Goal: Contribute content: Add original content to the website for others to see

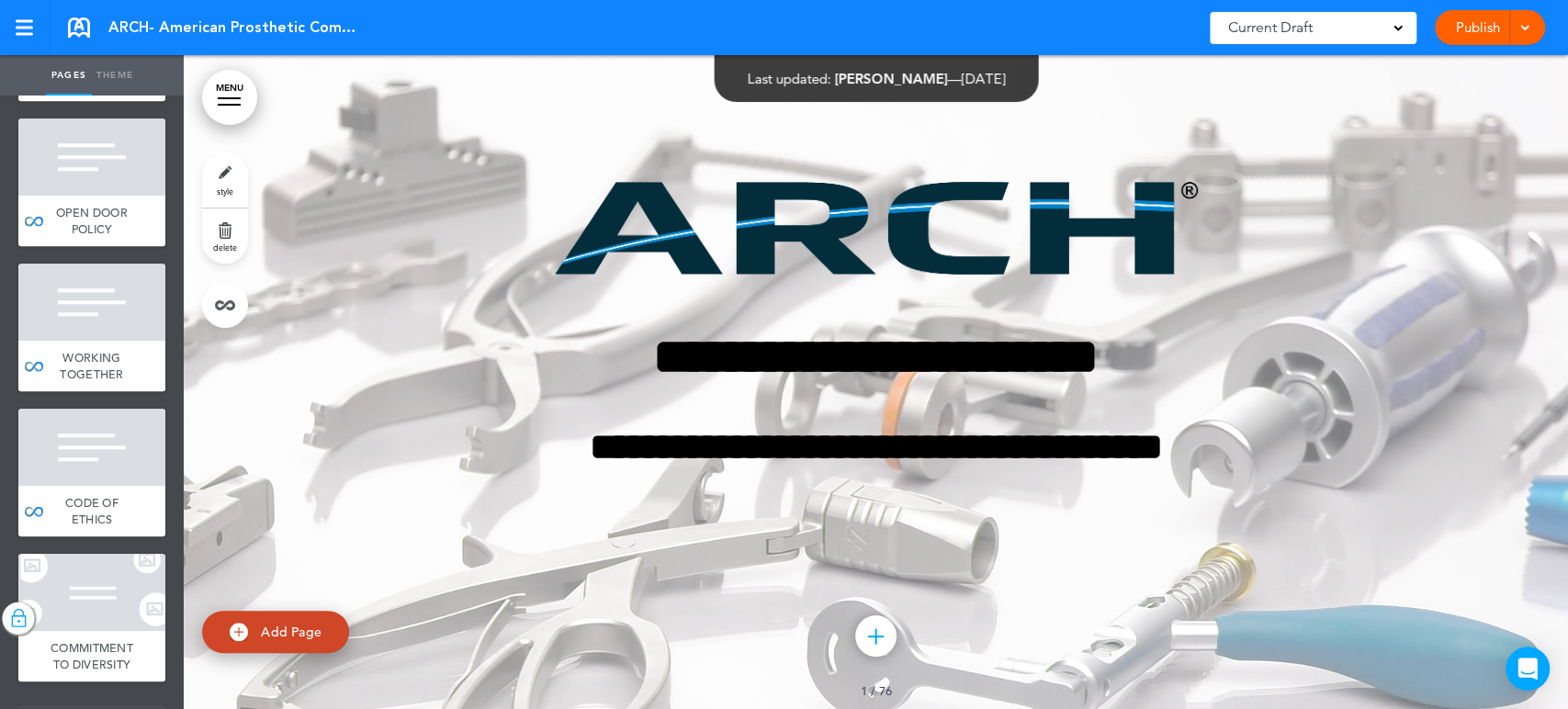
click at [227, 90] on link "MENU" at bounding box center [230, 97] width 55 height 55
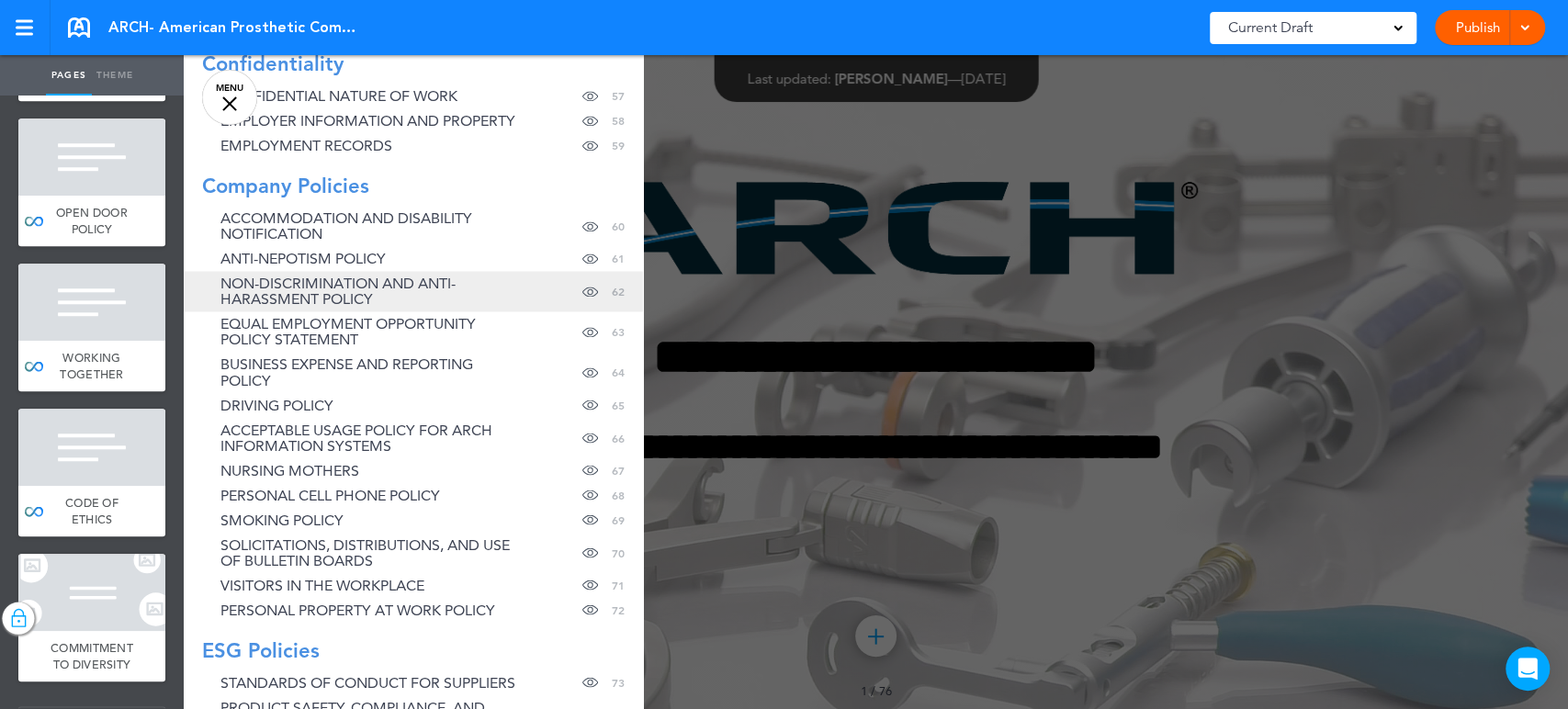
scroll to position [2066, 0]
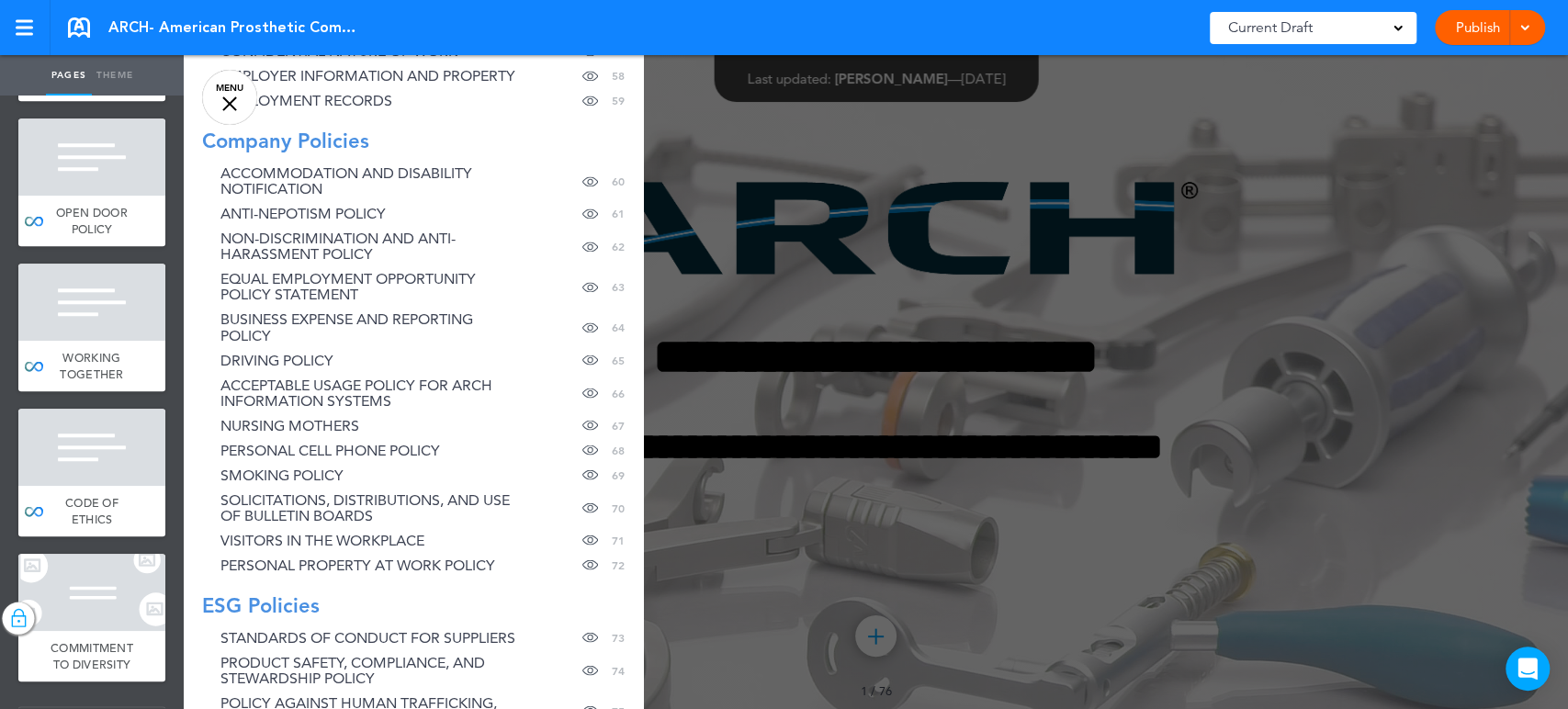
click at [235, 98] on div at bounding box center [229, 103] width 15 height 15
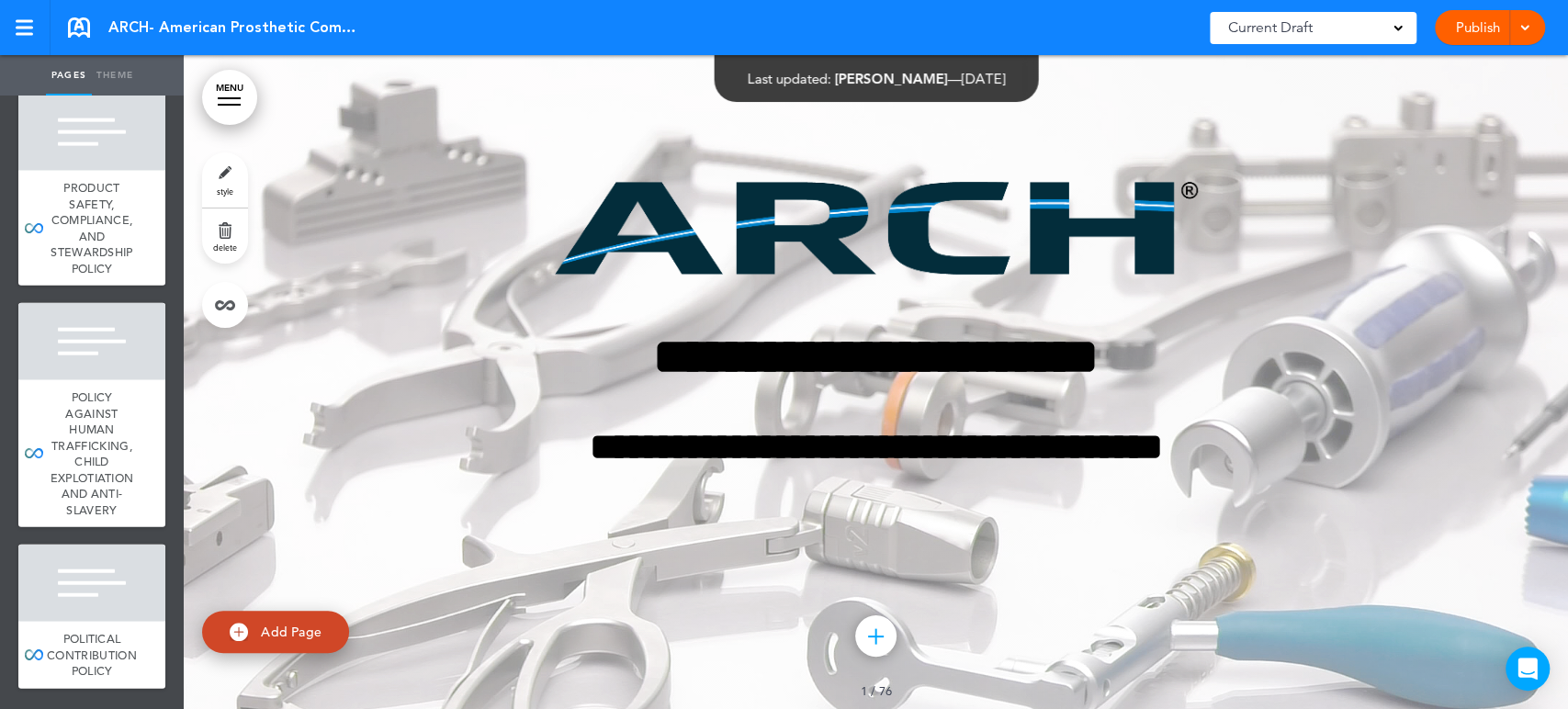
scroll to position [12350, 0]
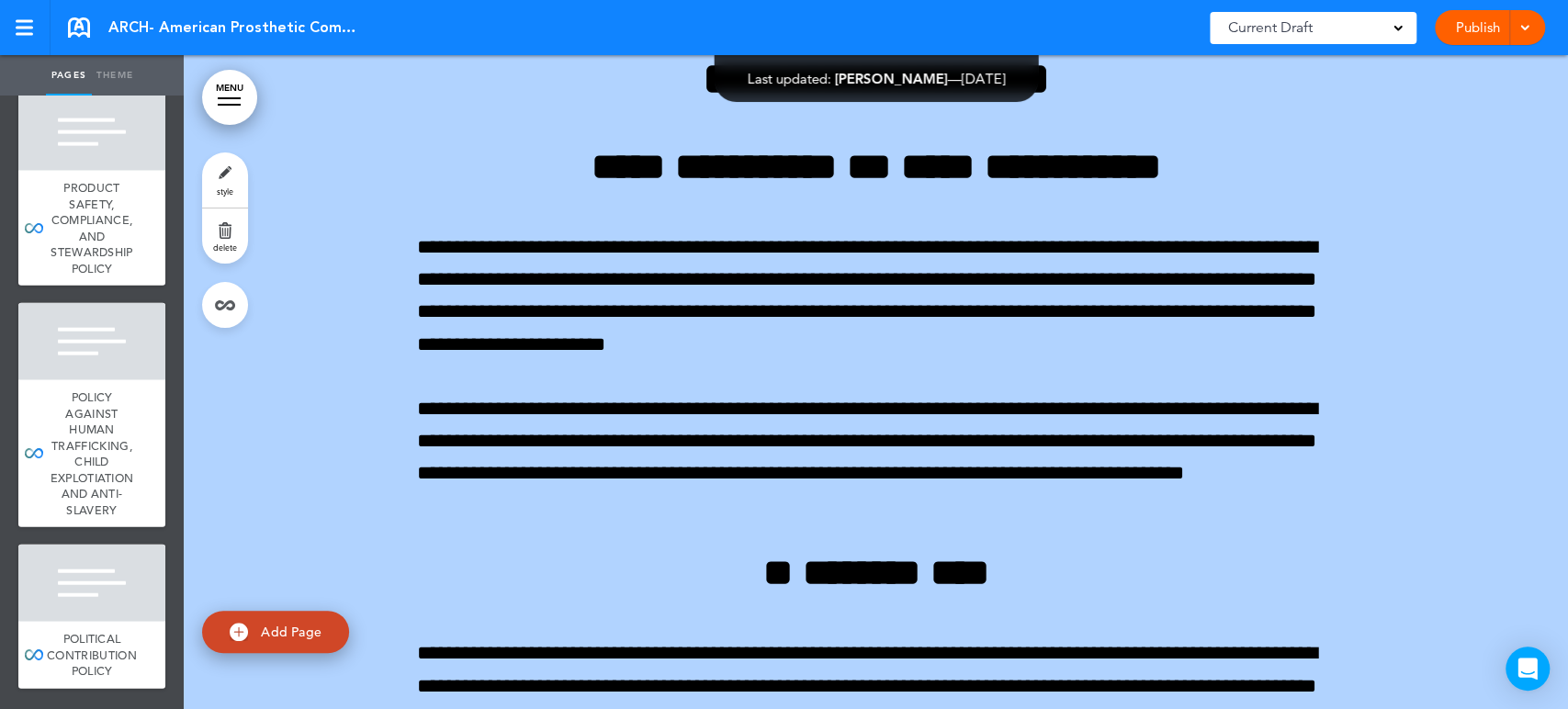
scroll to position [113744, 0]
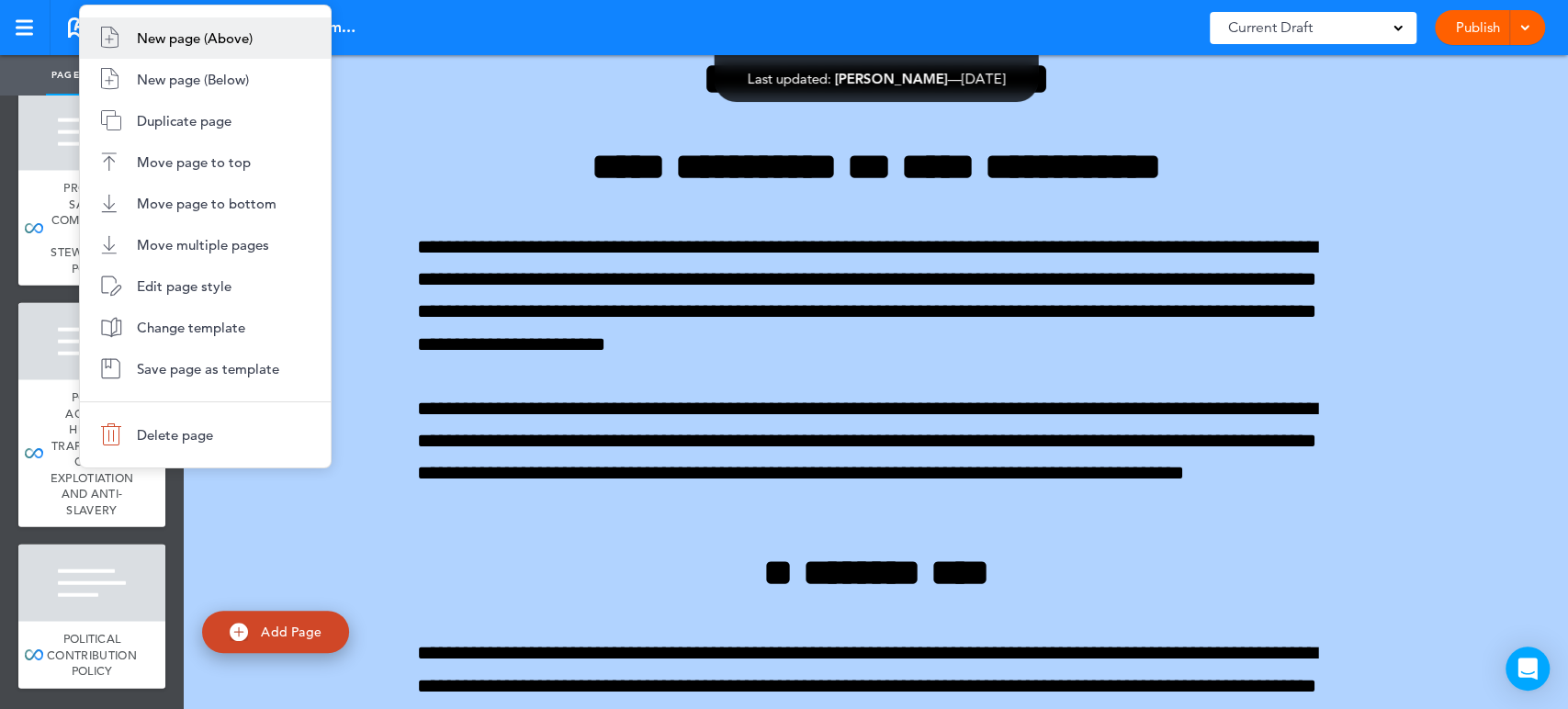
click at [263, 81] on li "New page (Below)" at bounding box center [204, 80] width 251 height 41
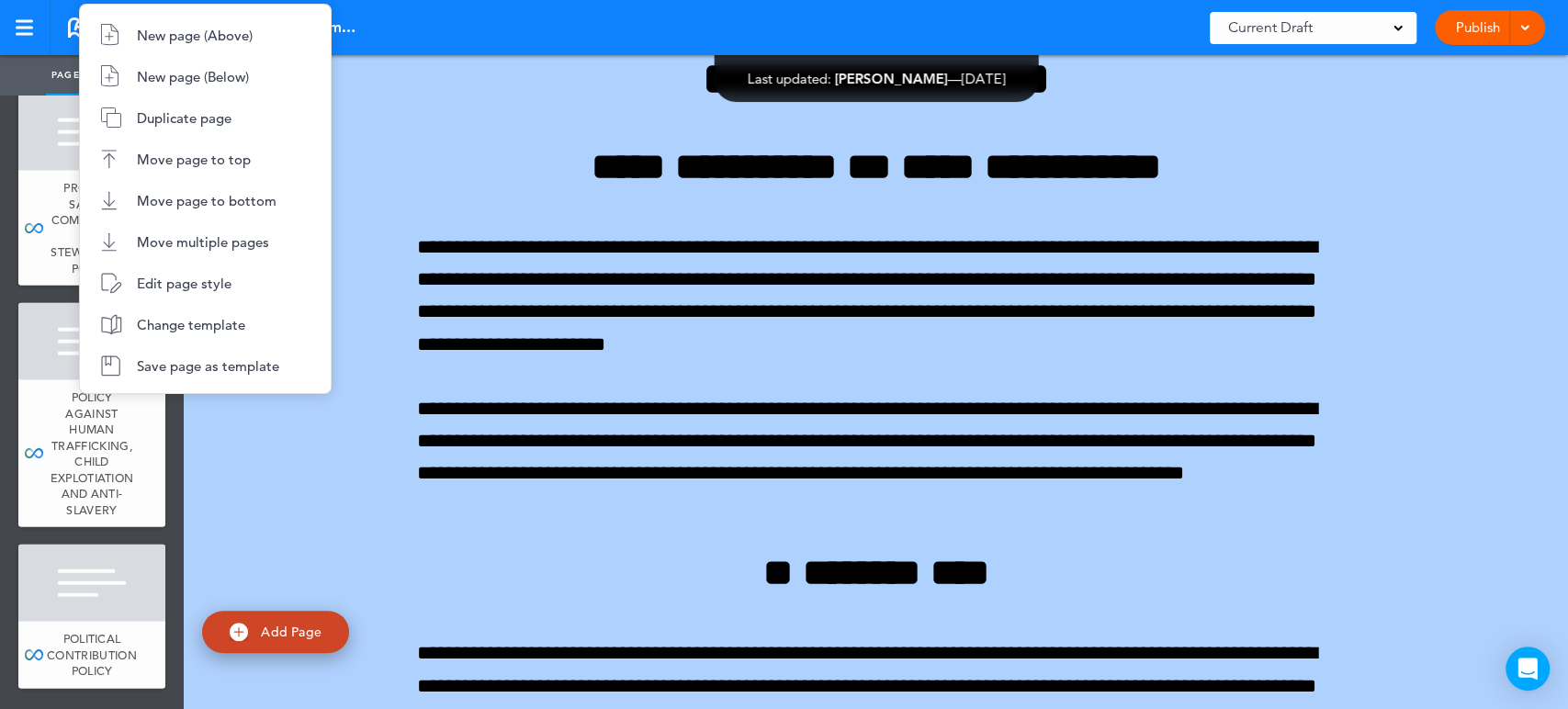
type input "********"
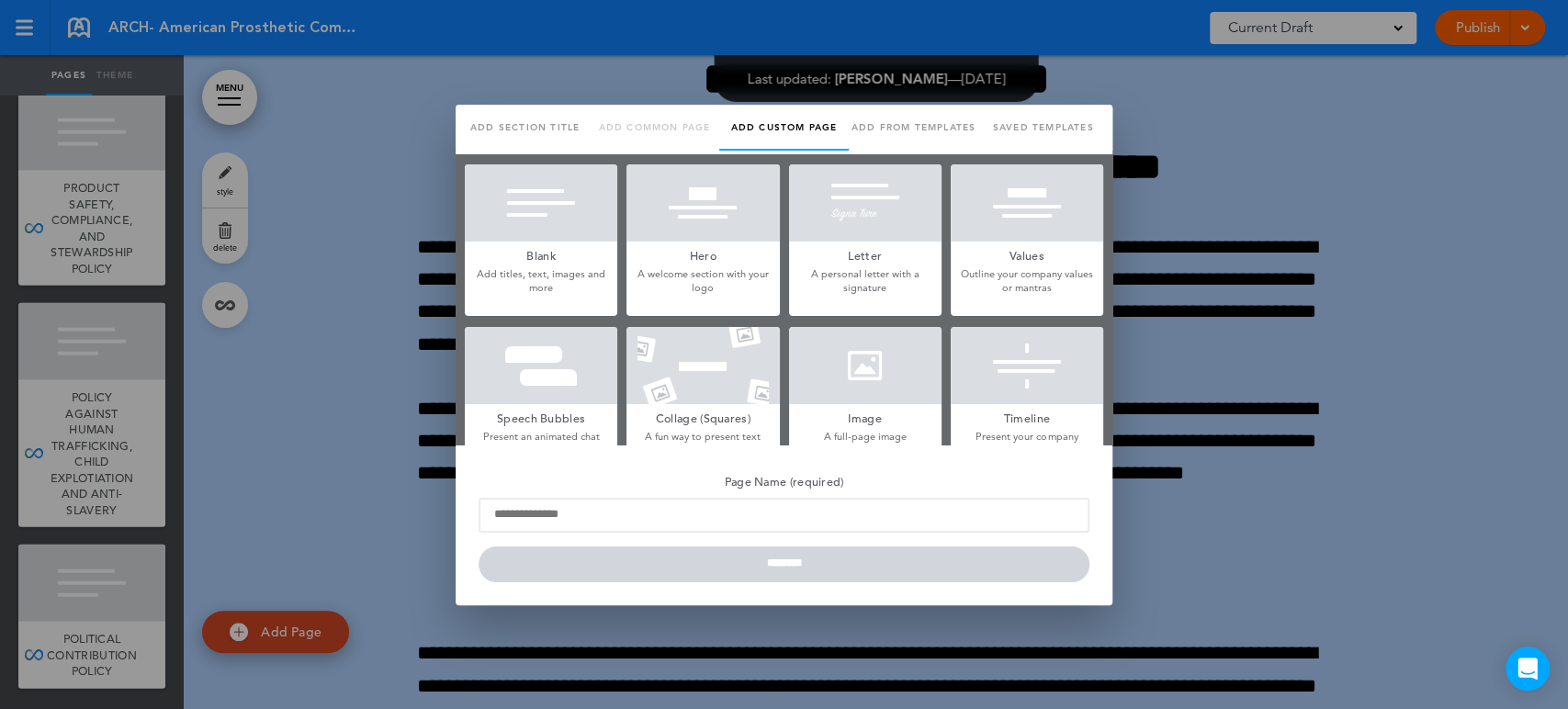
scroll to position [0, 0]
click at [499, 218] on div at bounding box center [541, 203] width 152 height 77
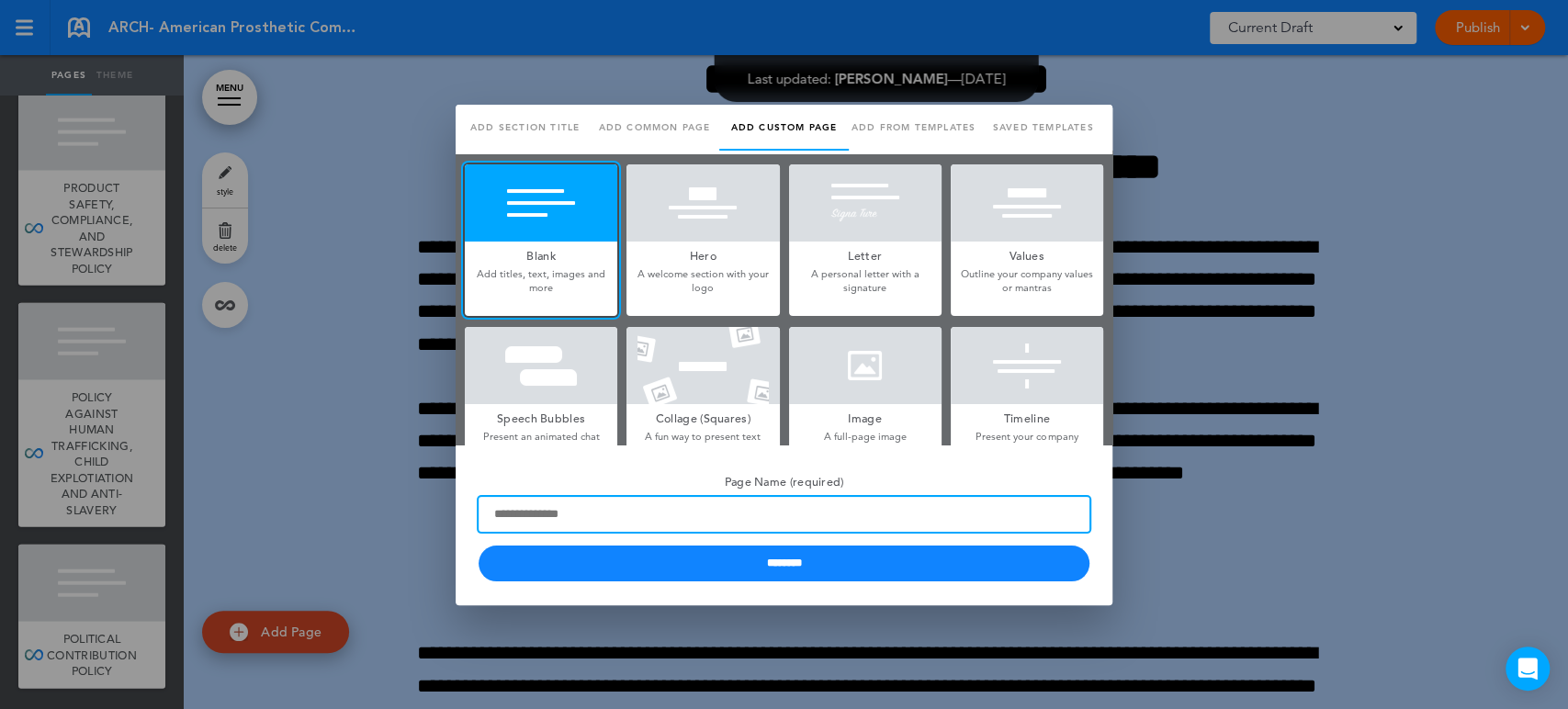
click at [580, 516] on input "Page Name (required)" at bounding box center [784, 513] width 610 height 34
type input "*"
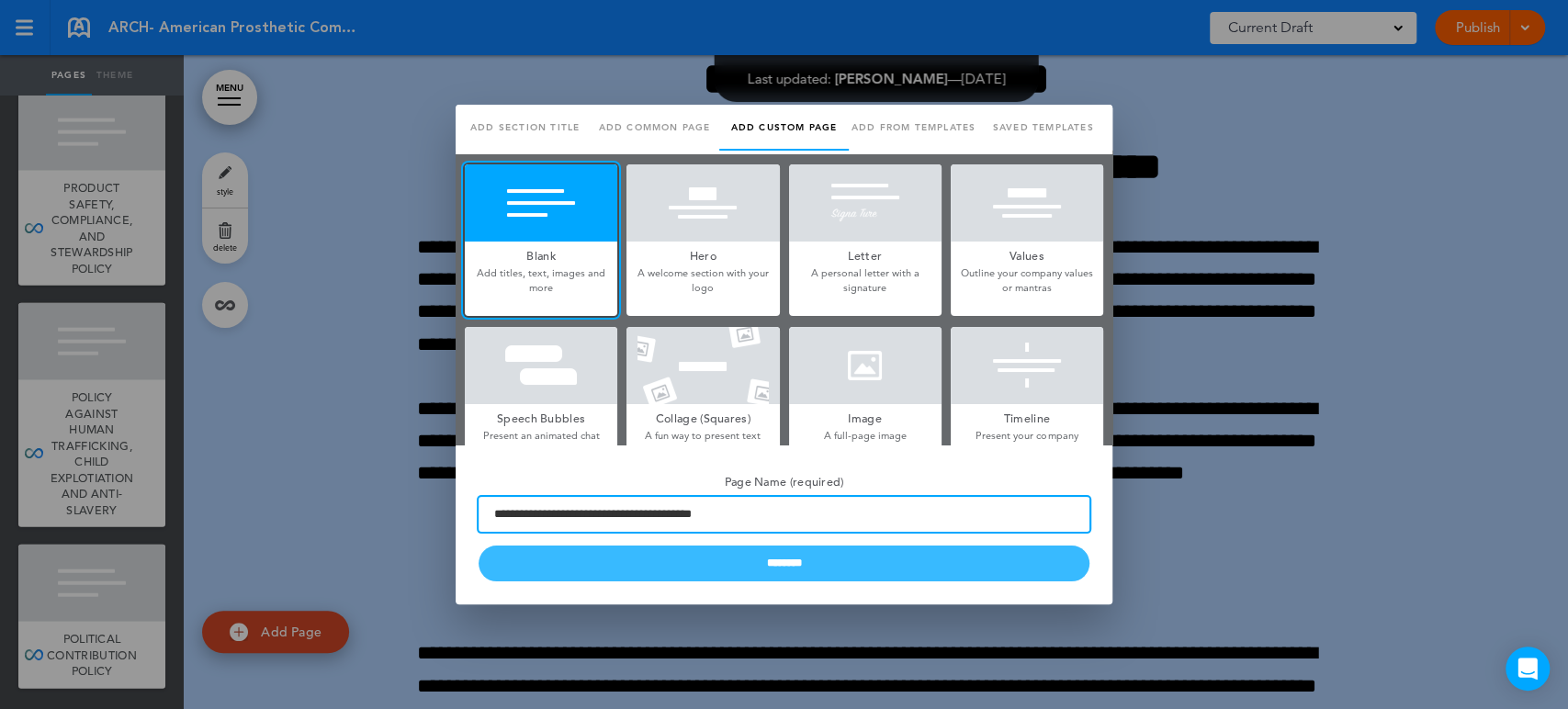
type input "**********"
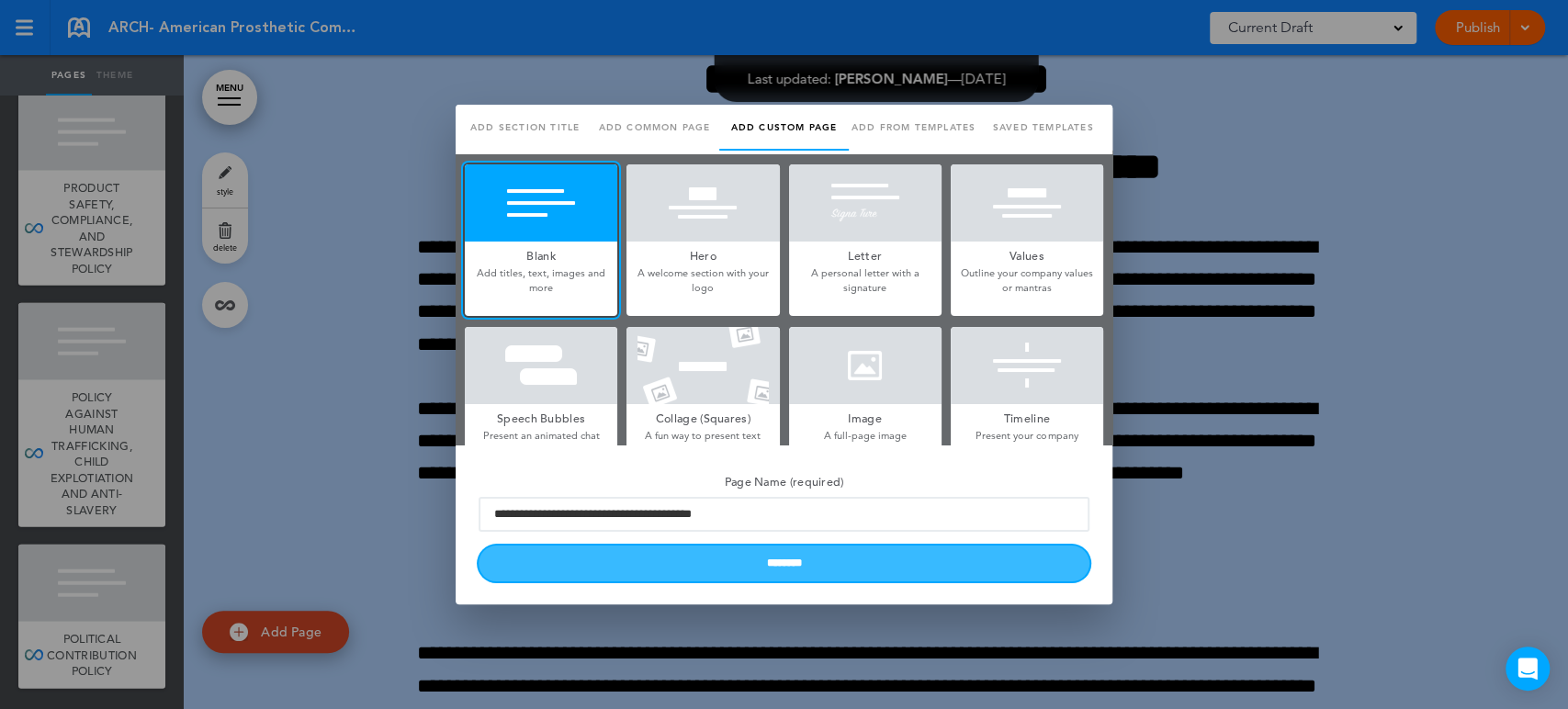
click at [817, 555] on input "********" at bounding box center [784, 563] width 610 height 35
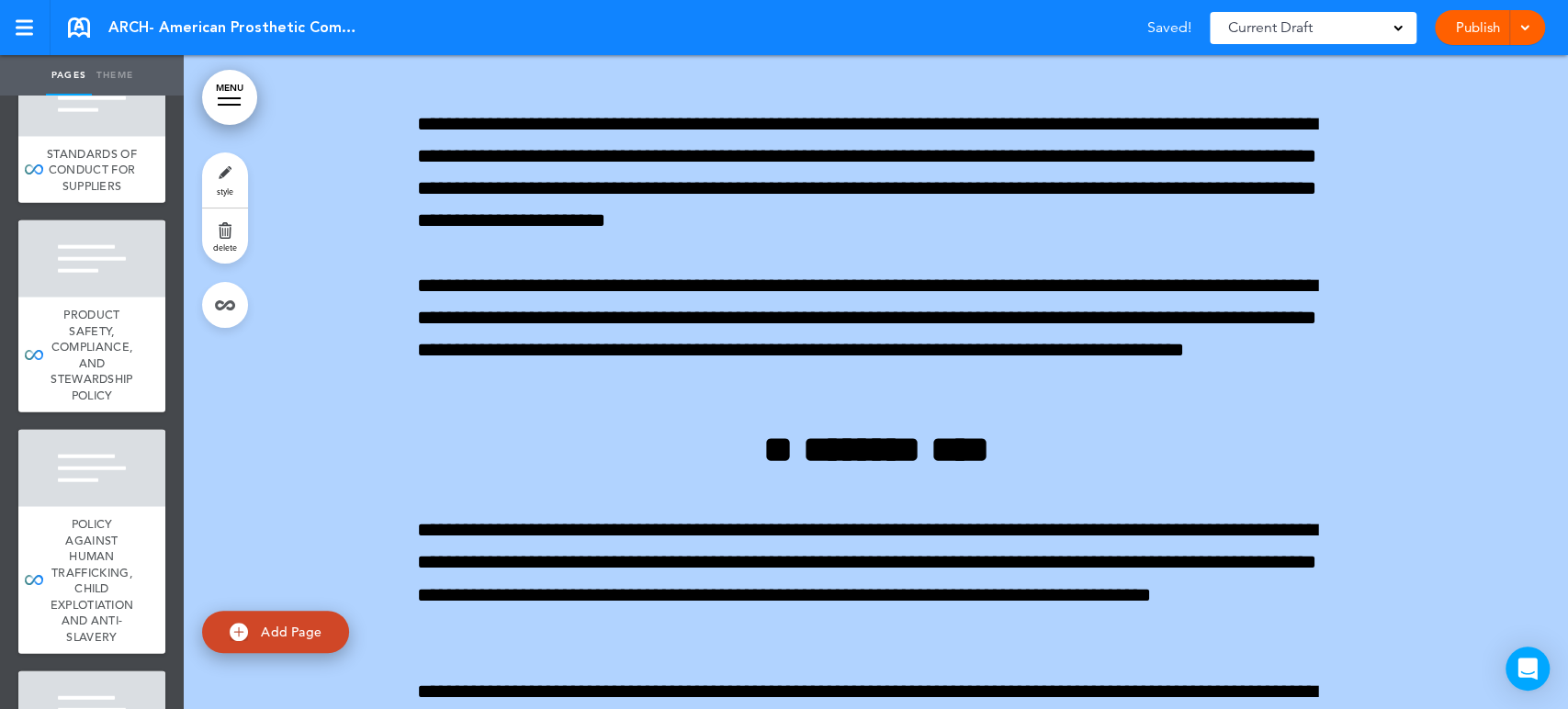
scroll to position [114406, 0]
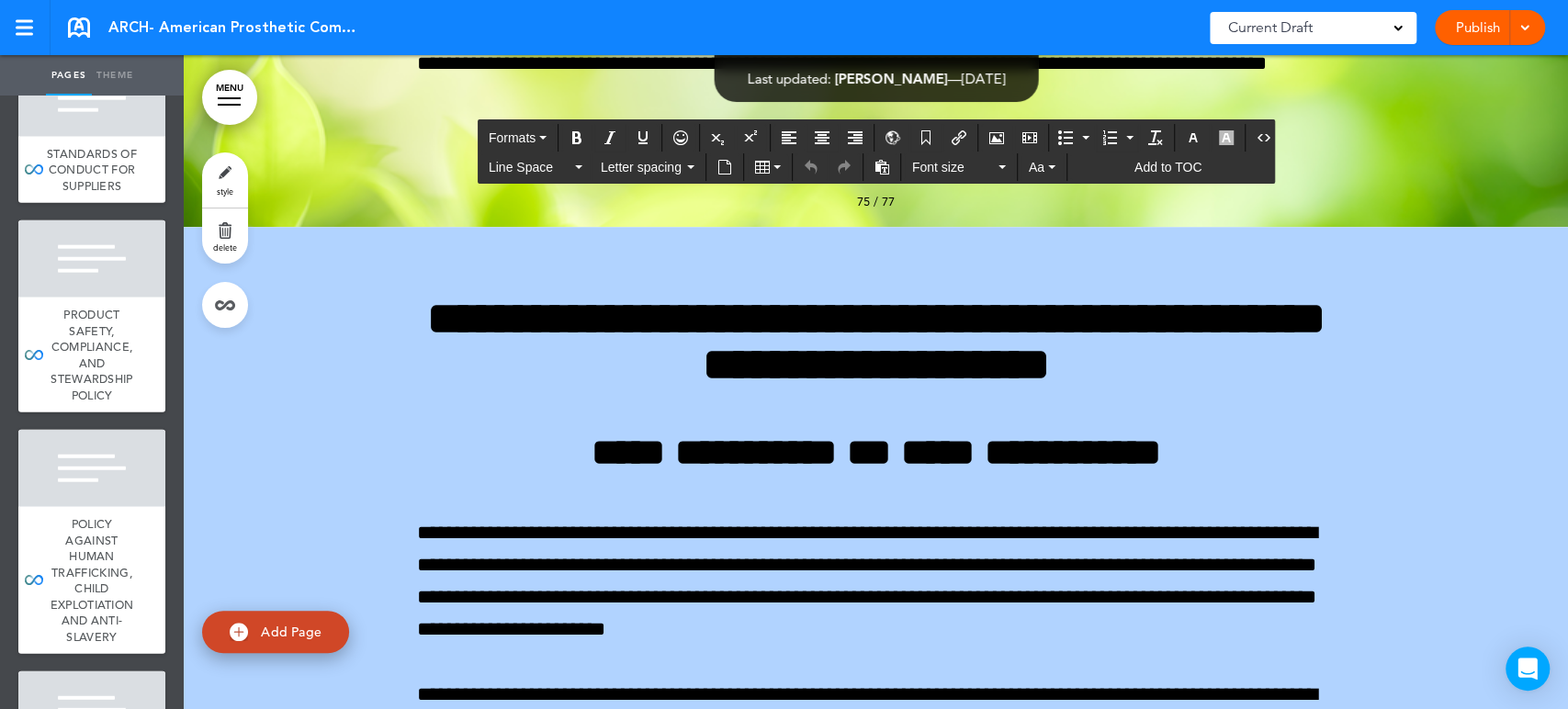
drag, startPoint x: 835, startPoint y: 352, endPoint x: 543, endPoint y: 351, distance: 292.0
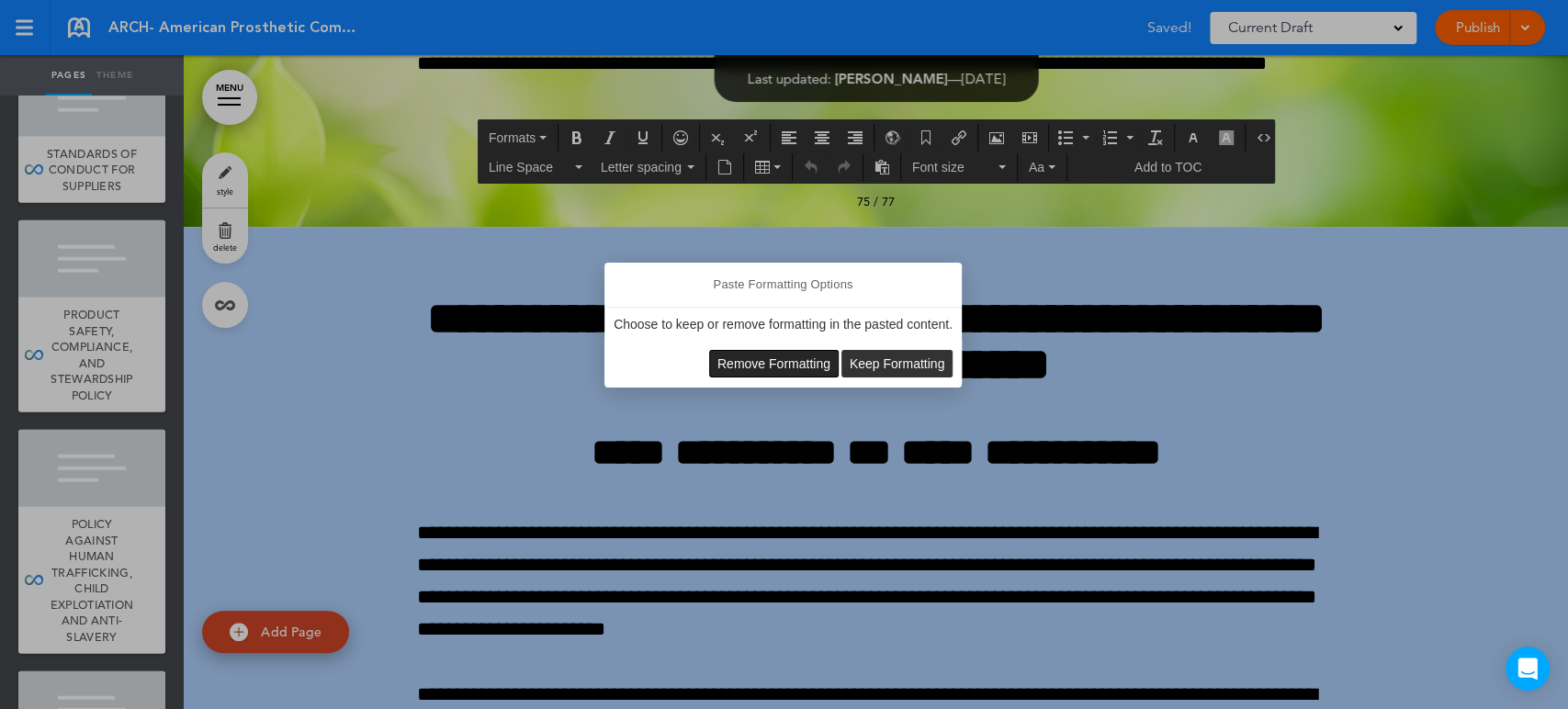
click at [774, 363] on span "Remove Formatting" at bounding box center [774, 363] width 113 height 15
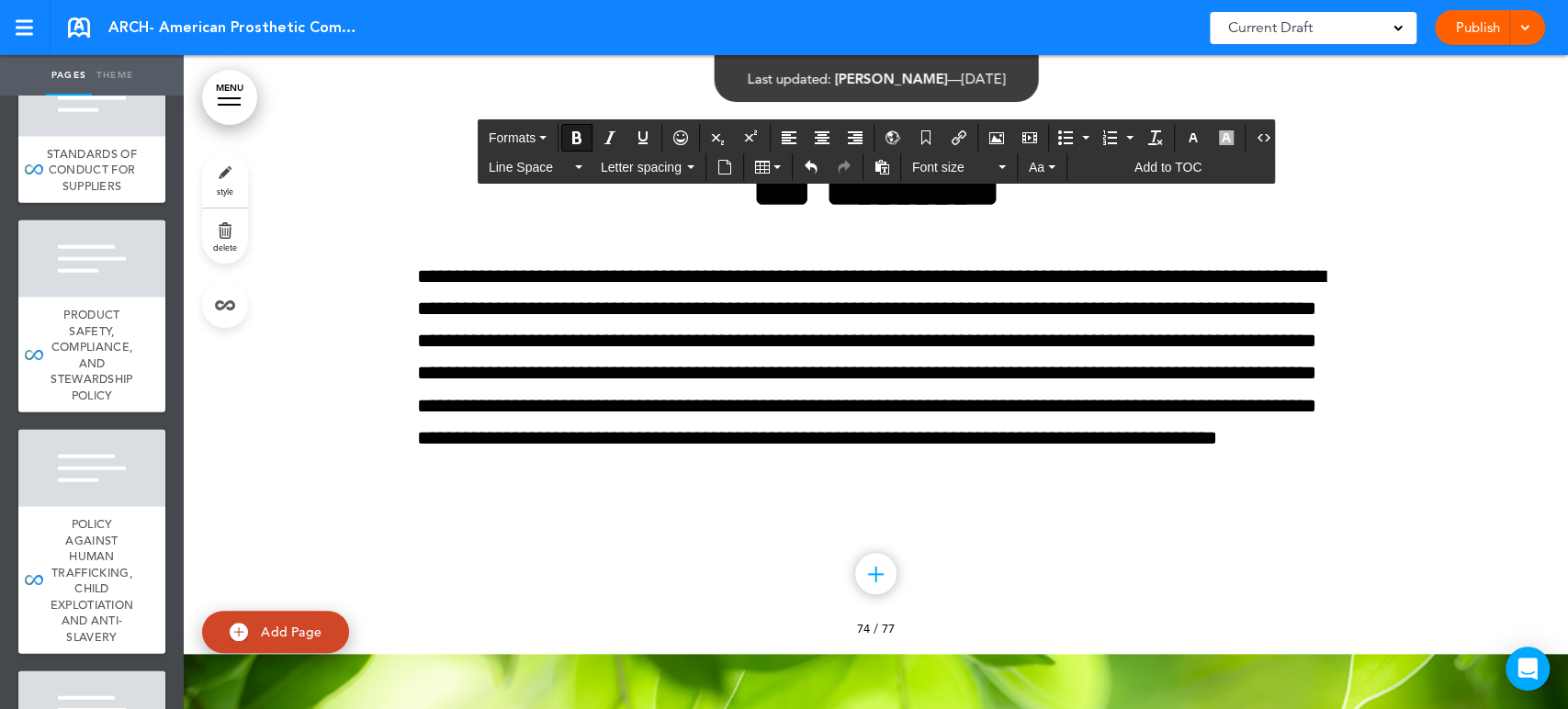
drag, startPoint x: 609, startPoint y: 566, endPoint x: 353, endPoint y: 529, distance: 258.7
click at [536, 133] on button "Formats" at bounding box center [517, 138] width 73 height 26
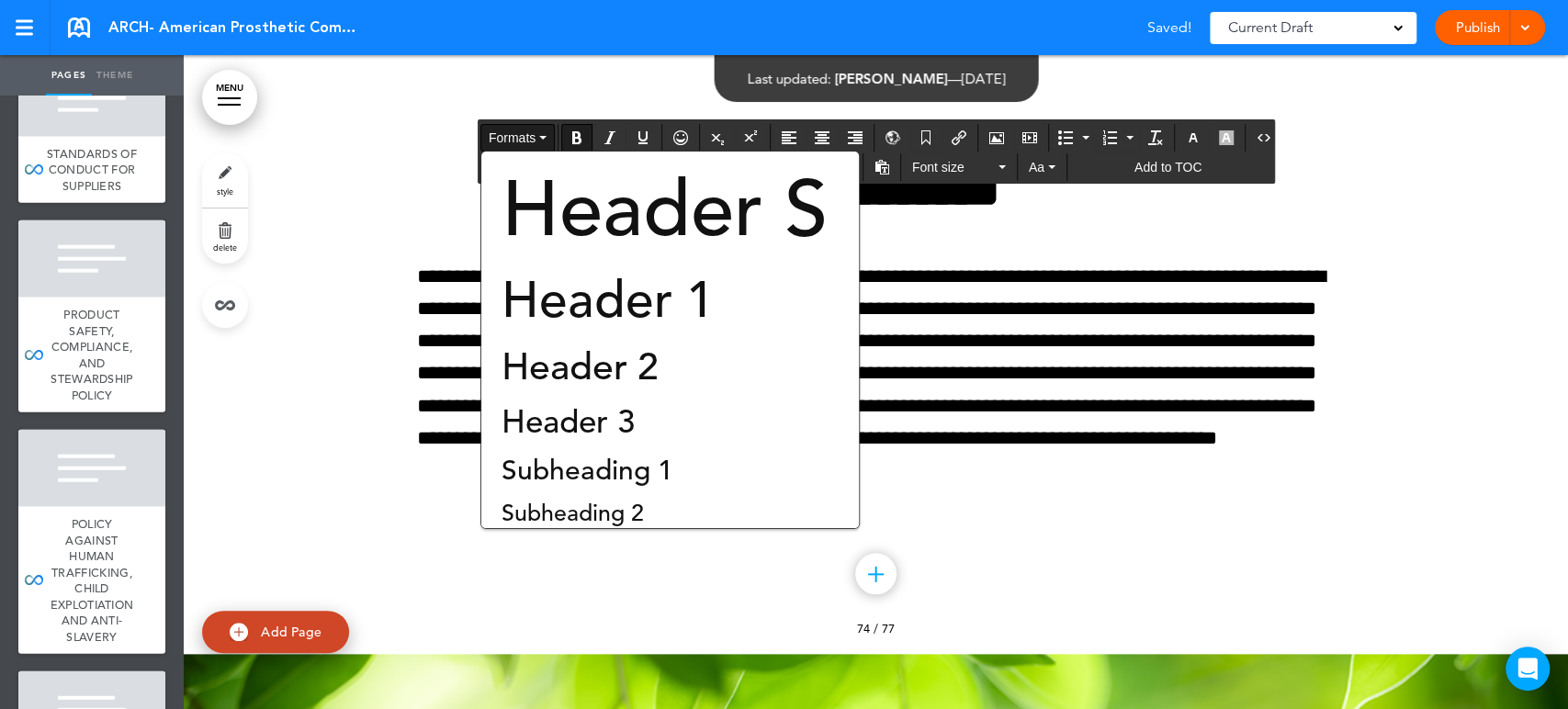
click at [588, 284] on span "Header 1" at bounding box center [608, 301] width 216 height 63
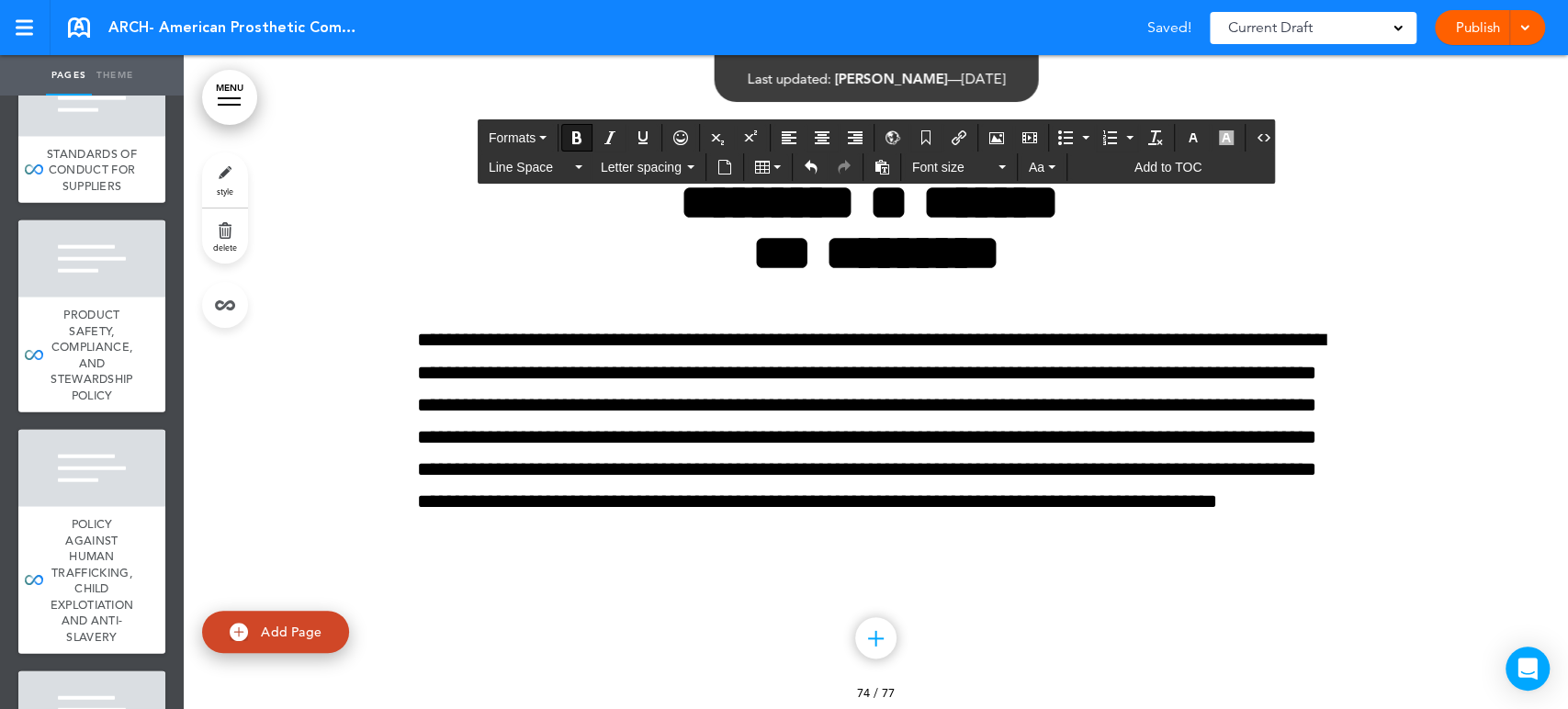
scroll to position [114112, 0]
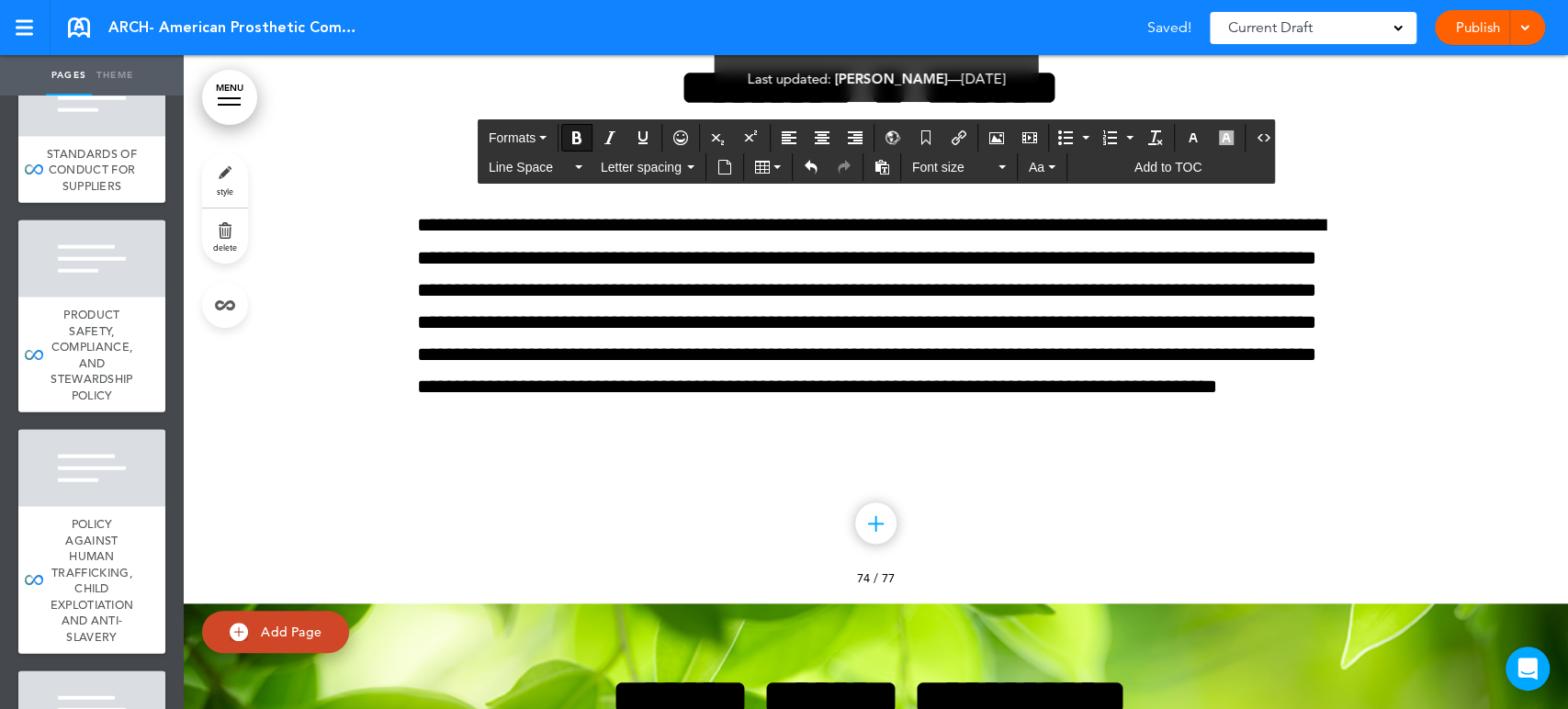
drag, startPoint x: 774, startPoint y: 448, endPoint x: 384, endPoint y: 397, distance: 393.3
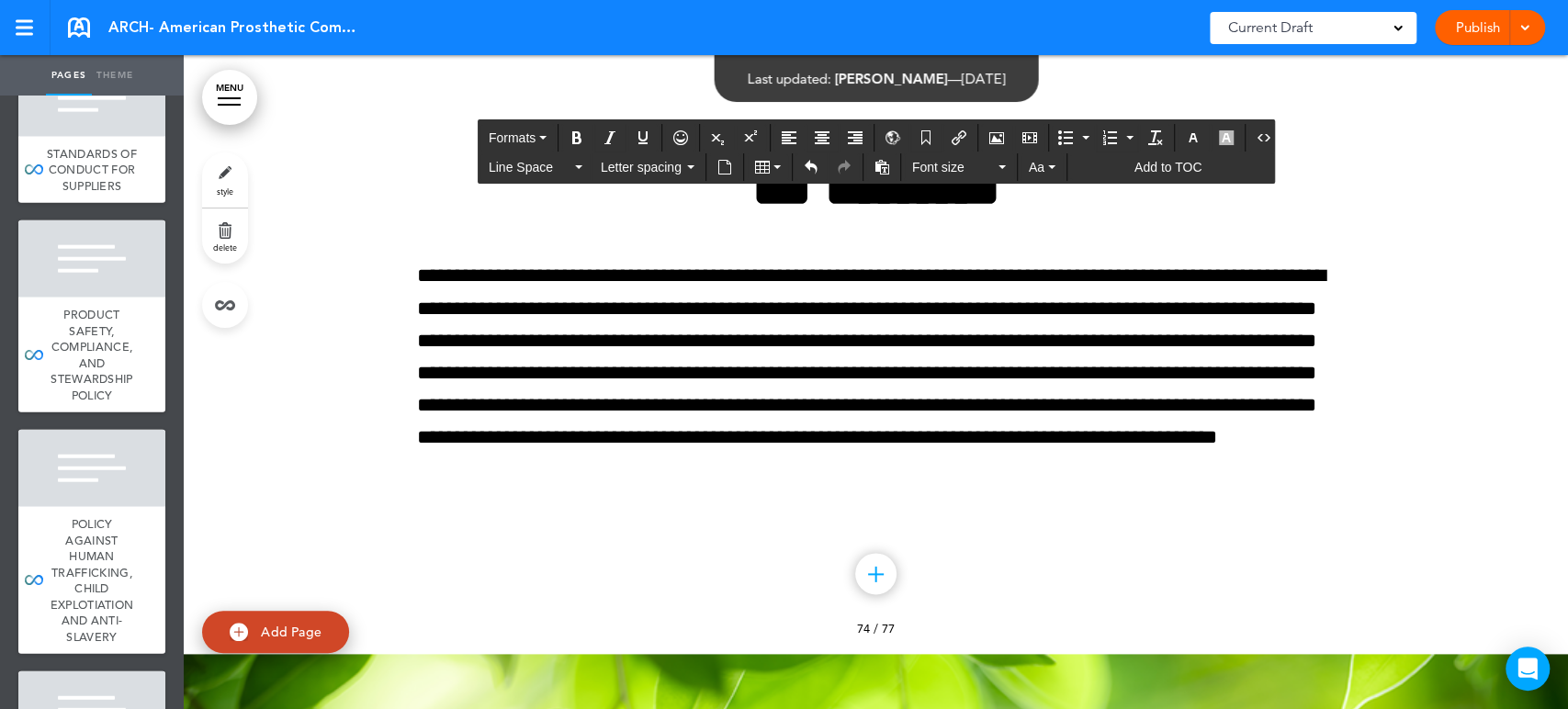
drag, startPoint x: 1110, startPoint y: 487, endPoint x: 363, endPoint y: 381, distance: 754.5
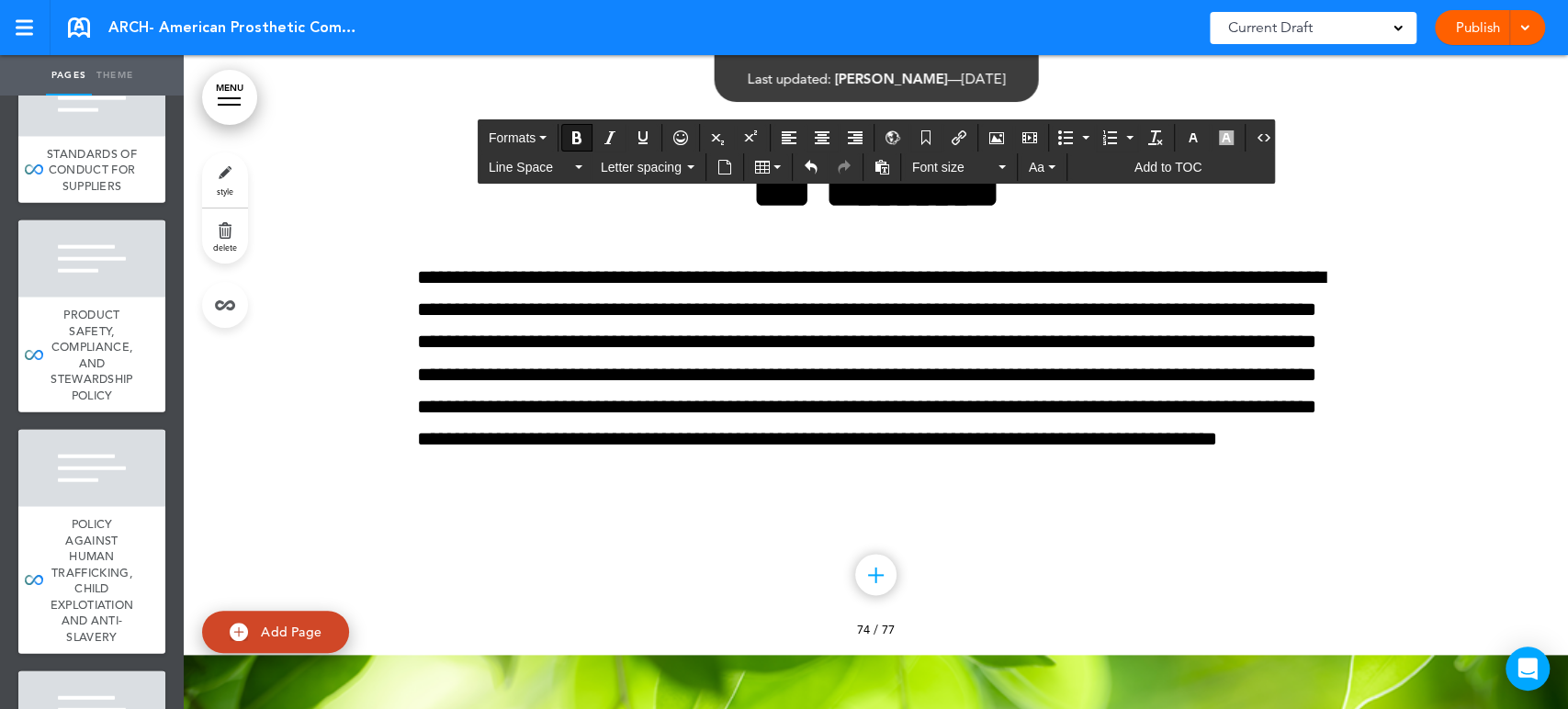
scroll to position [114113, 0]
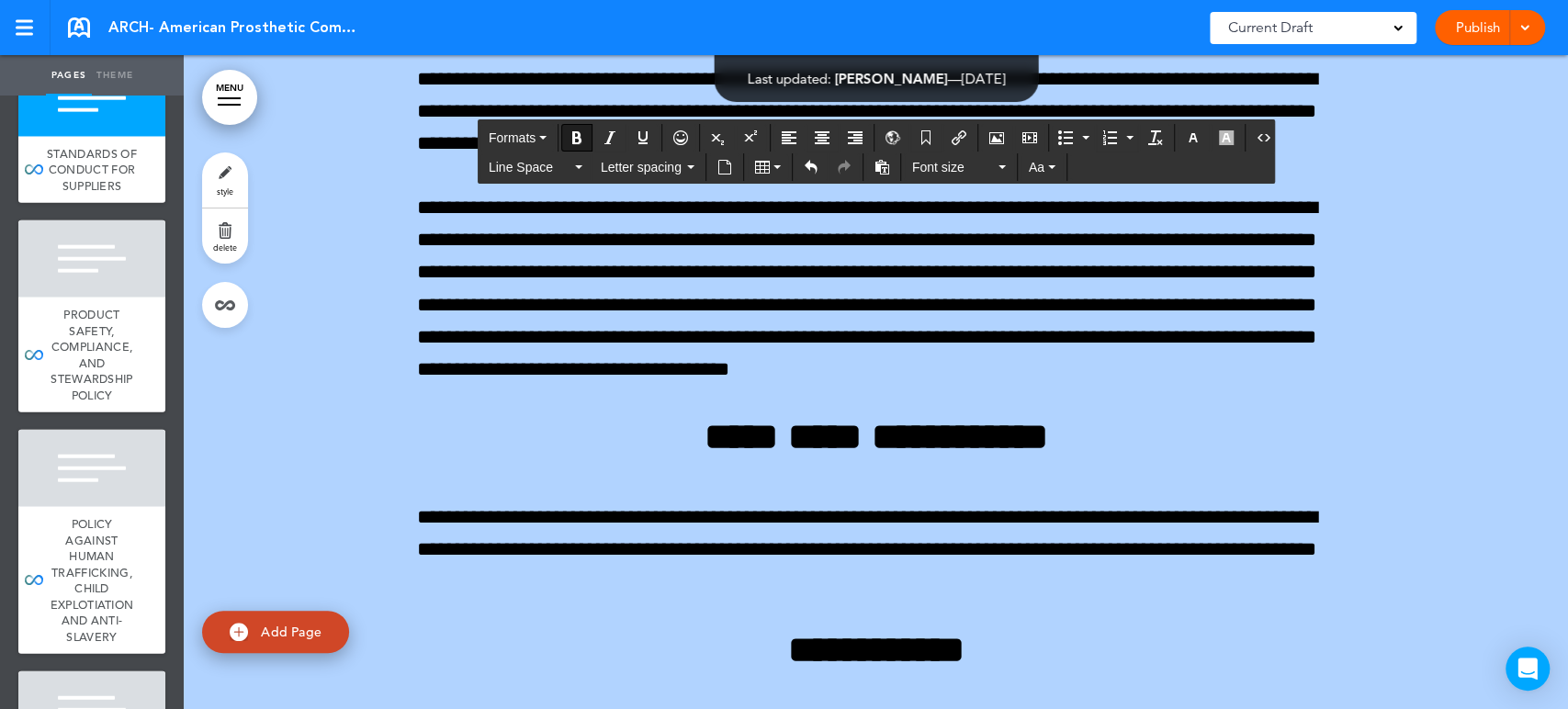
scroll to position [115752, 0]
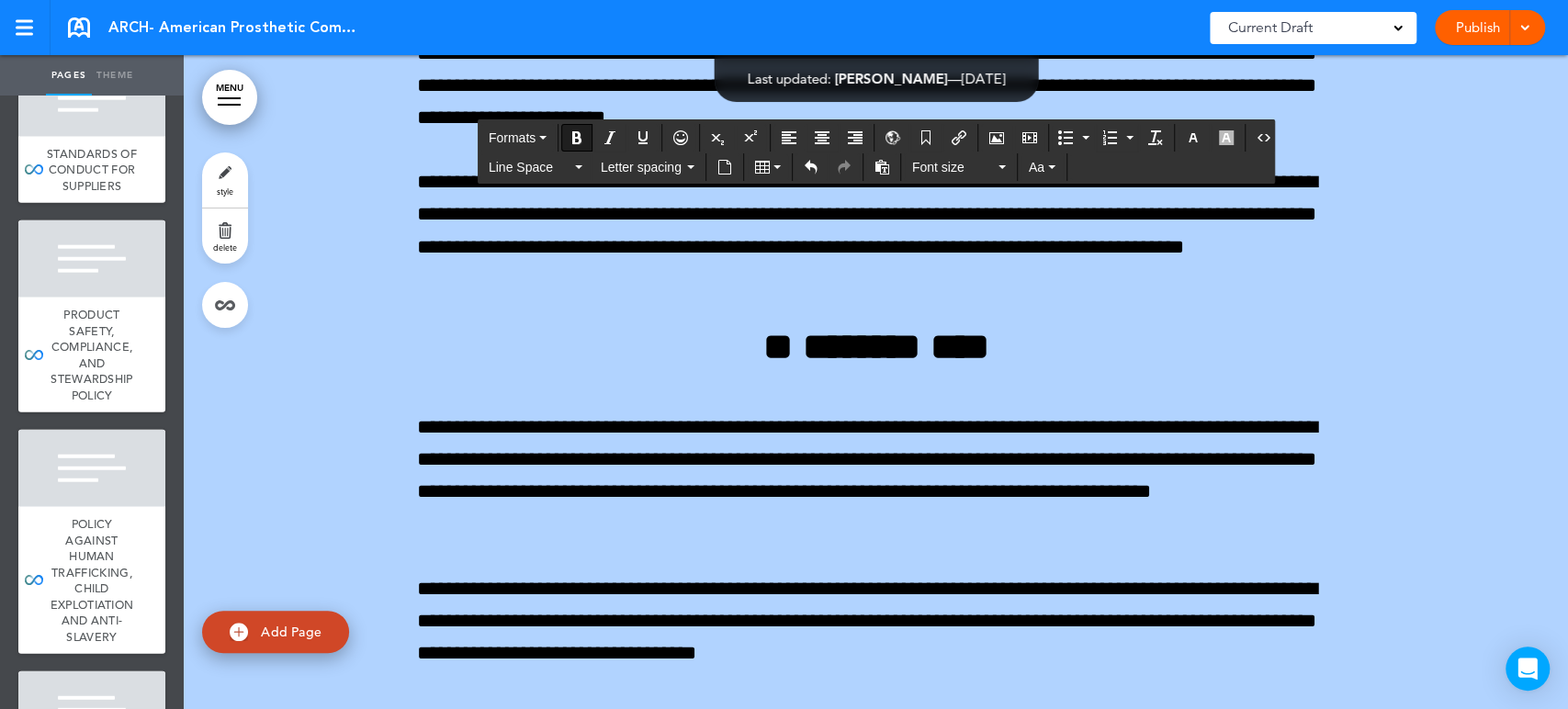
drag, startPoint x: 92, startPoint y: 561, endPoint x: 99, endPoint y: 550, distance: 13.0
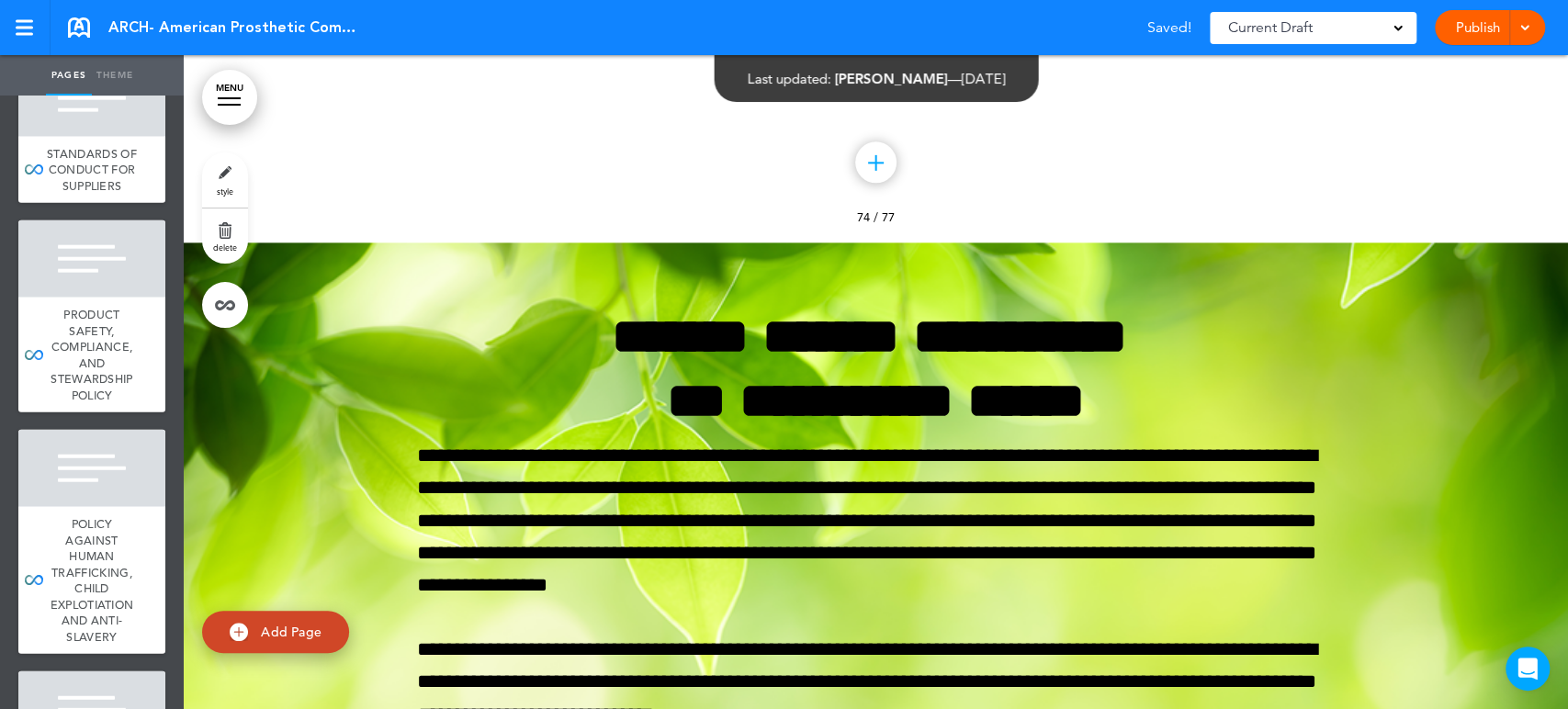
scroll to position [114406, 0]
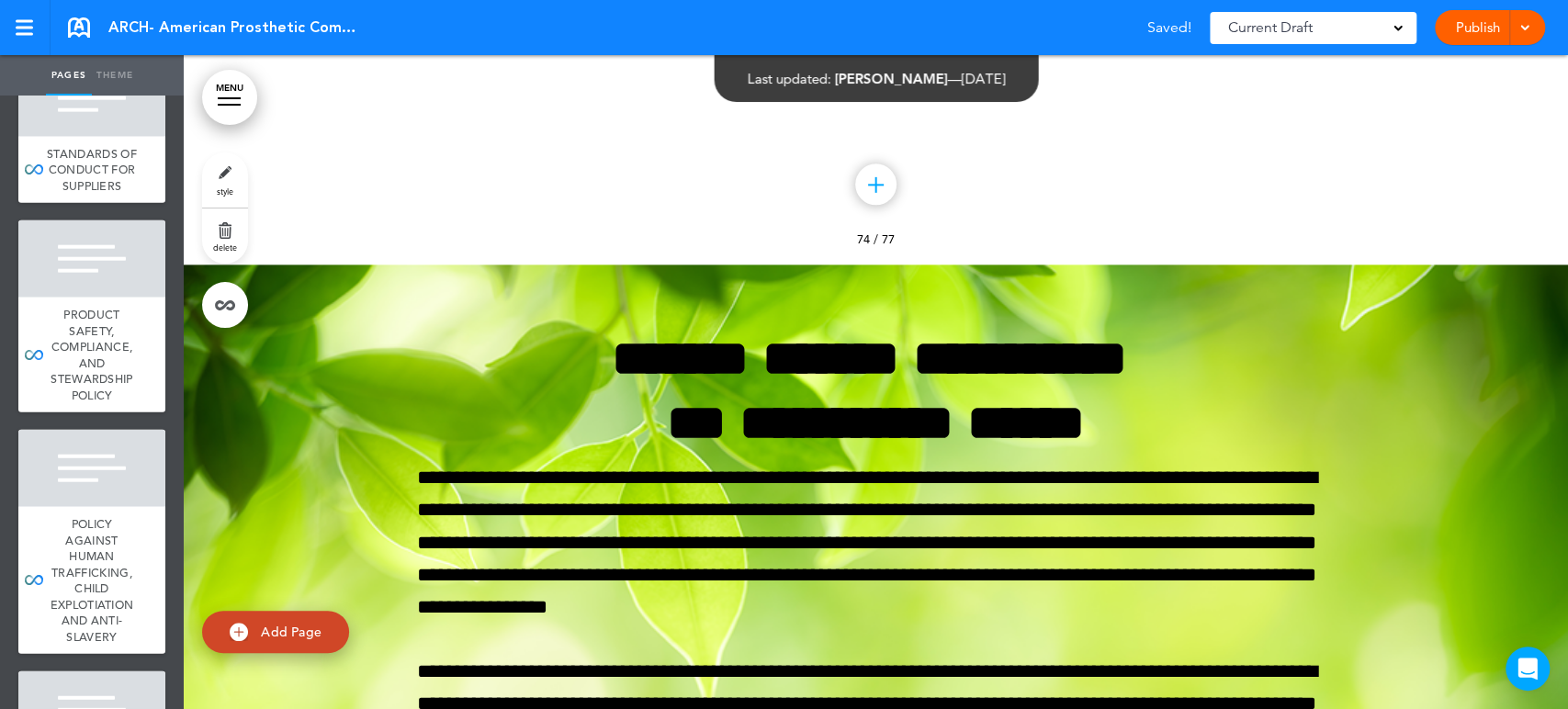
click at [228, 162] on link "style" at bounding box center [225, 180] width 46 height 55
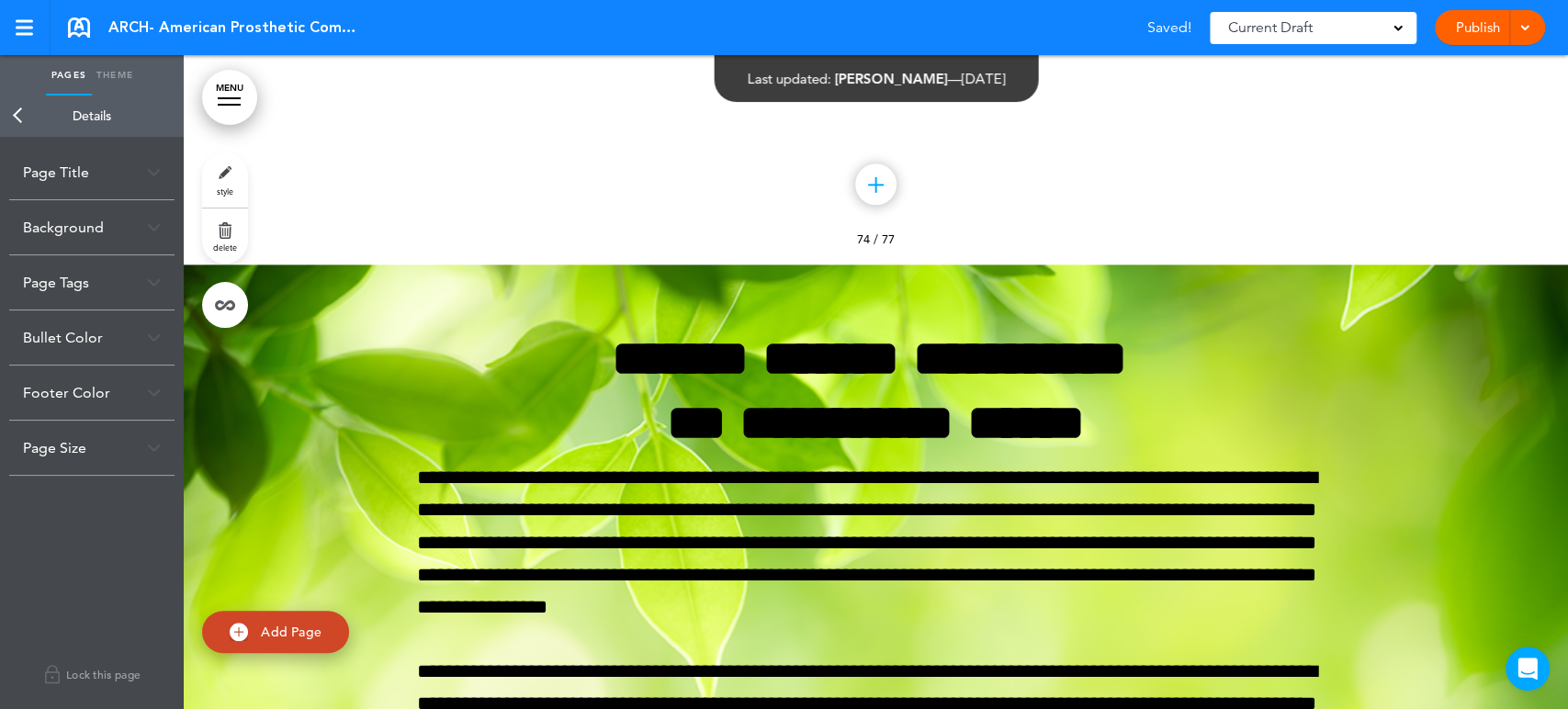
click at [106, 239] on div "Background" at bounding box center [91, 227] width 165 height 54
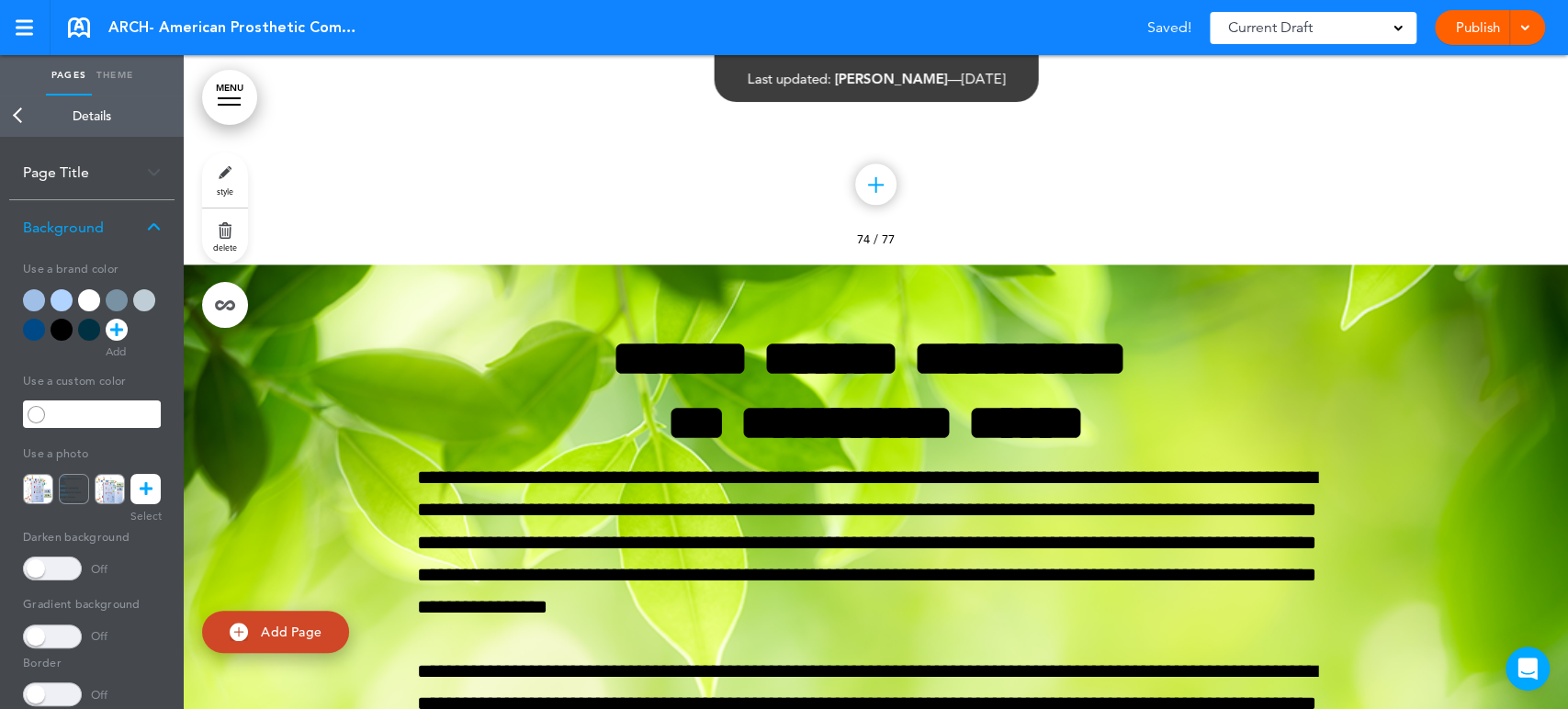
click at [60, 299] on div at bounding box center [61, 300] width 22 height 22
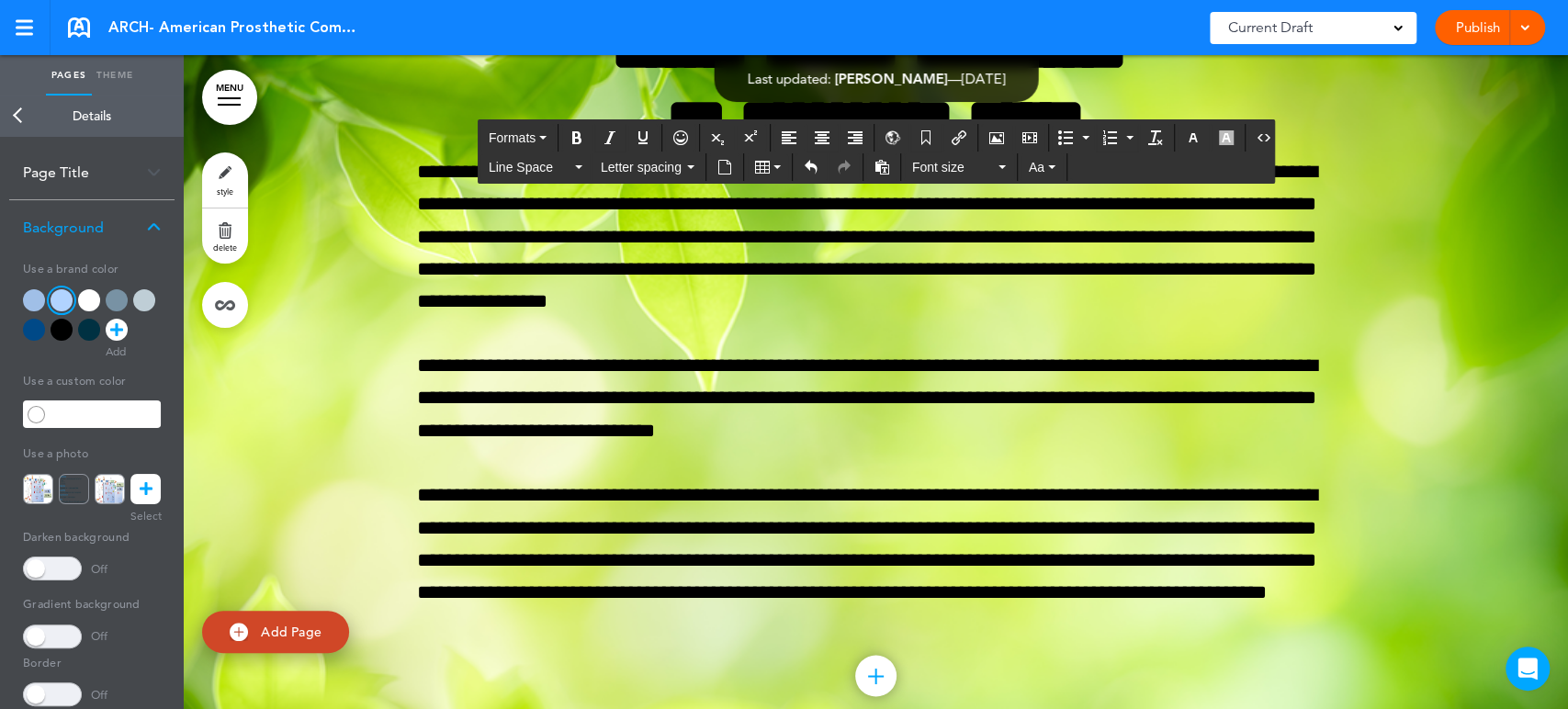
scroll to position [114201, 0]
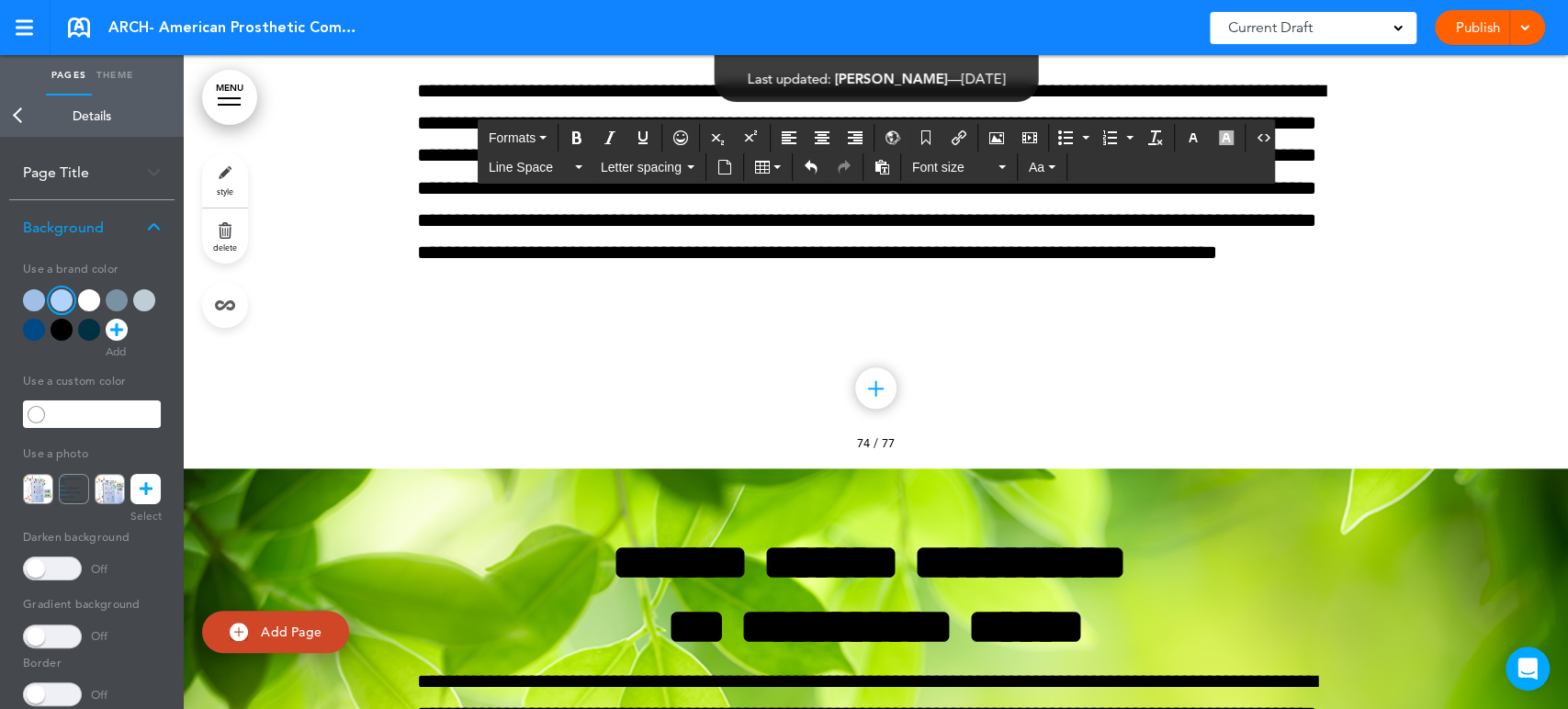
click at [25, 297] on div at bounding box center [33, 300] width 22 height 22
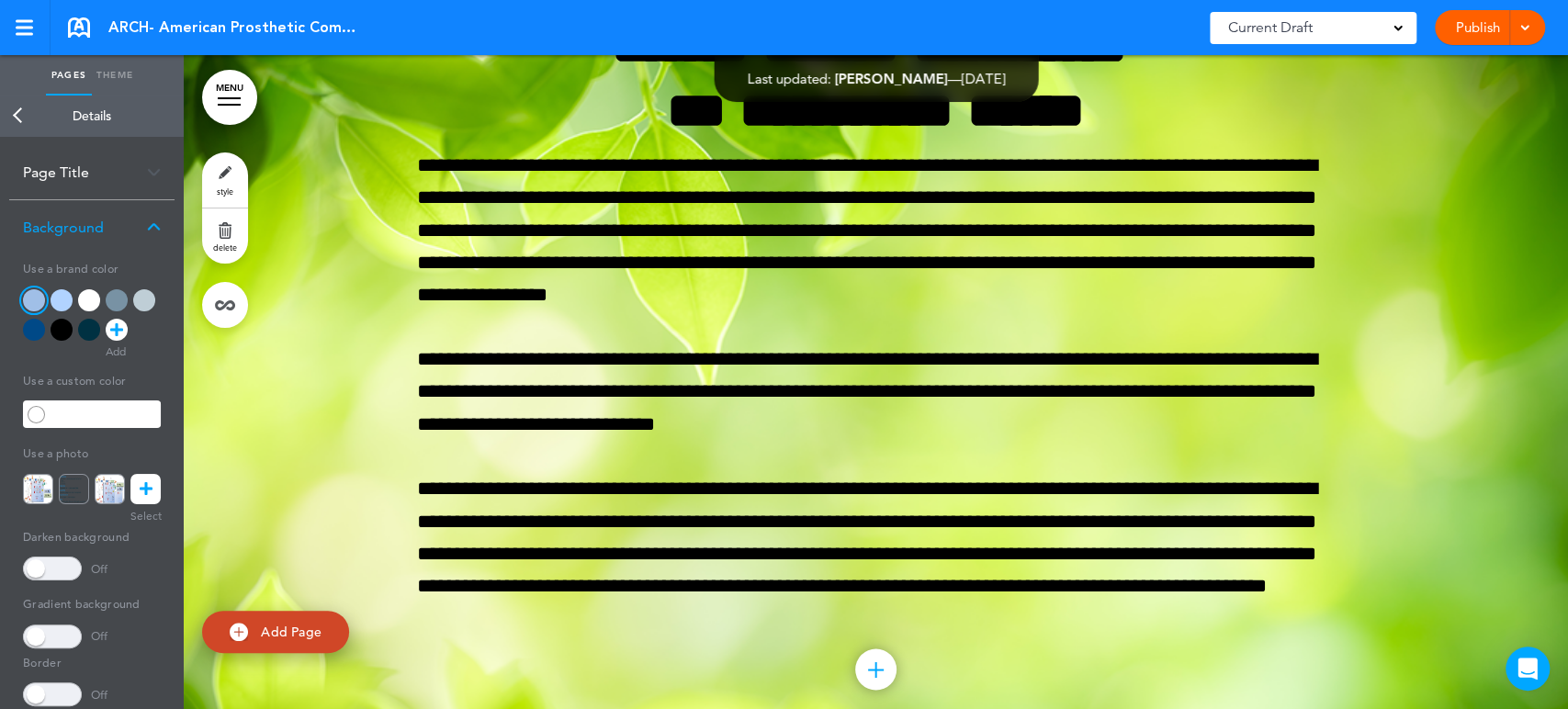
scroll to position [114406, 0]
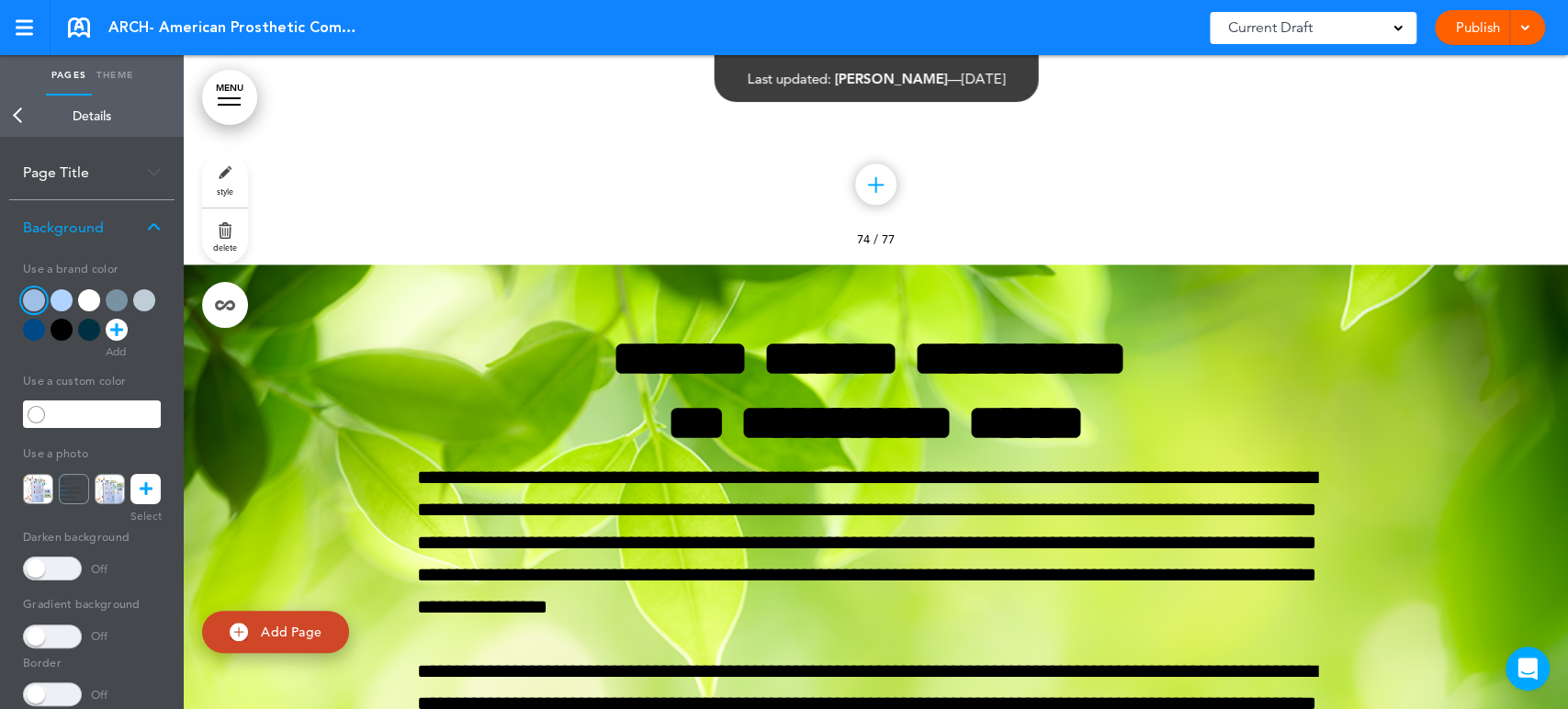
click at [16, 119] on link "Back" at bounding box center [18, 115] width 36 height 40
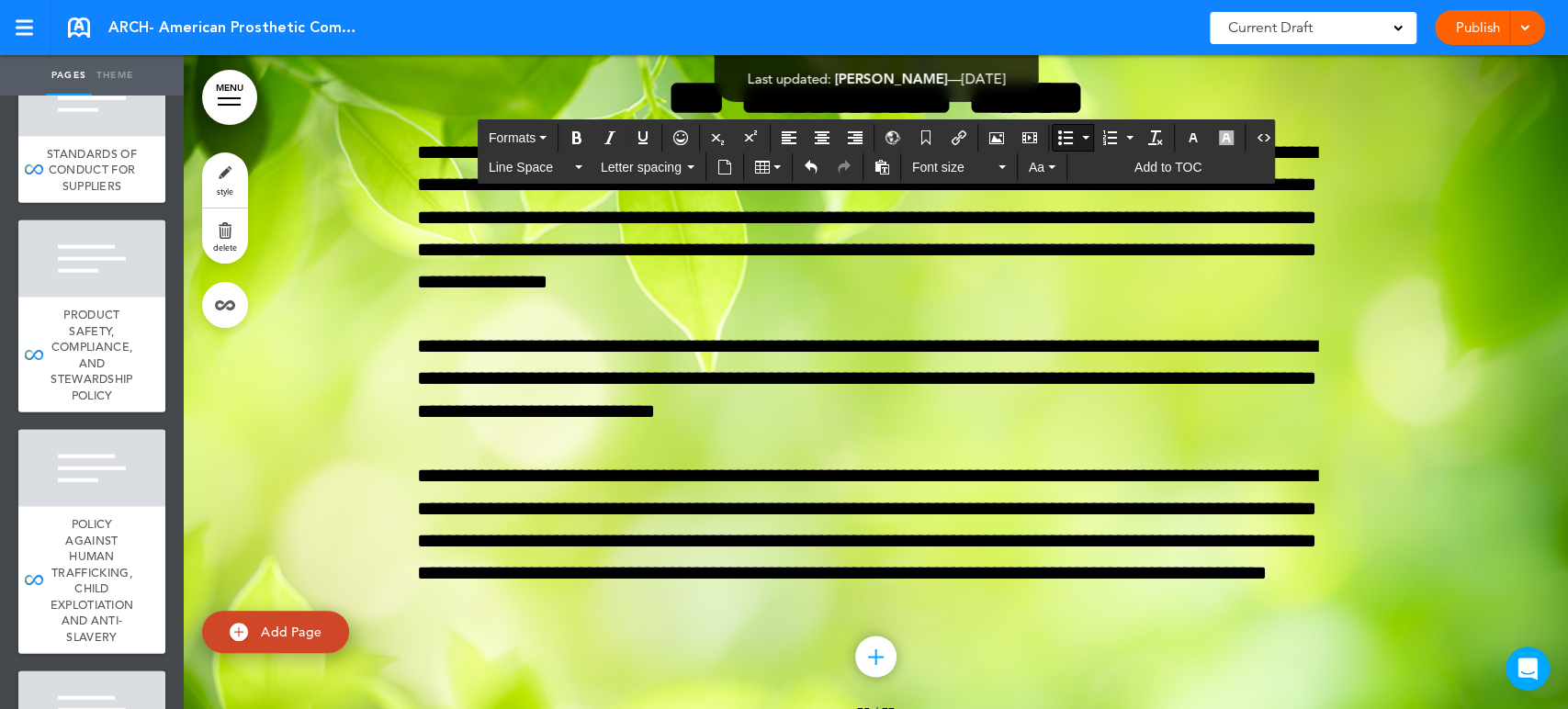
scroll to position [114609, 0]
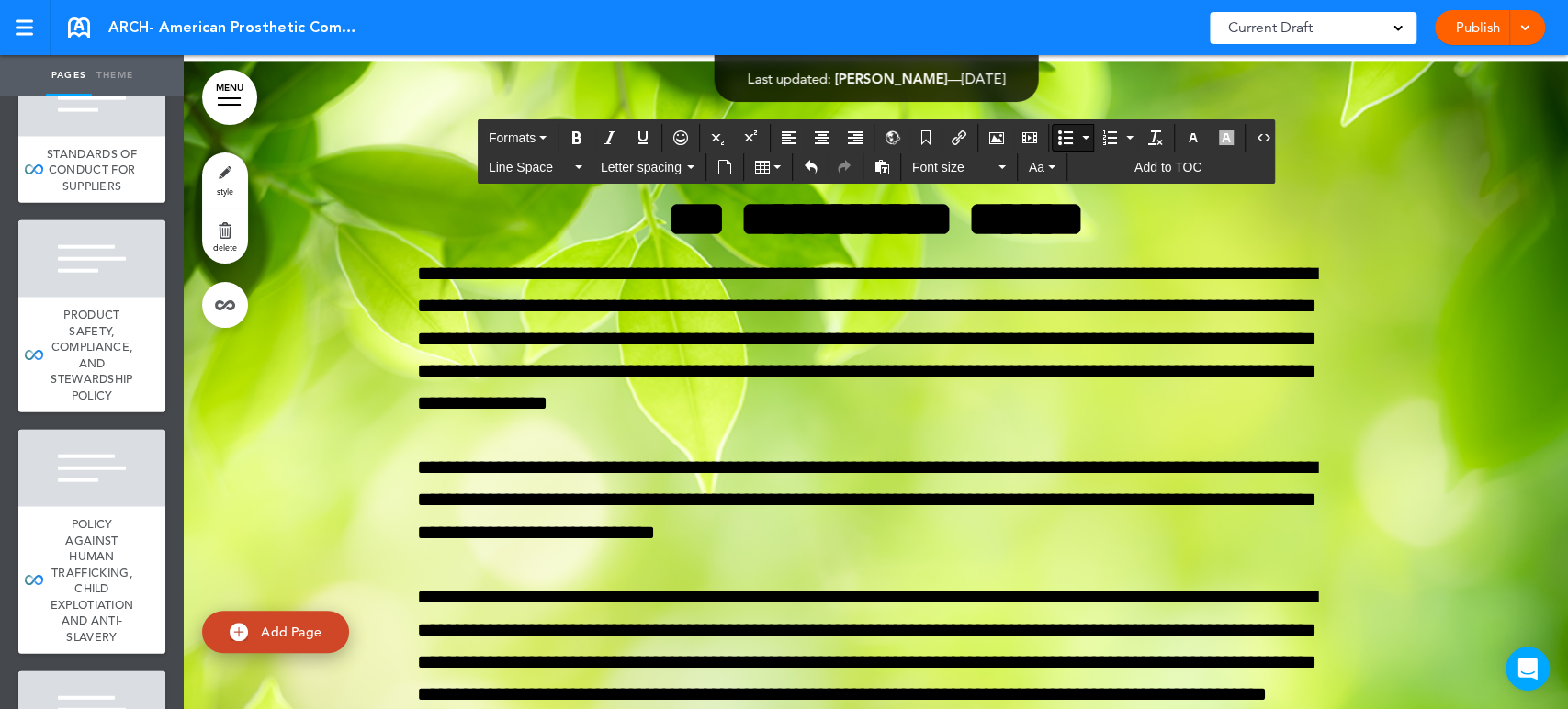
drag, startPoint x: 791, startPoint y: 490, endPoint x: 368, endPoint y: 390, distance: 434.7
click at [529, 160] on span "Line Space" at bounding box center [530, 167] width 83 height 19
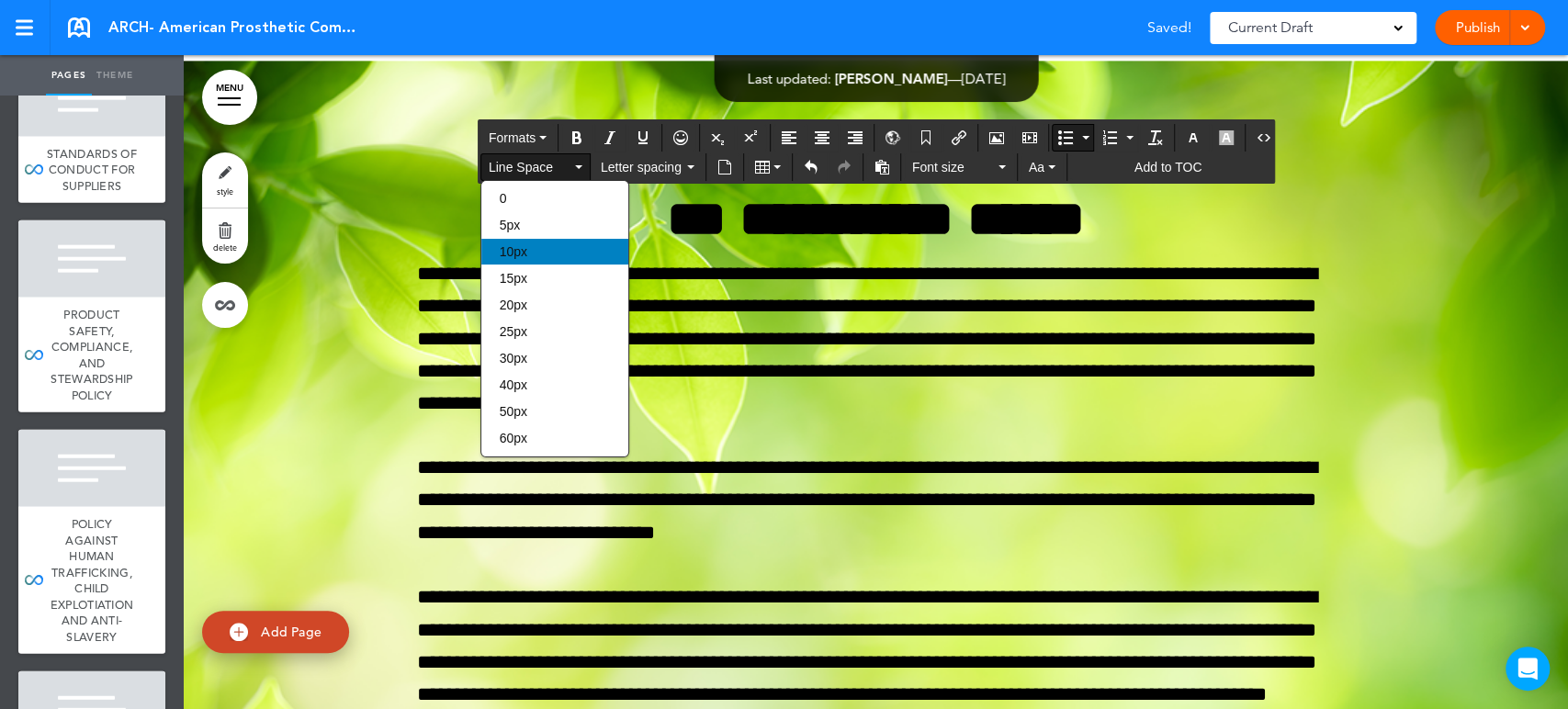
click at [523, 250] on span "10px" at bounding box center [513, 251] width 28 height 15
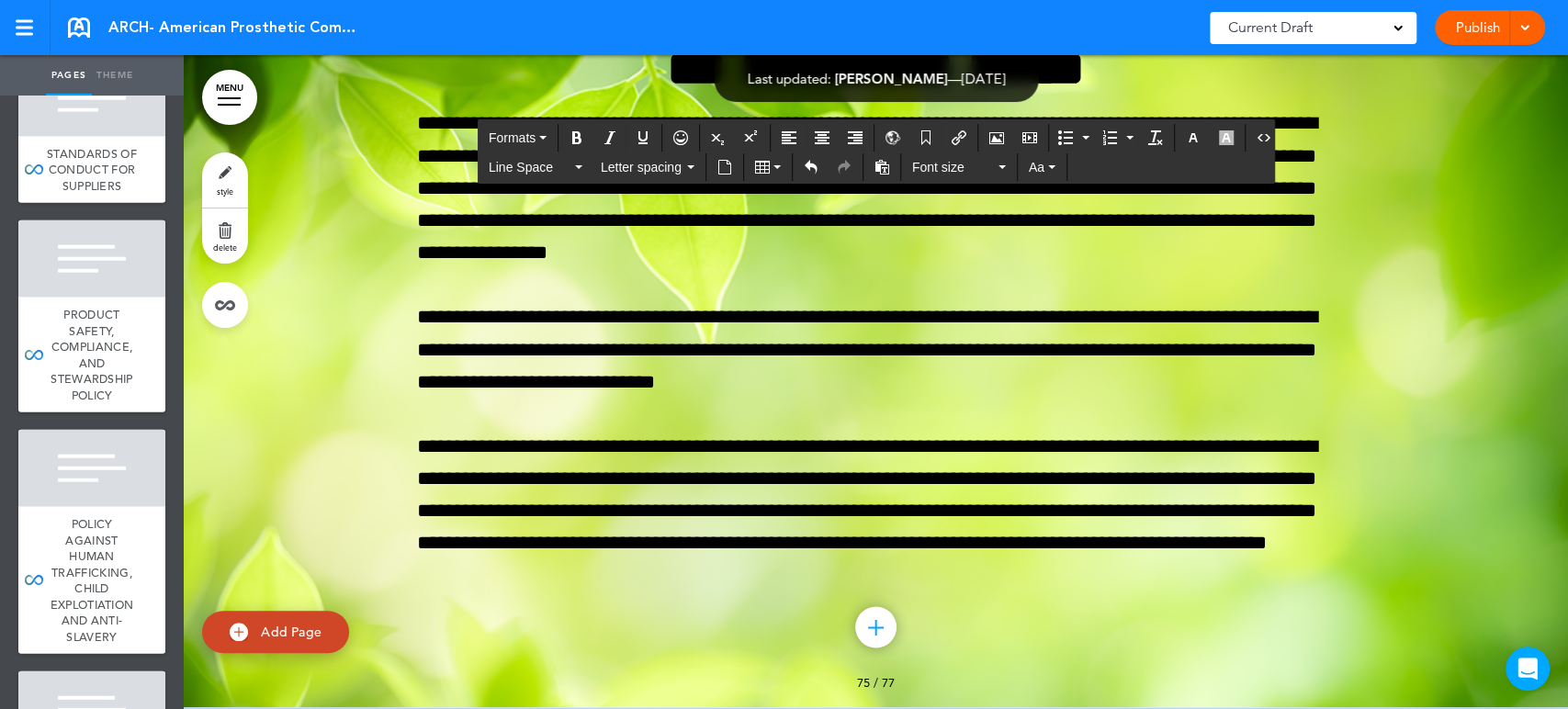
scroll to position [114711, 0]
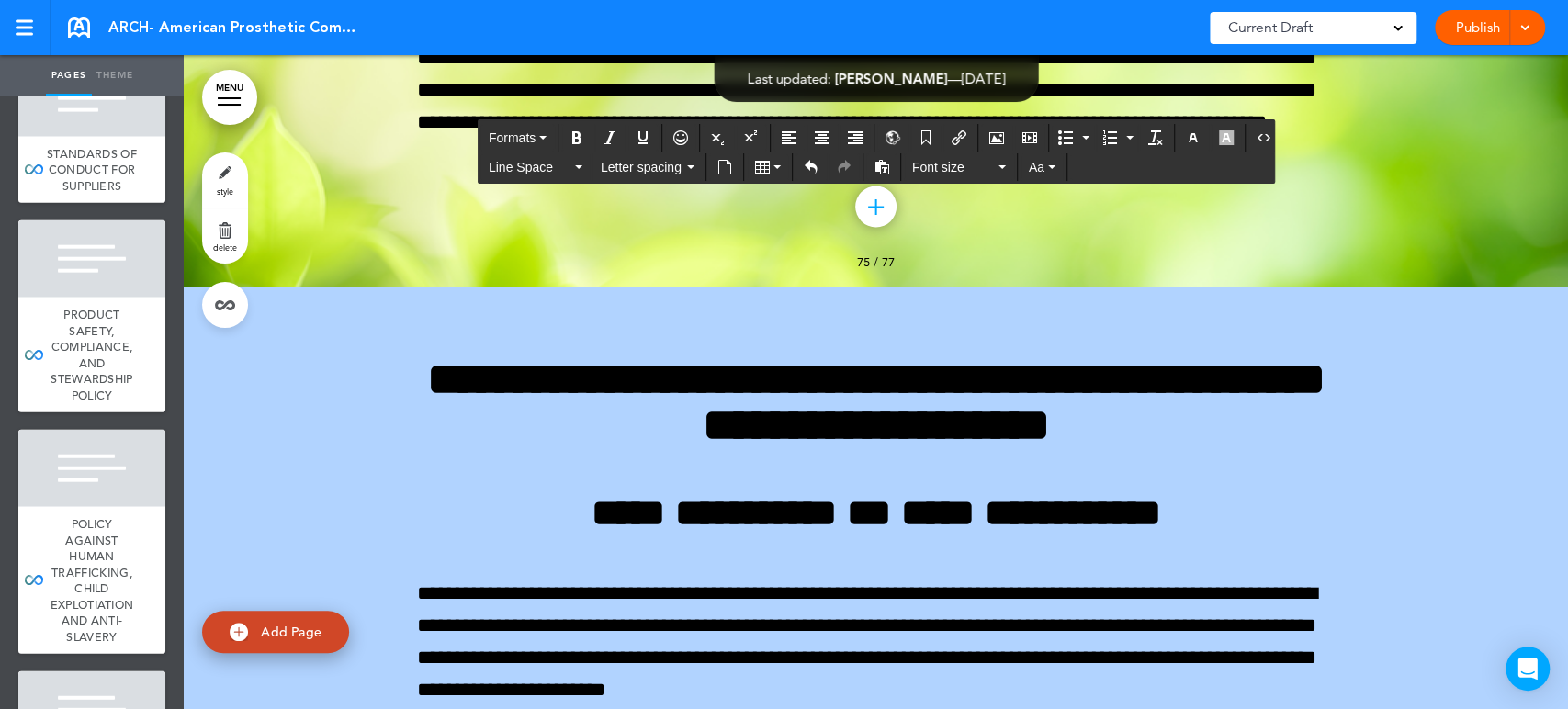
scroll to position [115120, 0]
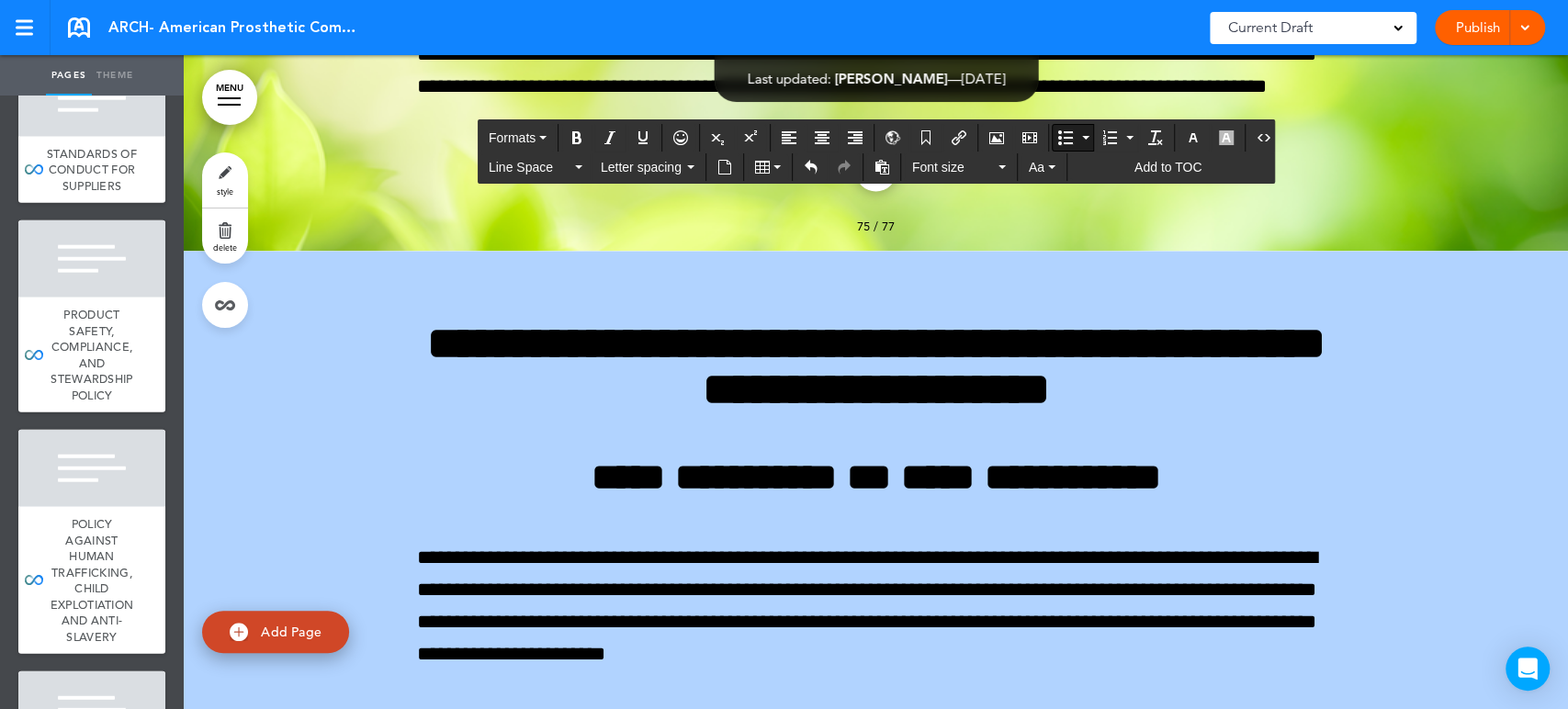
drag, startPoint x: 727, startPoint y: 571, endPoint x: 419, endPoint y: 329, distance: 391.7
click at [528, 180] on div "Line Space" at bounding box center [536, 167] width 110 height 28
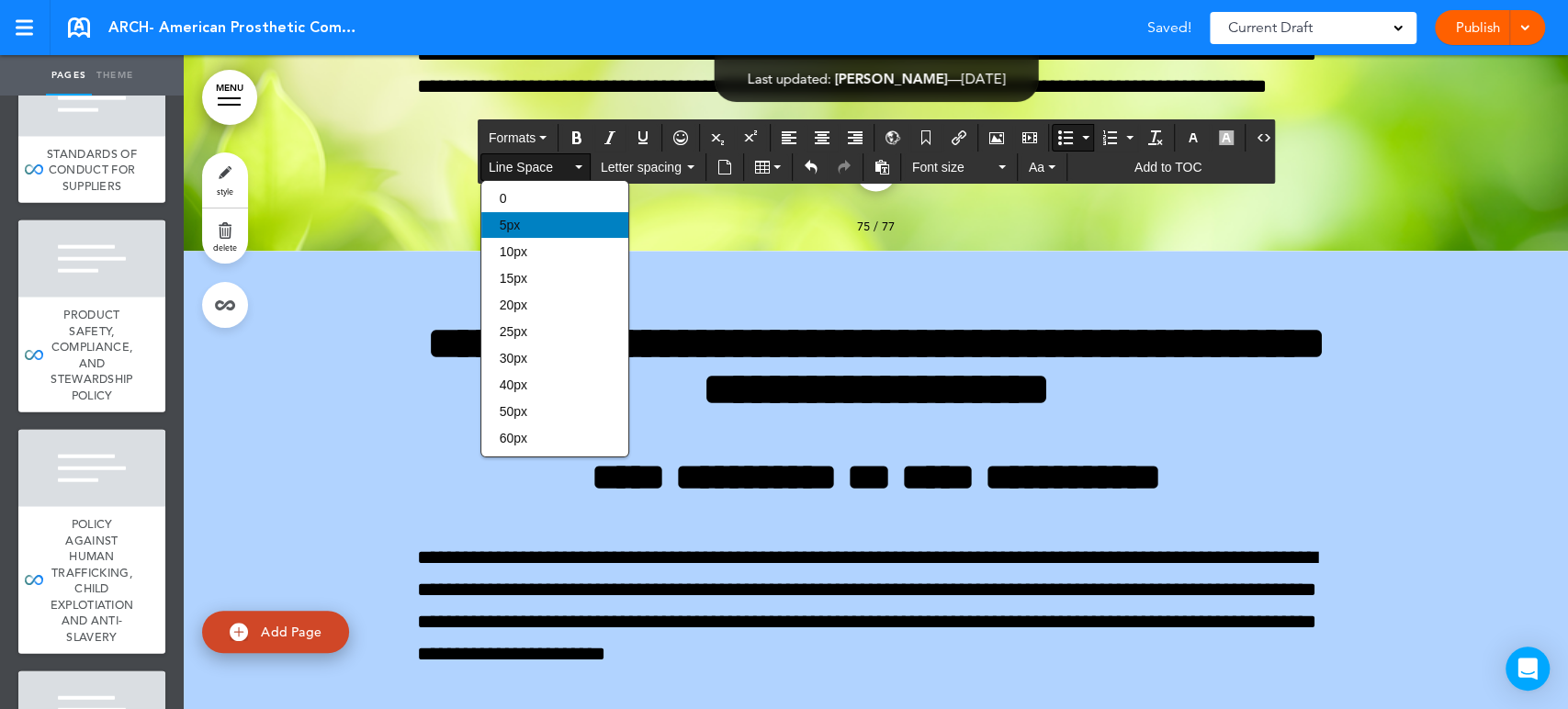
click at [528, 226] on div "5px" at bounding box center [553, 225] width 146 height 26
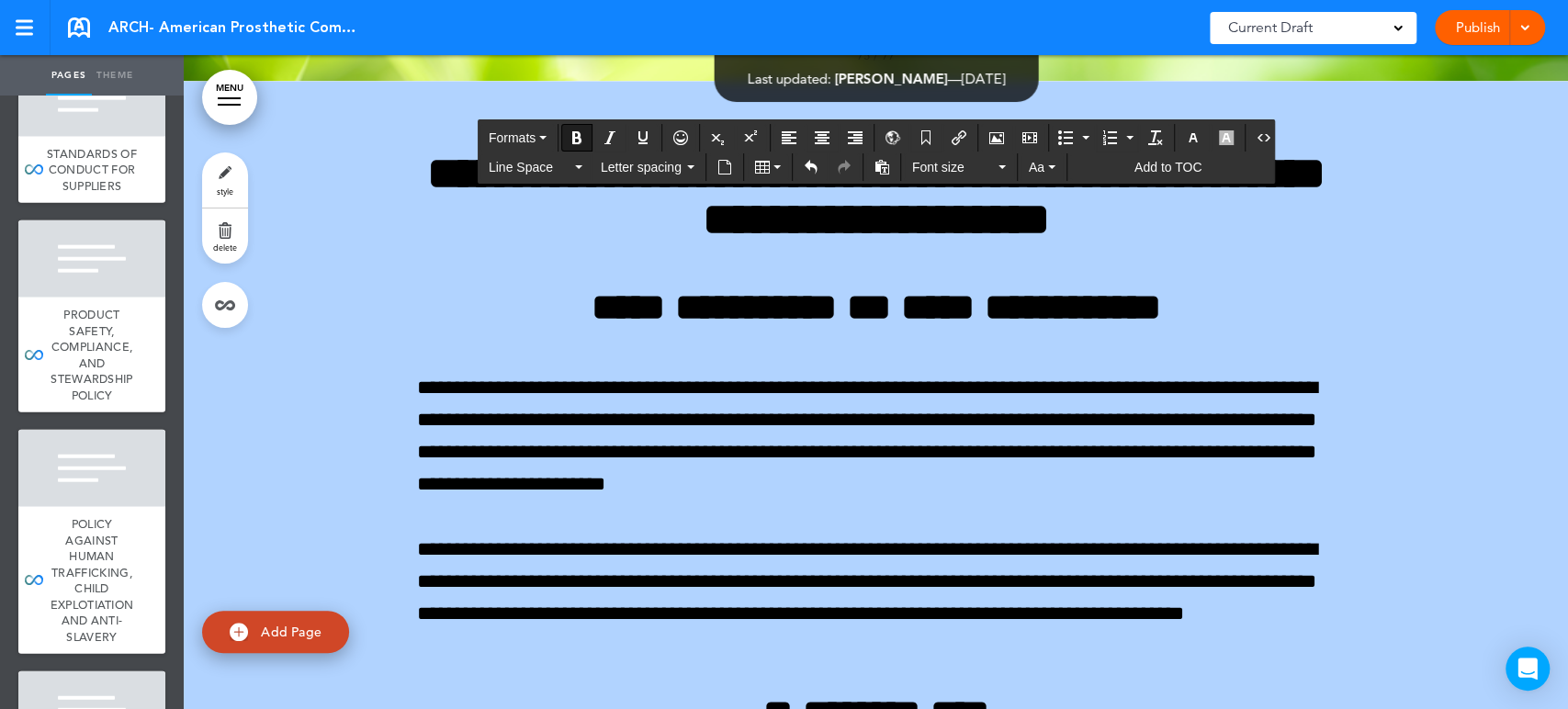
drag, startPoint x: 537, startPoint y: 534, endPoint x: 397, endPoint y: 533, distance: 140.0
click at [575, 134] on icon "Bold" at bounding box center [576, 138] width 15 height 15
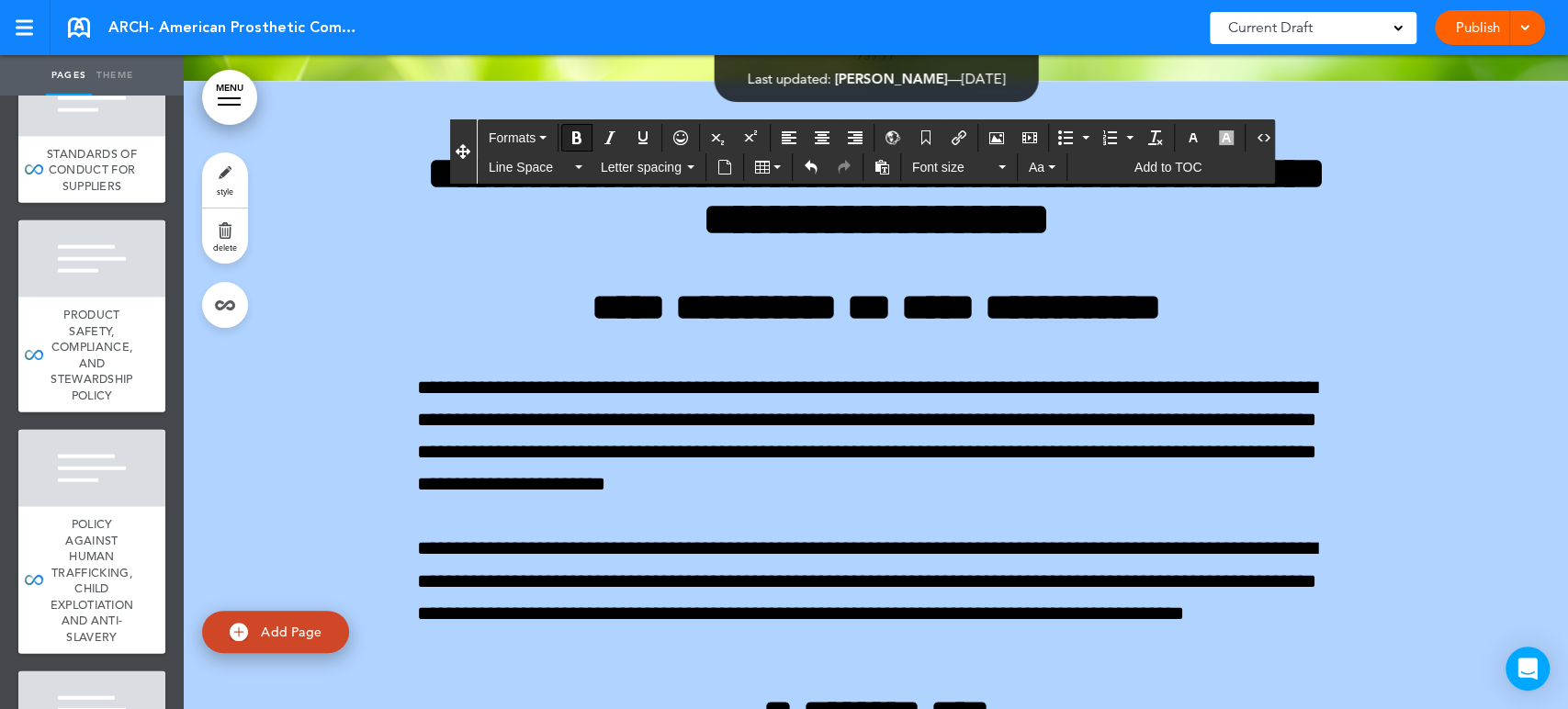
click at [575, 134] on icon "Bold" at bounding box center [576, 138] width 15 height 15
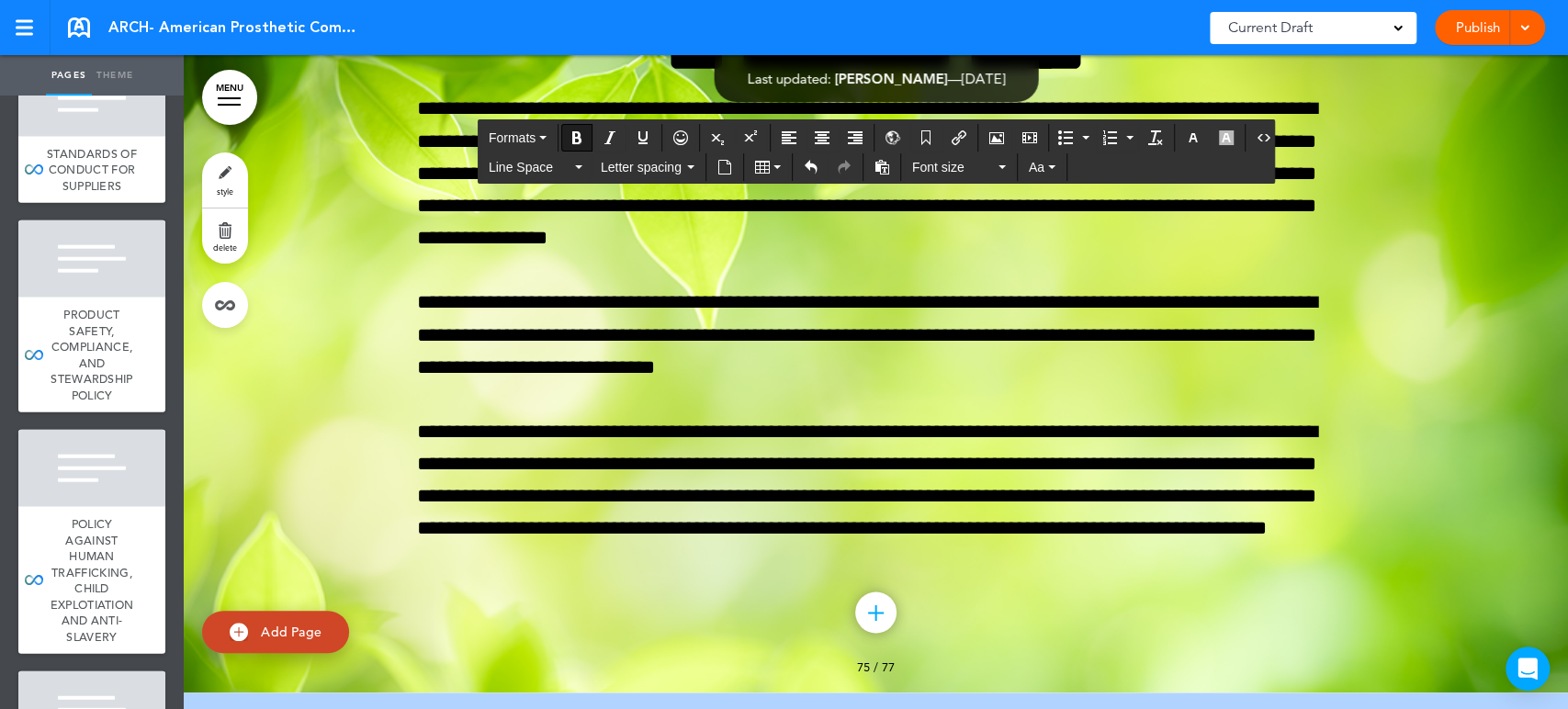
scroll to position [114507, 0]
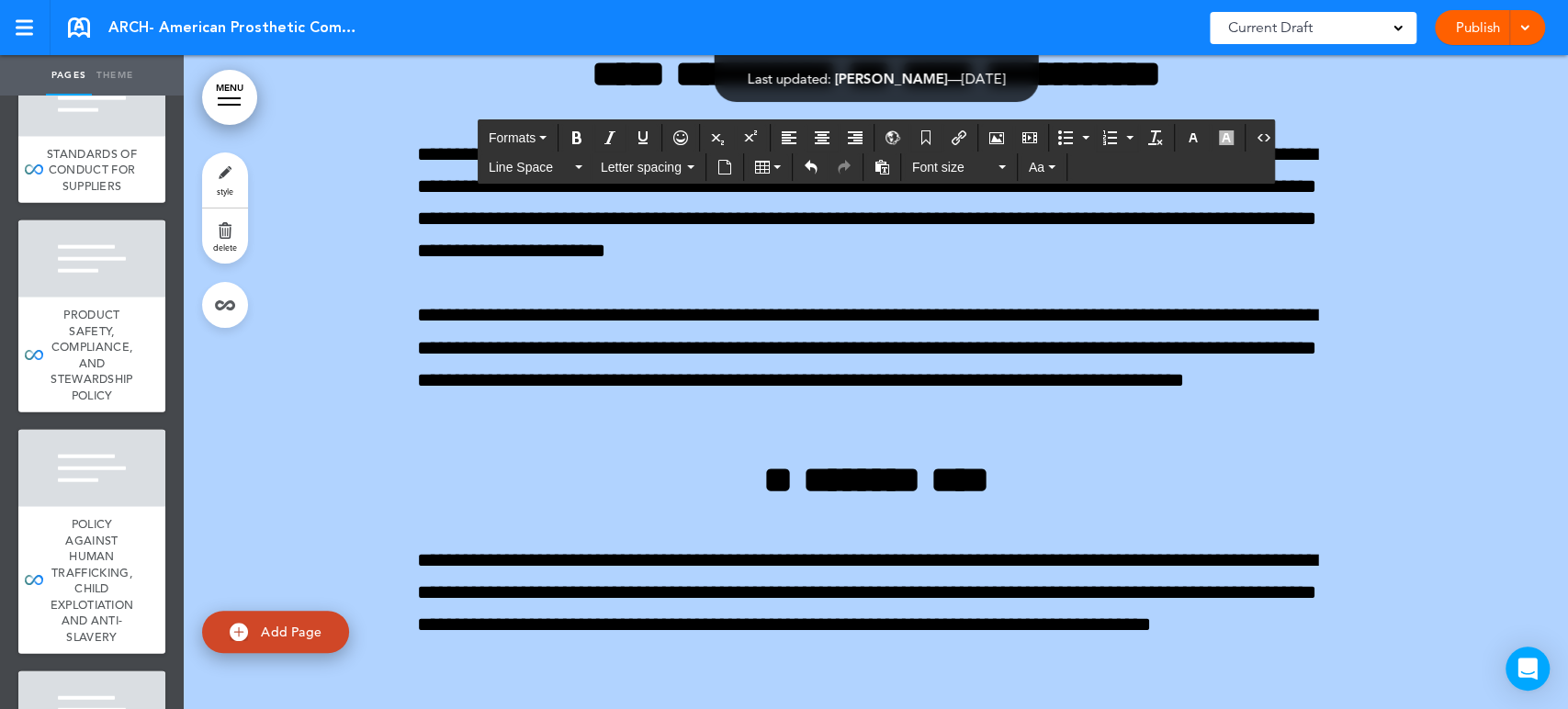
scroll to position [115324, 0]
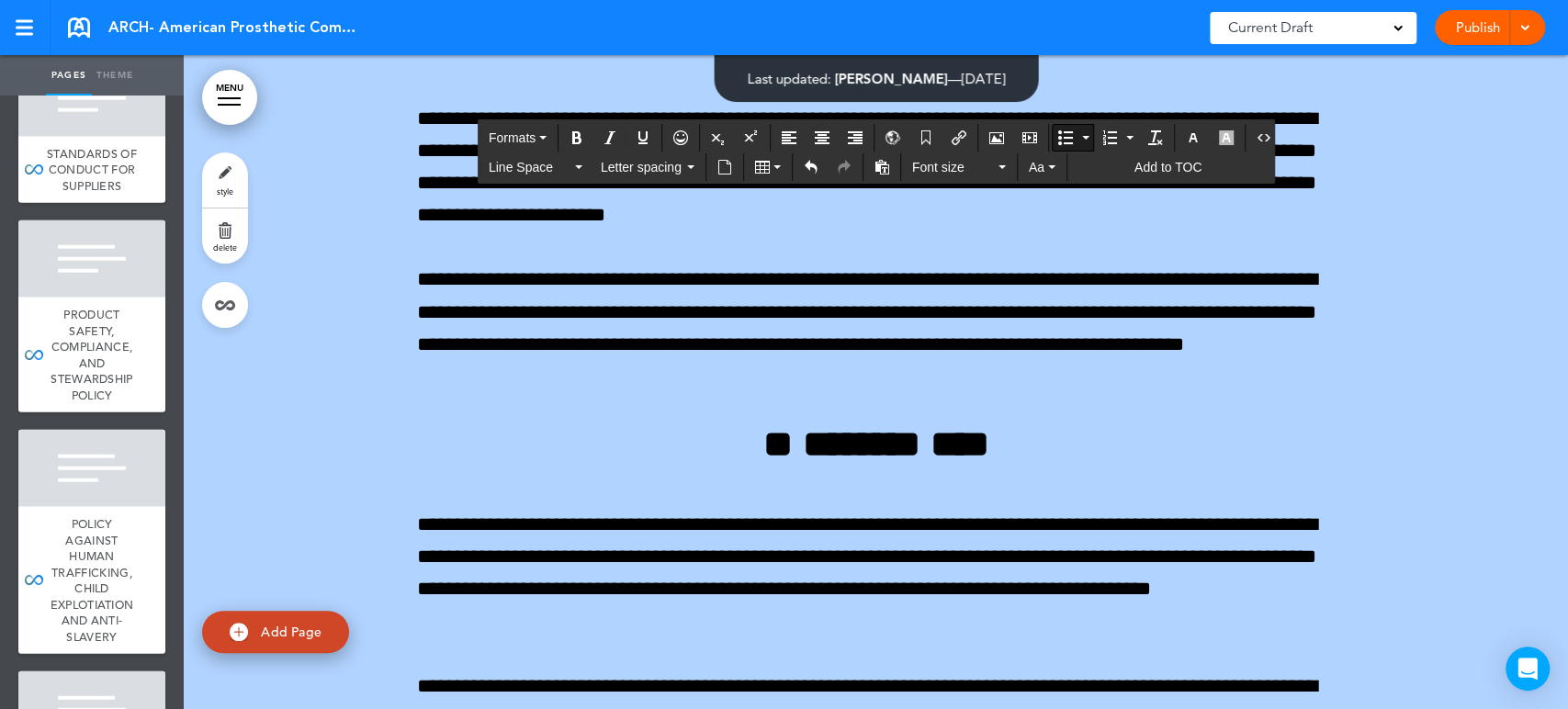
drag, startPoint x: 1067, startPoint y: 454, endPoint x: 242, endPoint y: 384, distance: 828.0
click at [551, 160] on span "Line Space" at bounding box center [530, 167] width 83 height 19
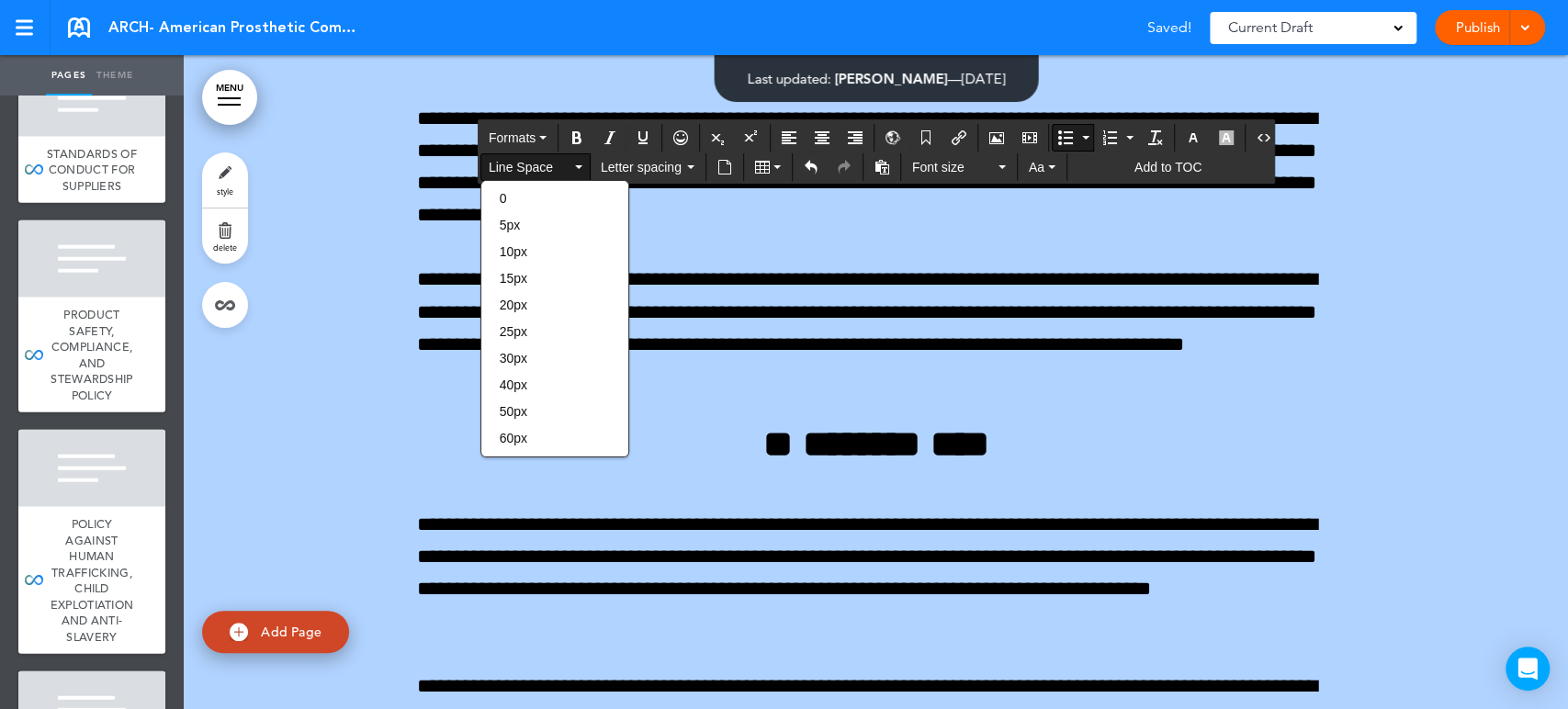
drag, startPoint x: 544, startPoint y: 223, endPoint x: 611, endPoint y: 311, distance: 110.6
click at [542, 221] on div "5px" at bounding box center [553, 225] width 146 height 26
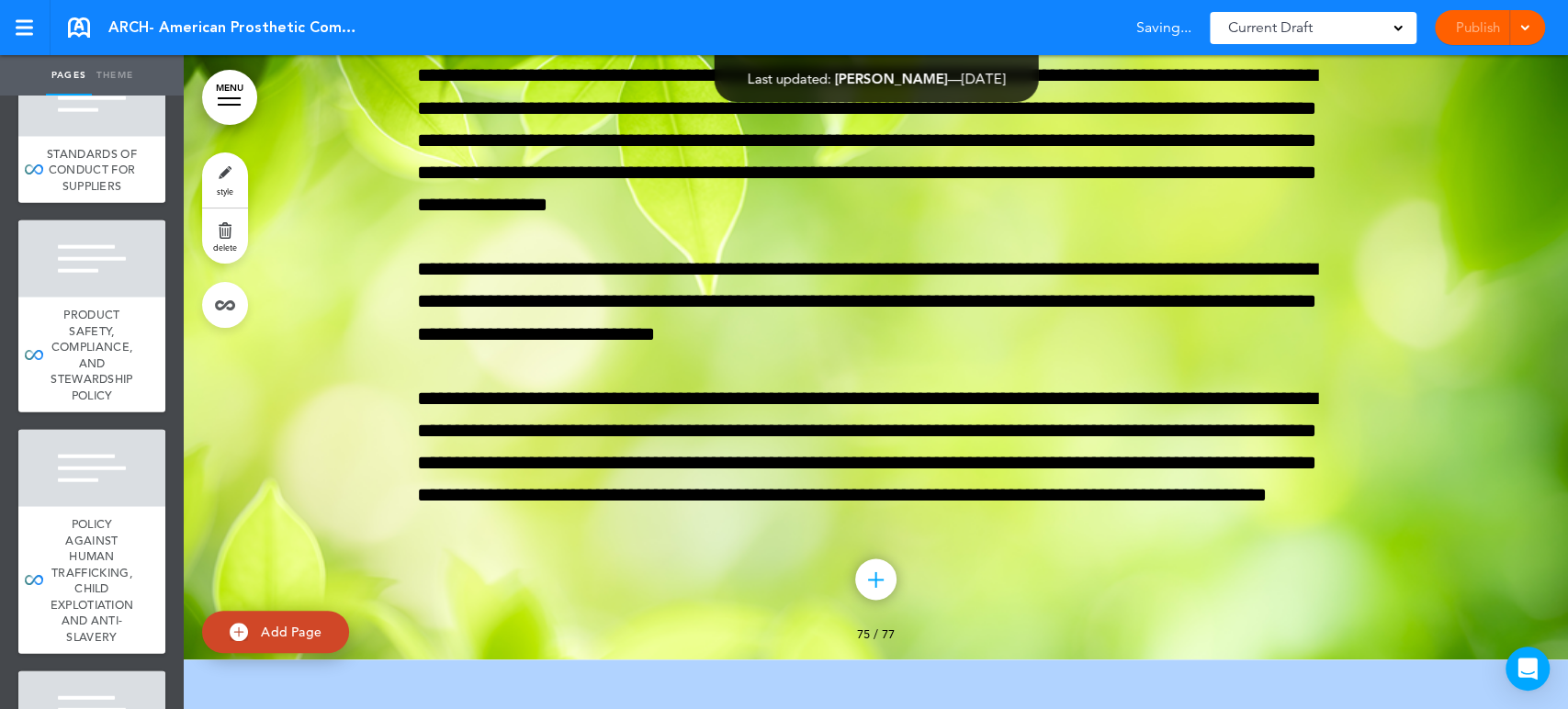
scroll to position [114406, 0]
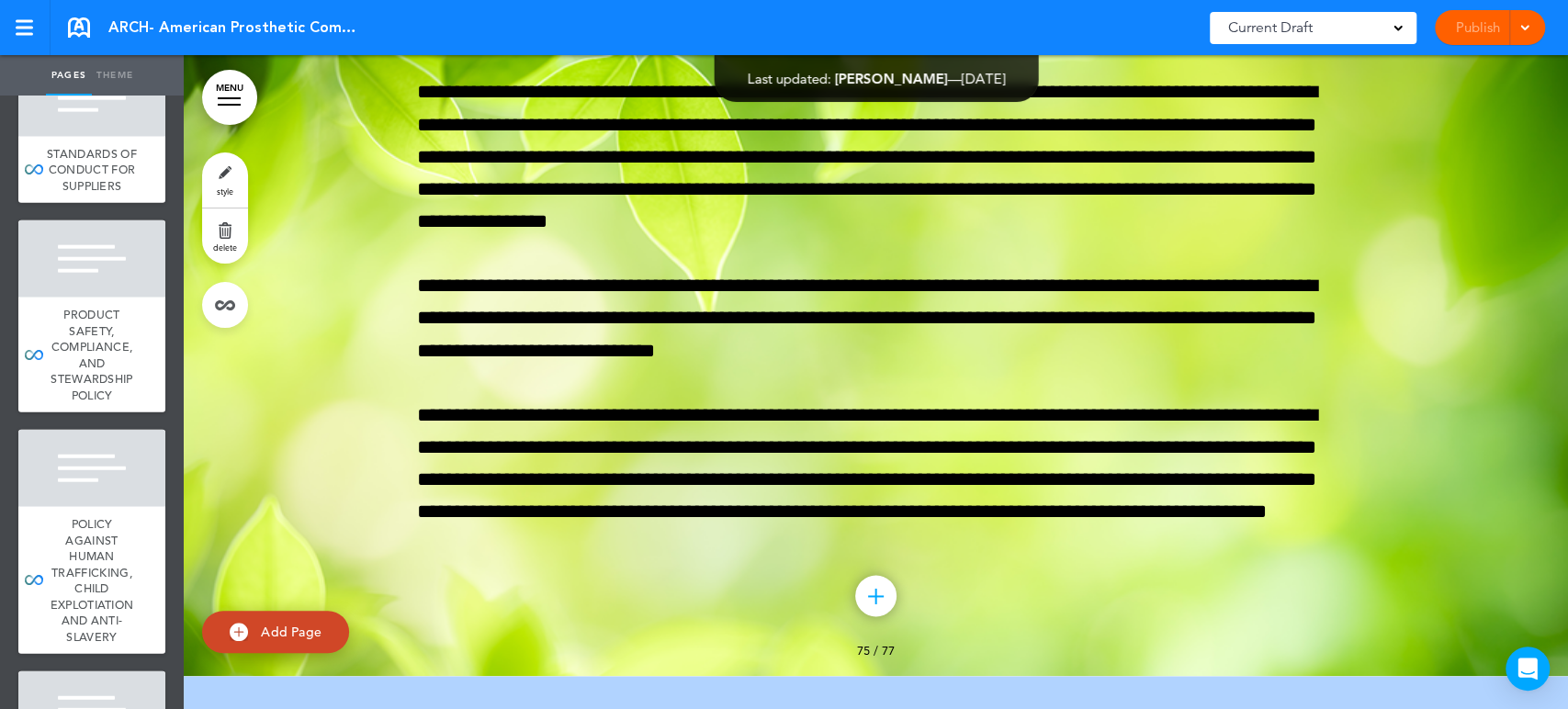
click at [241, 171] on link "style" at bounding box center [225, 180] width 46 height 55
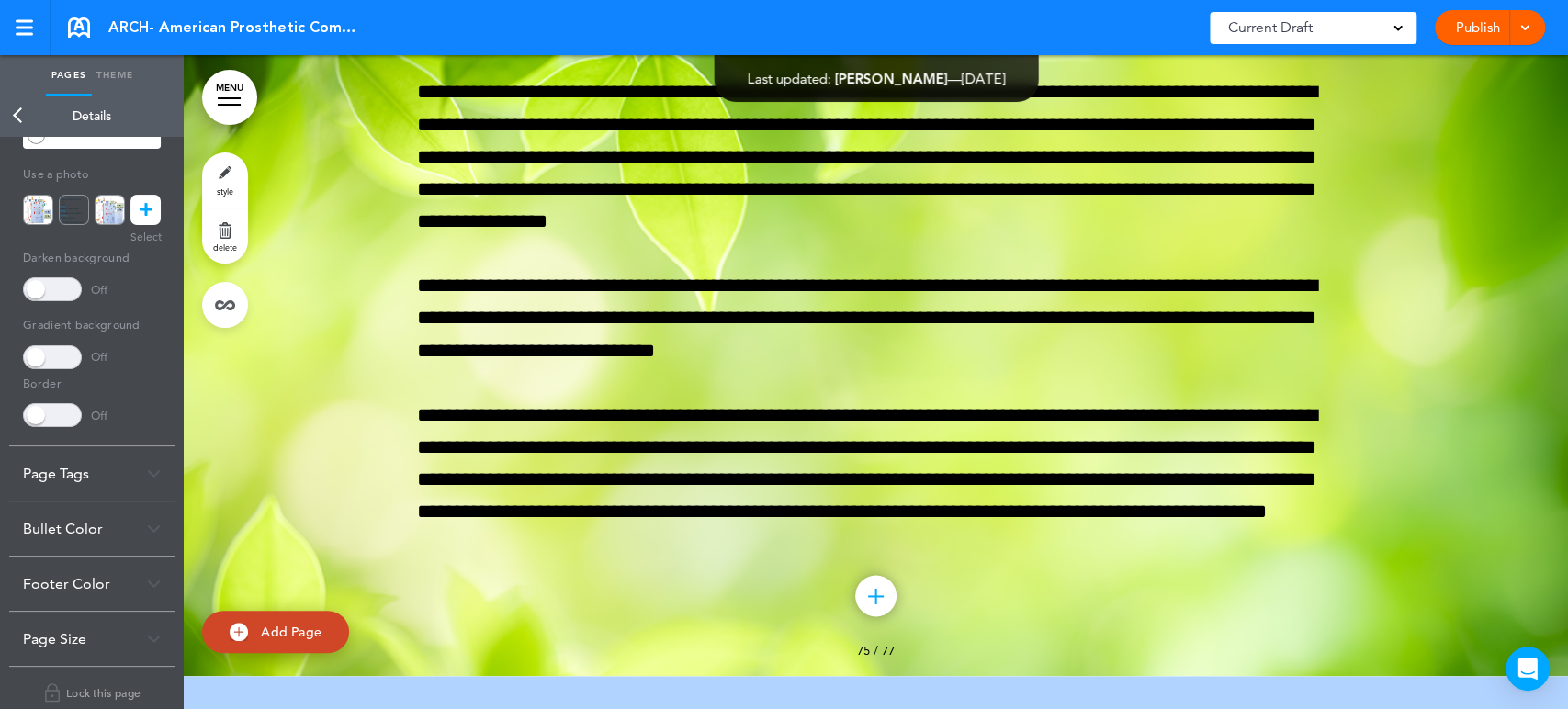
scroll to position [296, 0]
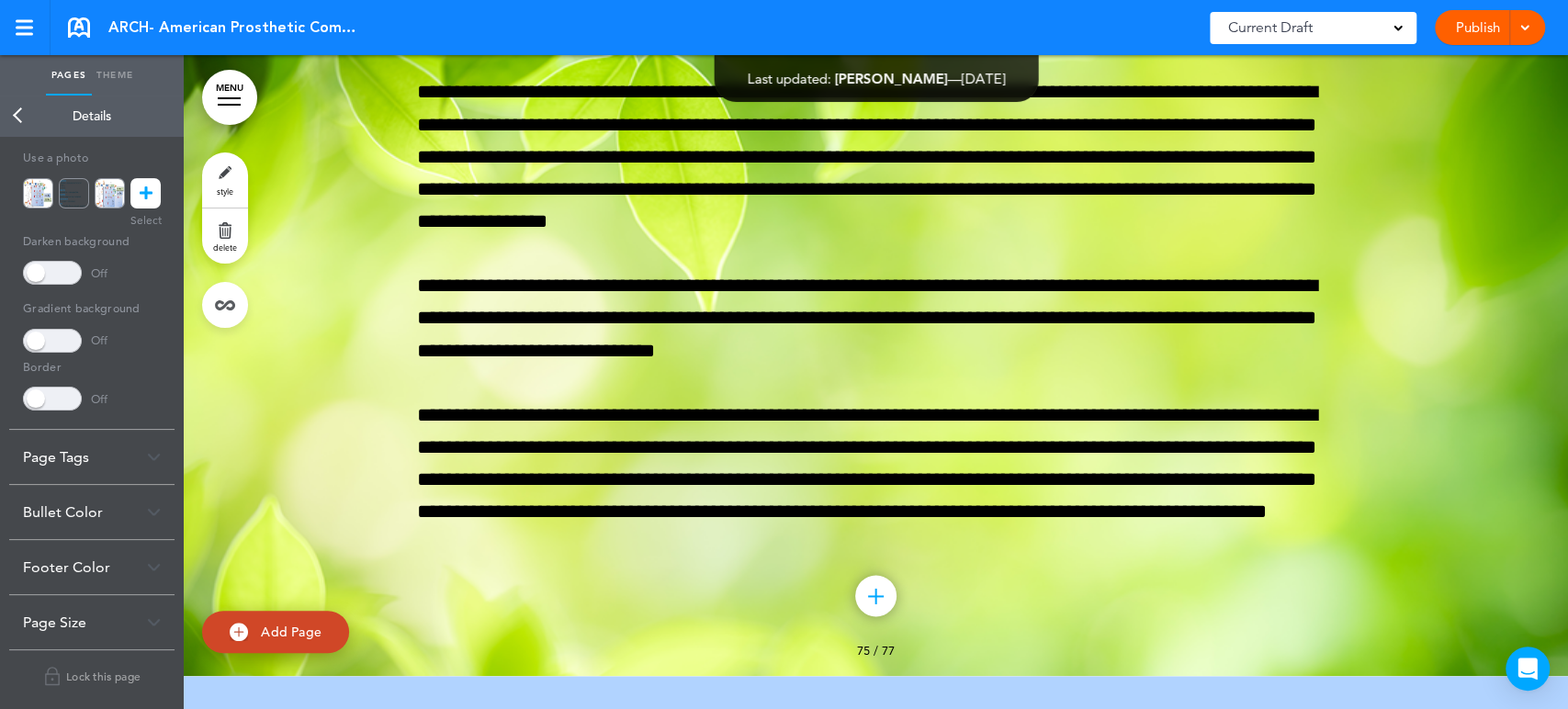
click at [144, 573] on div "Footer Color" at bounding box center [91, 566] width 165 height 54
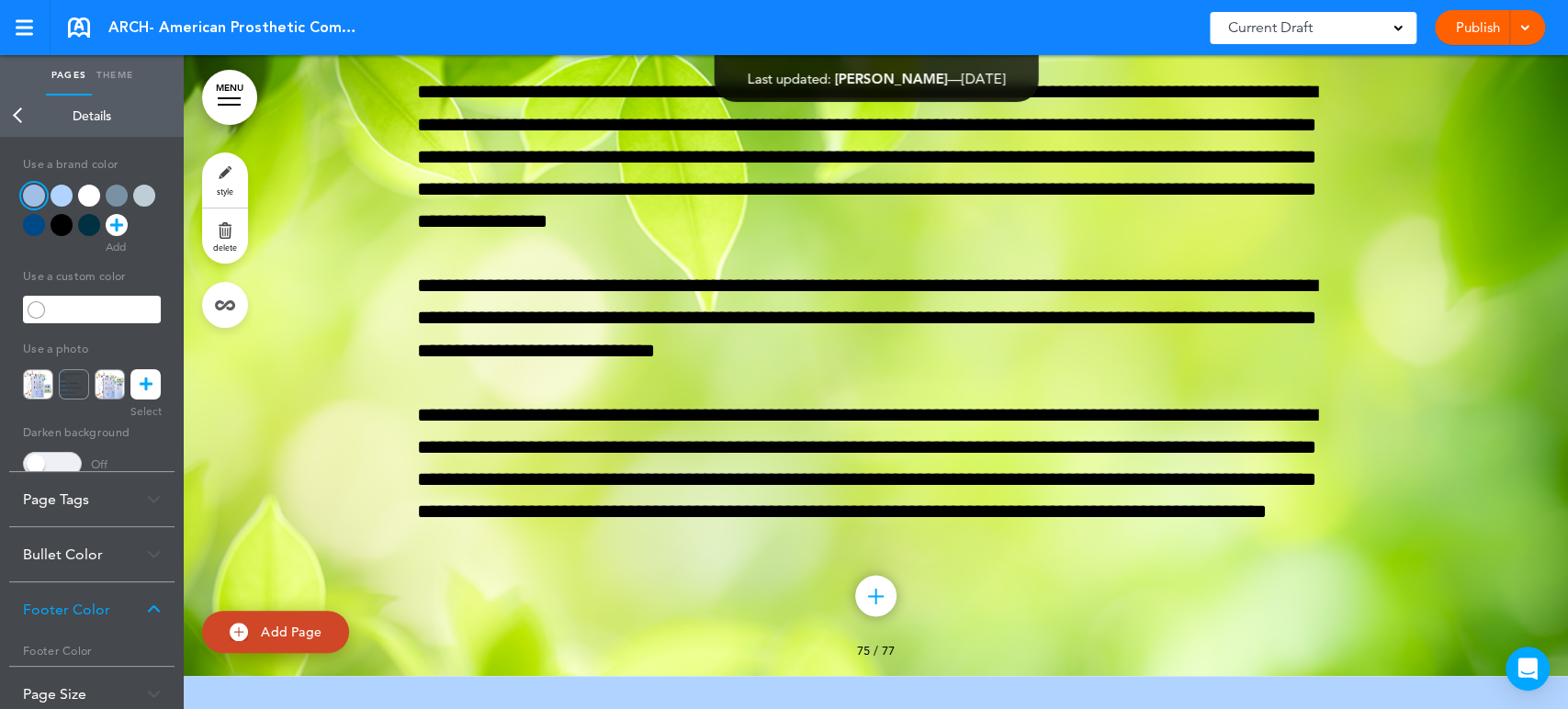
scroll to position [0, 0]
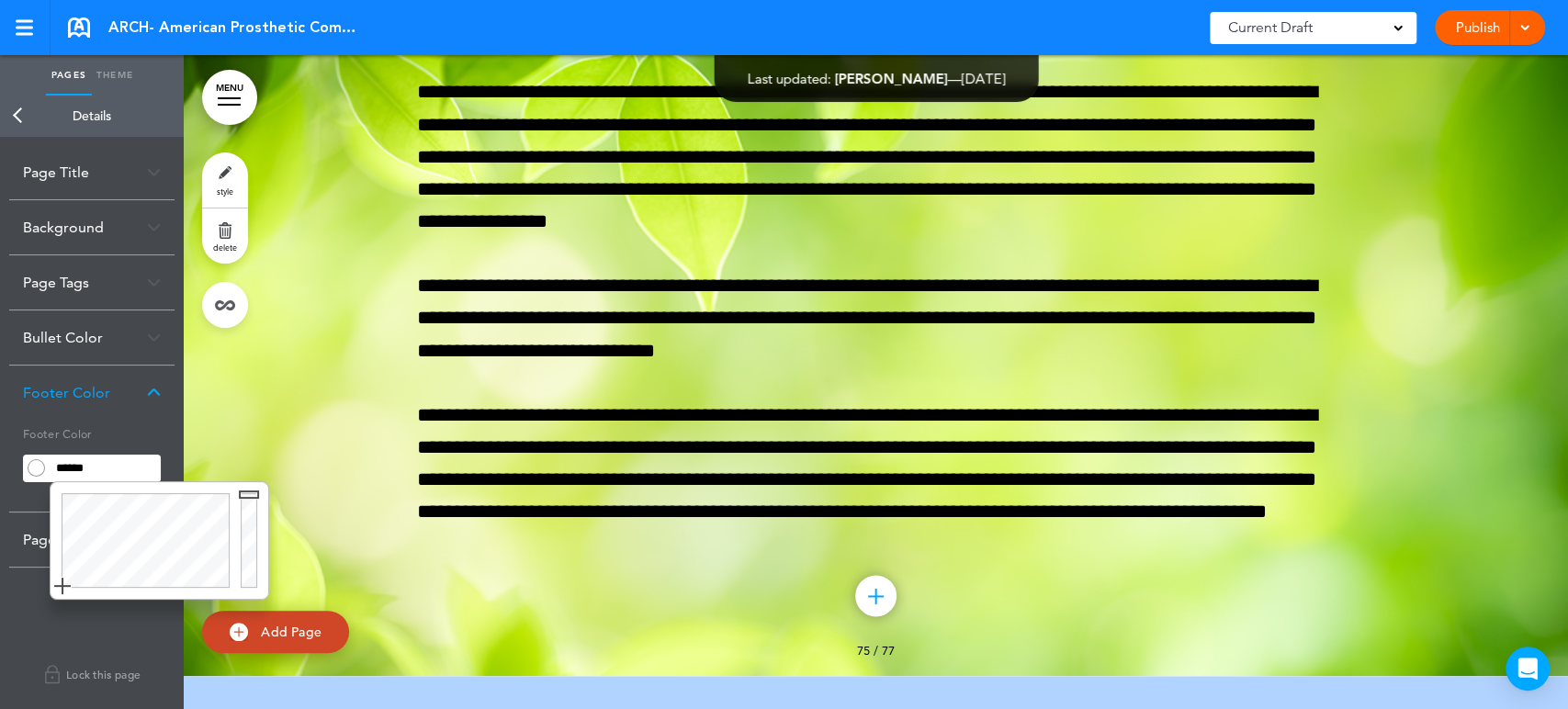
click at [87, 479] on input "******" at bounding box center [104, 468] width 111 height 26
type input "******"
click at [249, 572] on div at bounding box center [252, 540] width 33 height 117
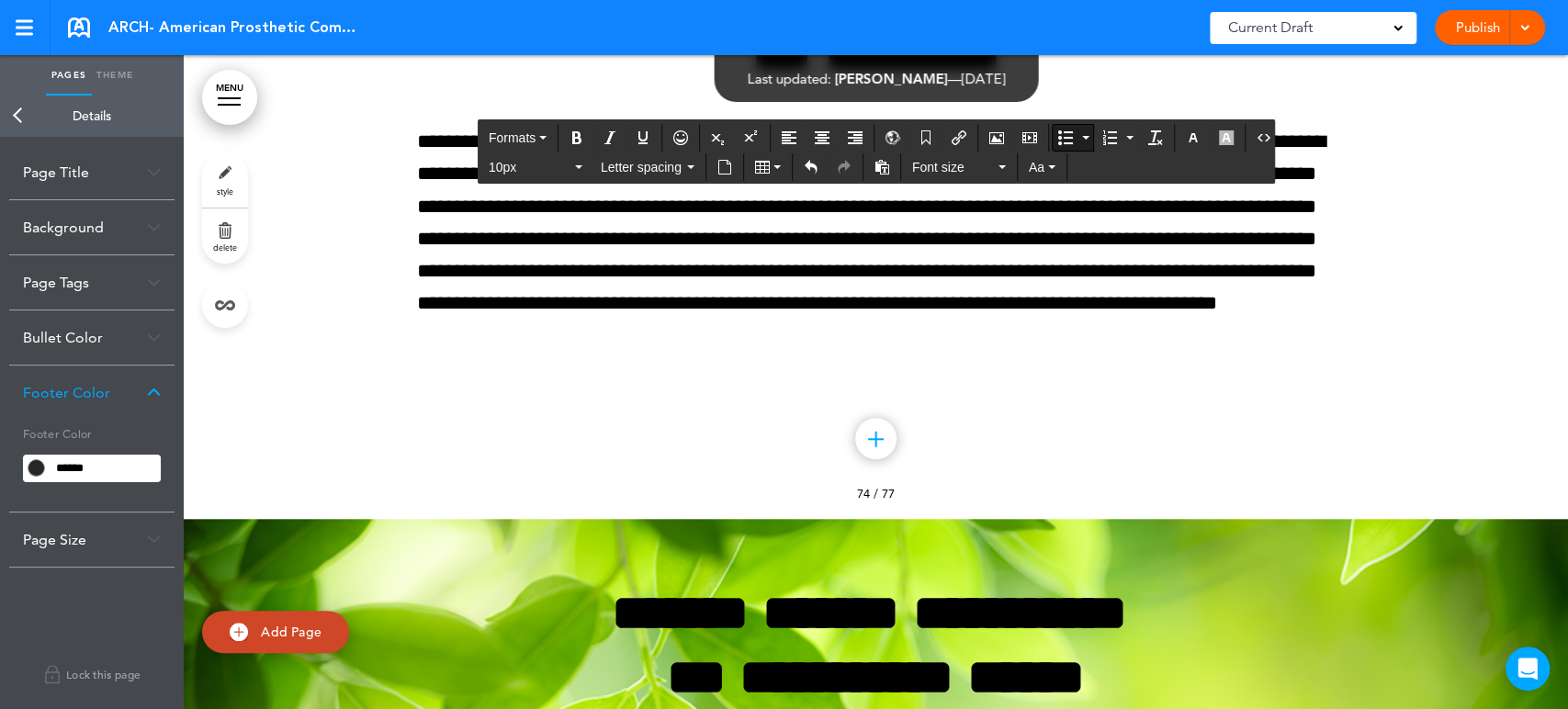
scroll to position [113691, 0]
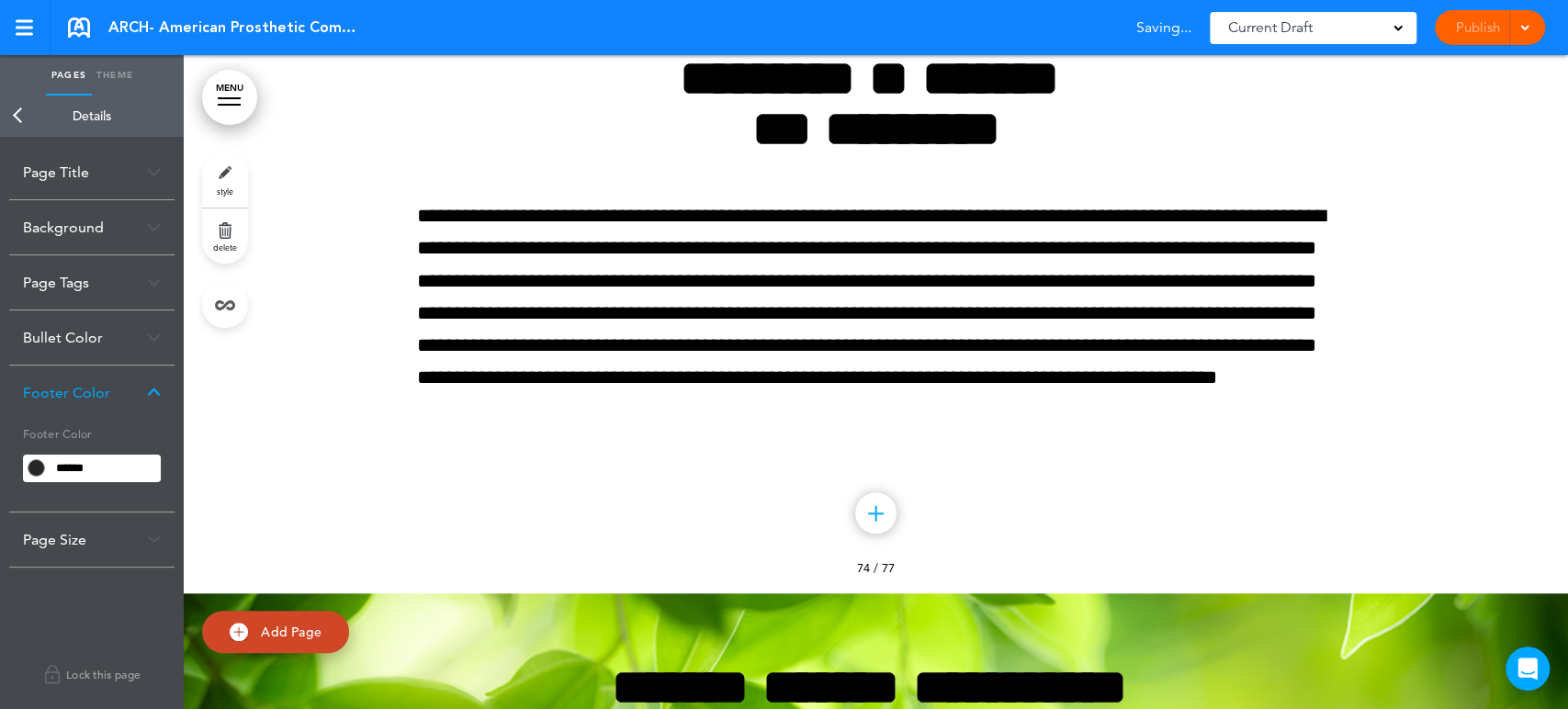
click at [1488, 22] on div "Publish Publish Preview Draft" at bounding box center [1489, 27] width 110 height 34
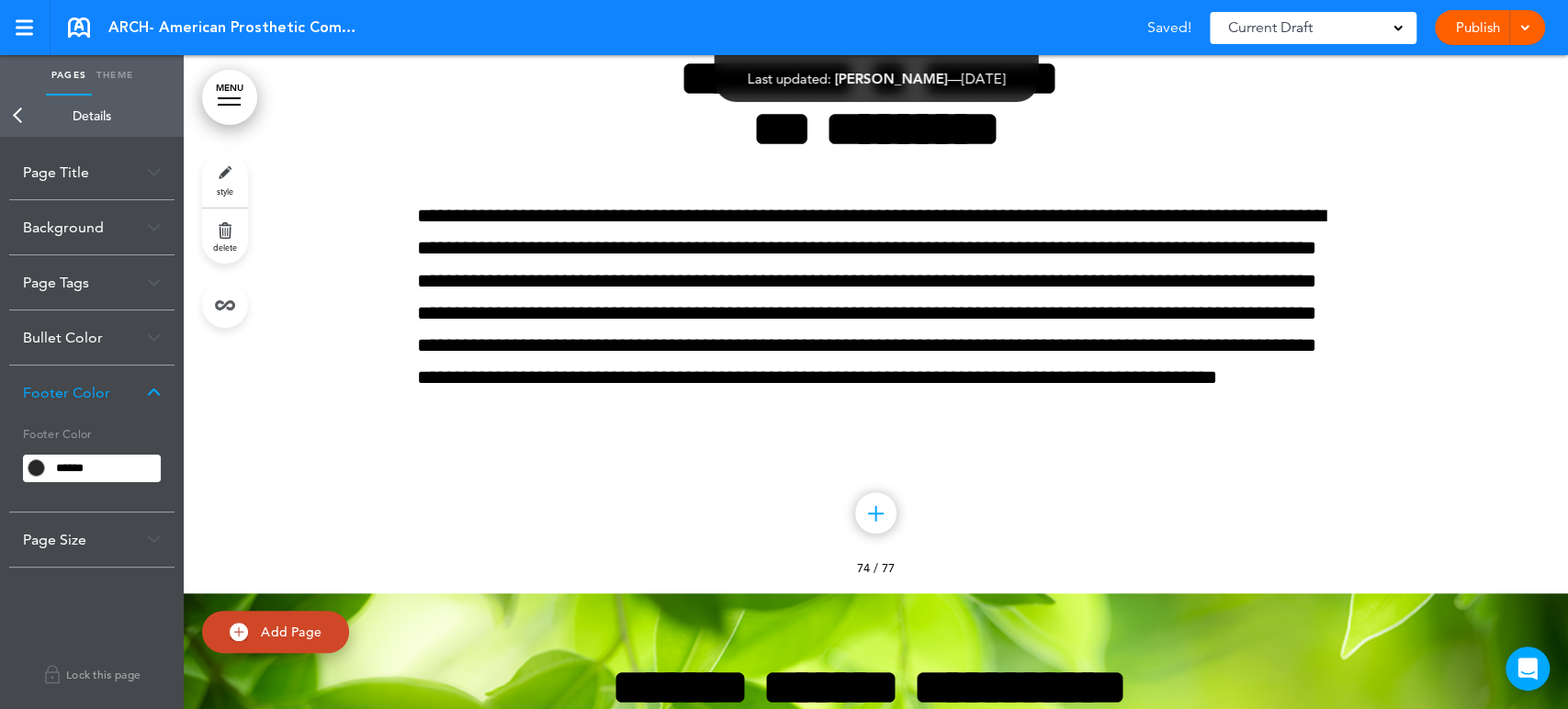
click at [1469, 18] on div "Publish Publish Preview Draft" at bounding box center [1489, 27] width 110 height 34
click at [1462, 25] on link "Publish" at bounding box center [1477, 27] width 58 height 34
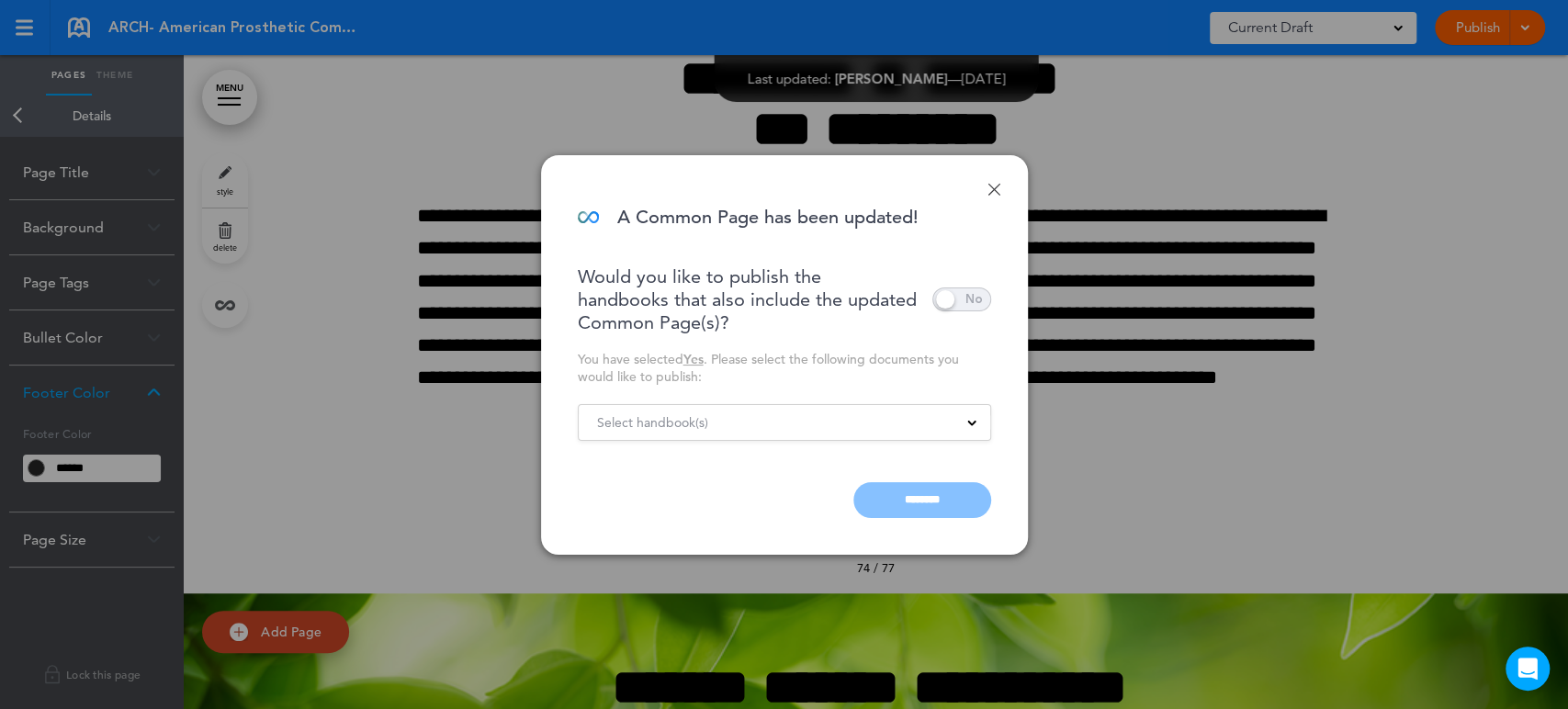
click at [969, 296] on span at bounding box center [961, 299] width 59 height 24
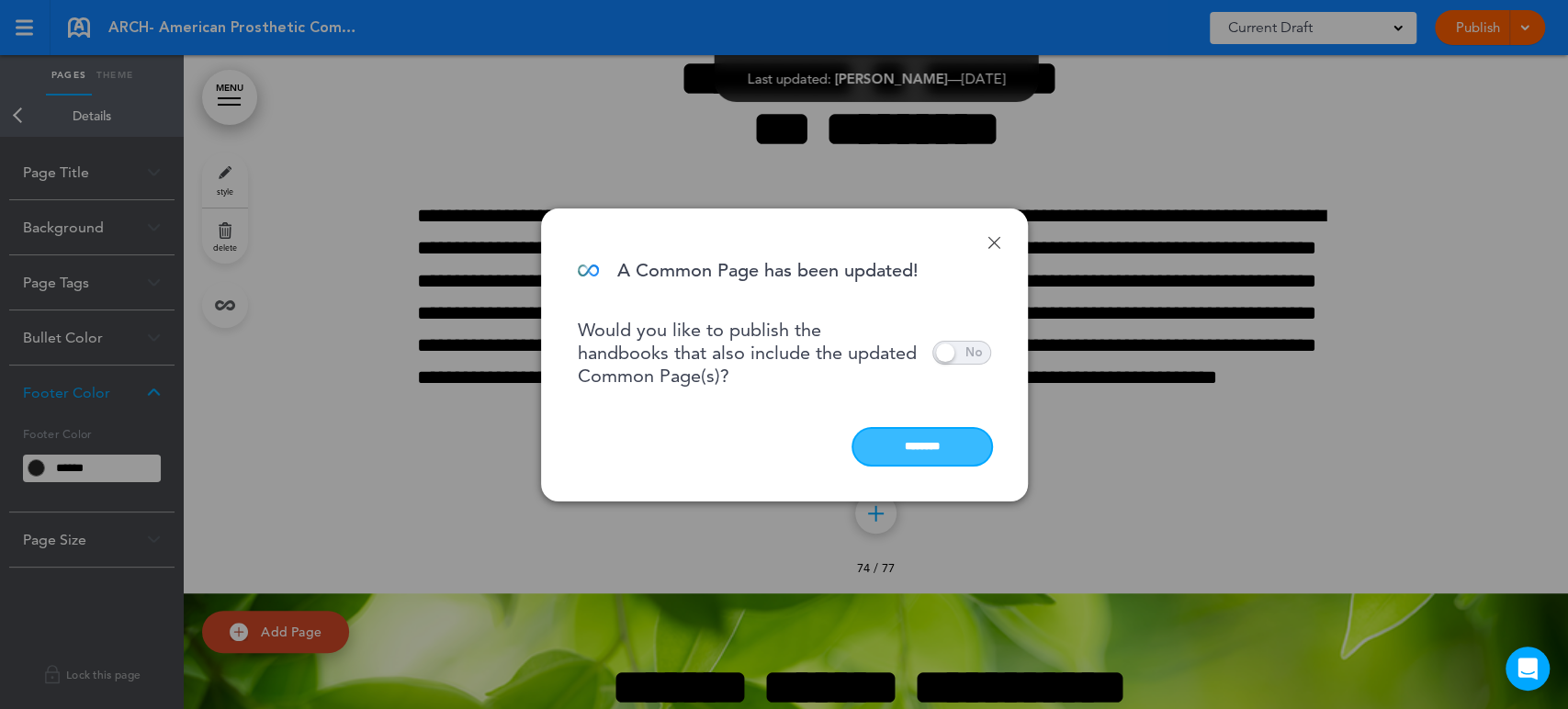
click at [925, 443] on input "********" at bounding box center [922, 446] width 138 height 35
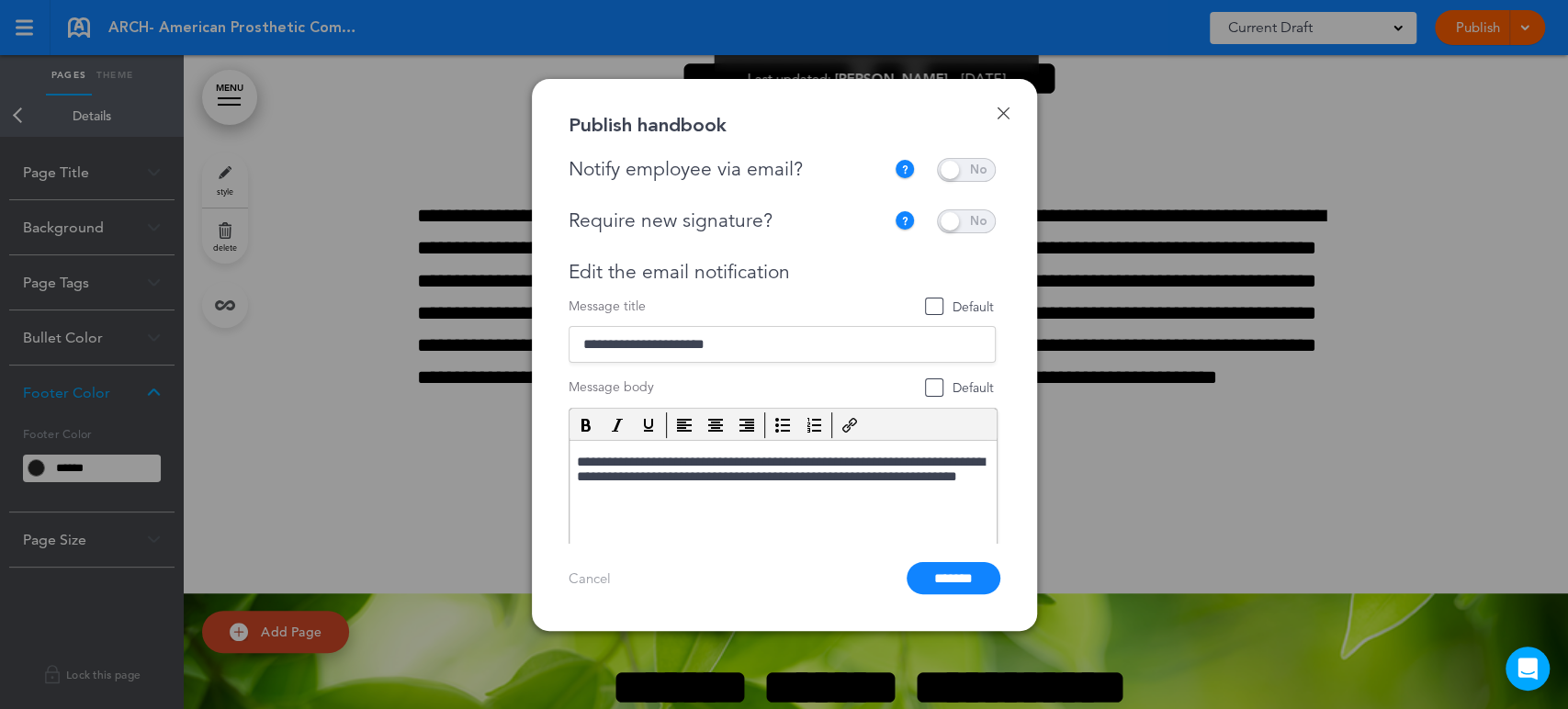
click at [960, 212] on span at bounding box center [966, 221] width 59 height 24
click at [971, 170] on span at bounding box center [966, 170] width 59 height 24
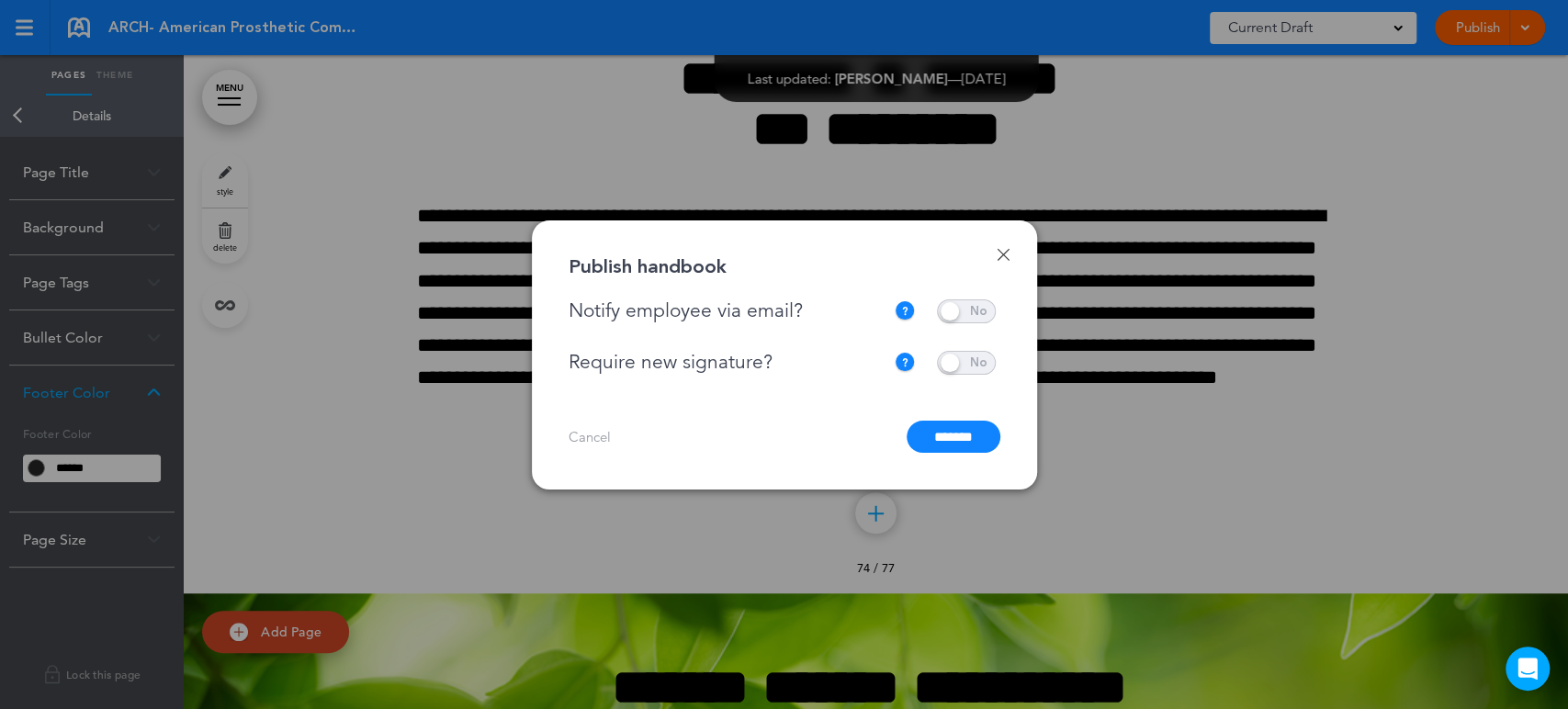
click at [938, 442] on input "*******" at bounding box center [953, 437] width 93 height 32
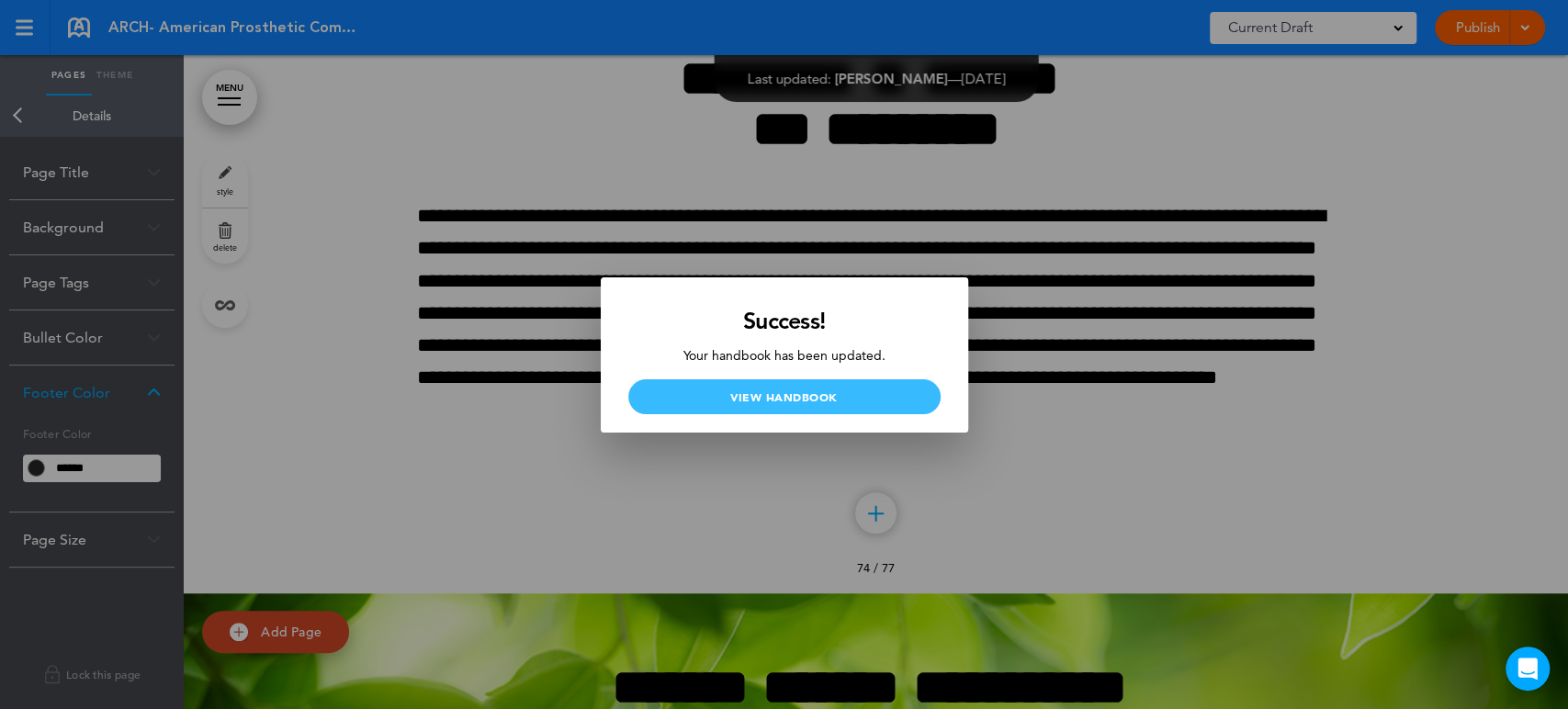
click at [784, 405] on link "View Handbook" at bounding box center [784, 396] width 313 height 34
click at [762, 386] on link "View Handbook" at bounding box center [784, 396] width 313 height 34
click at [900, 160] on div at bounding box center [784, 354] width 1568 height 709
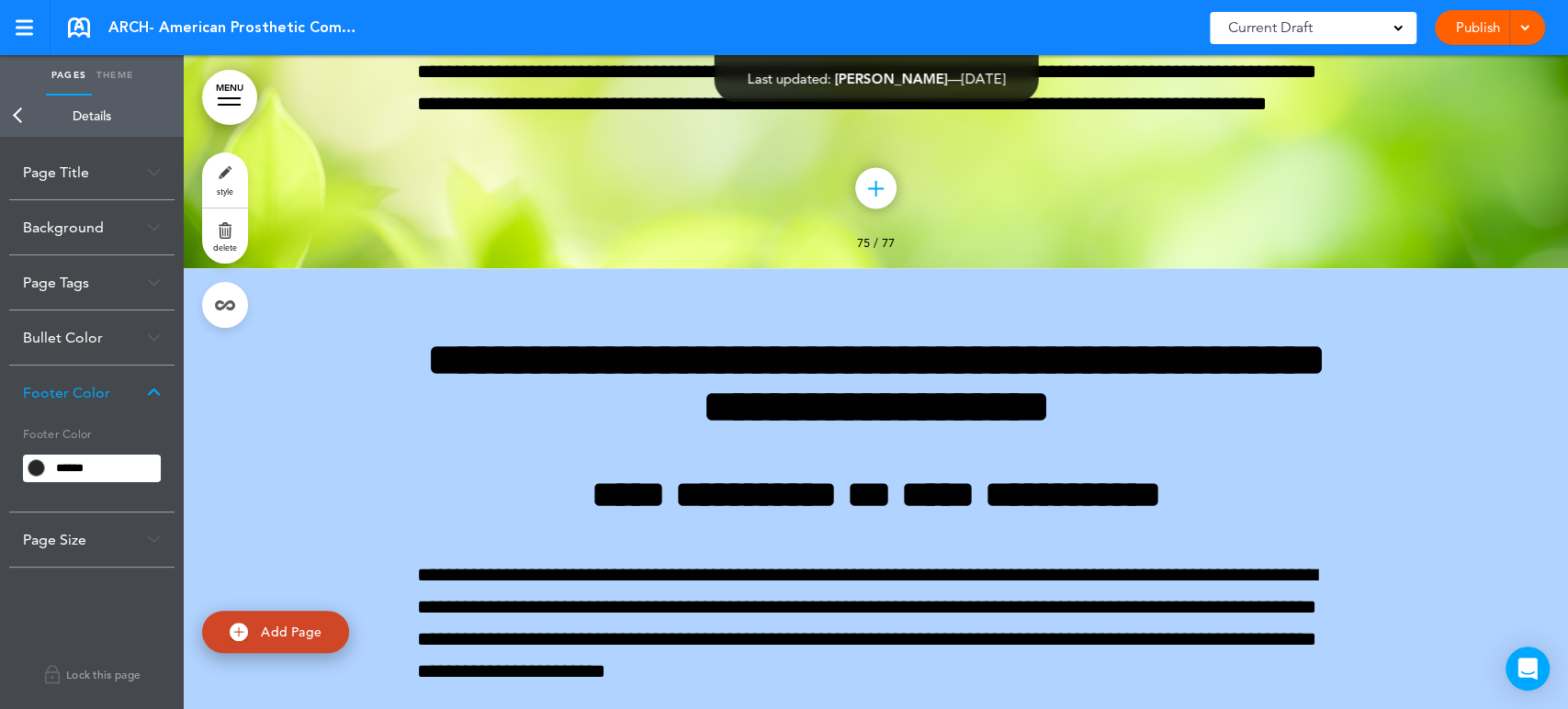
scroll to position [114406, 0]
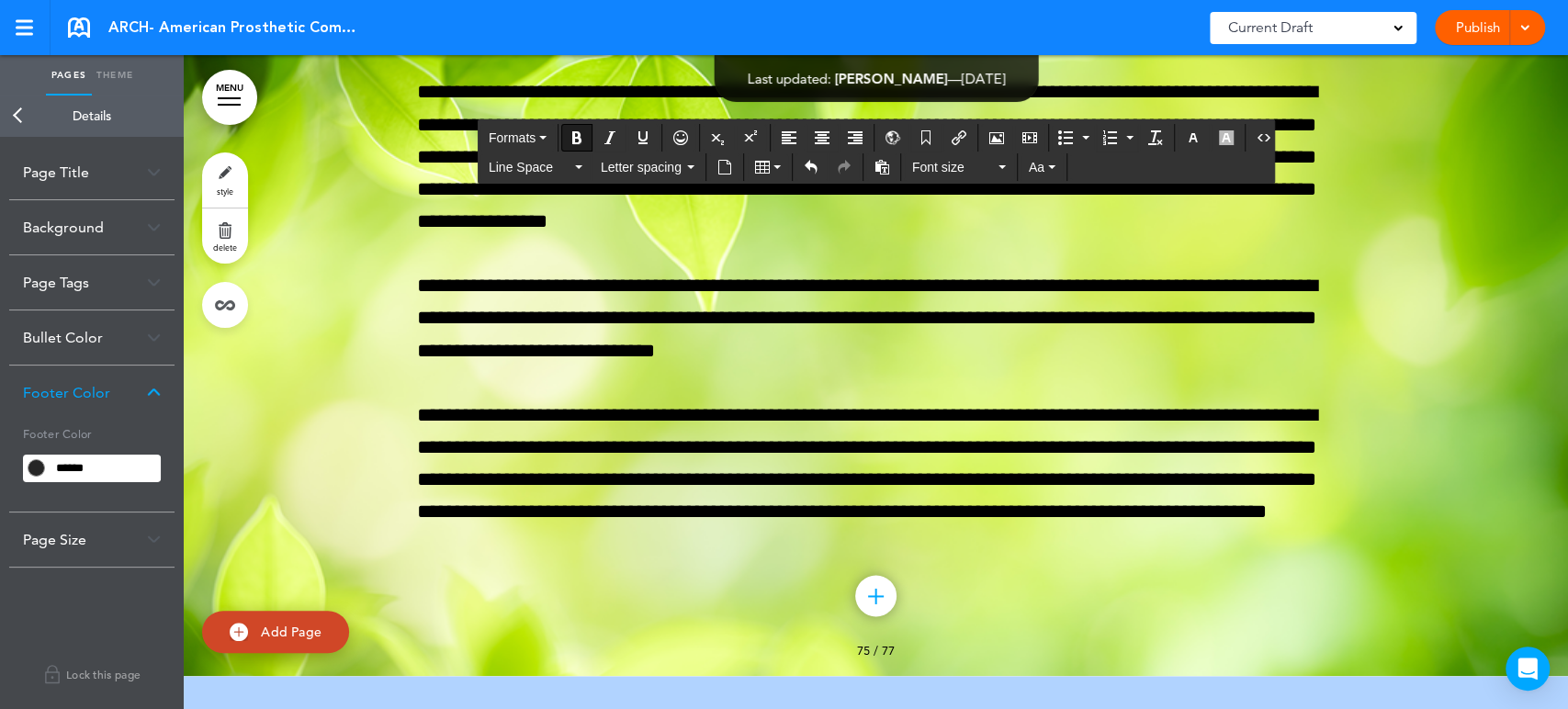
click at [654, 158] on span "Letter spacing" at bounding box center [642, 167] width 83 height 19
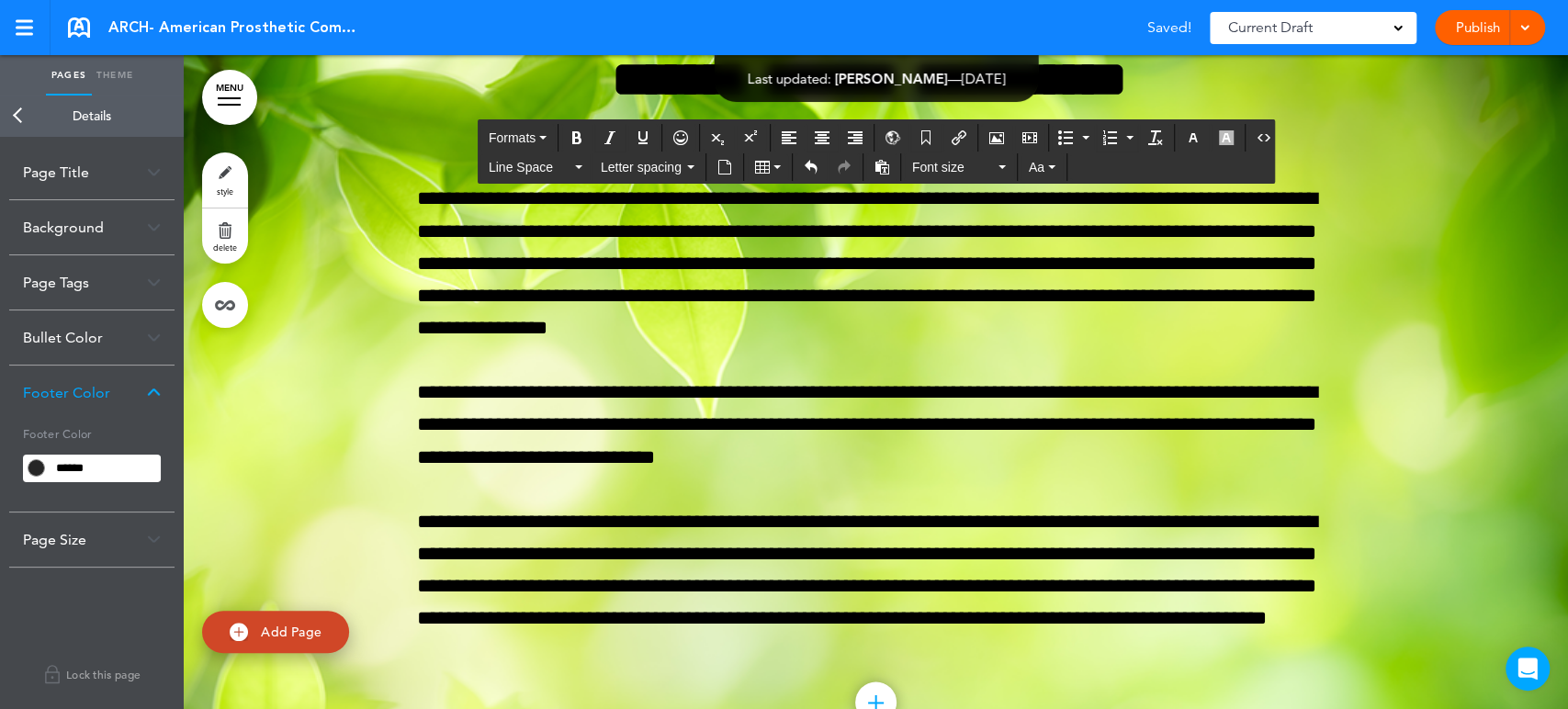
scroll to position [114201, 0]
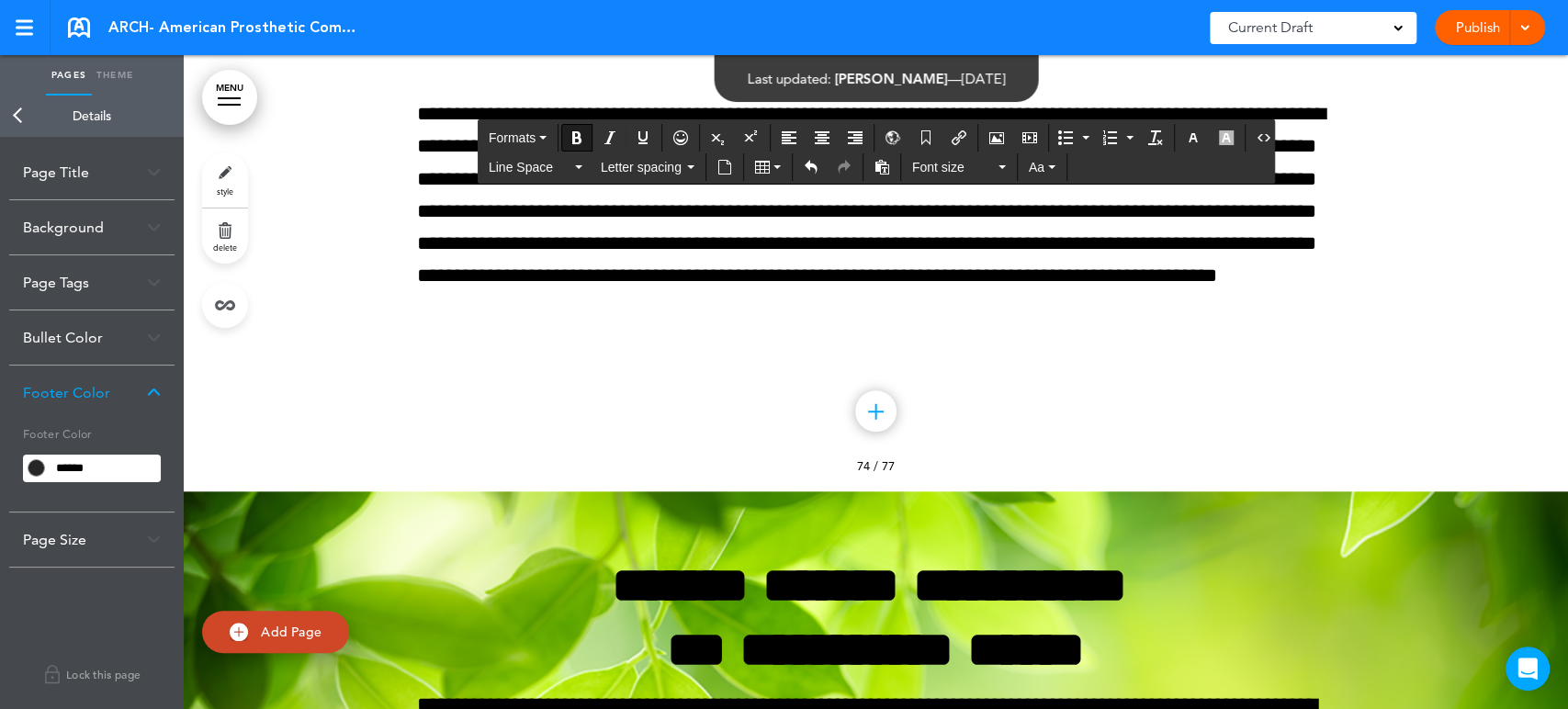
scroll to position [113385, 0]
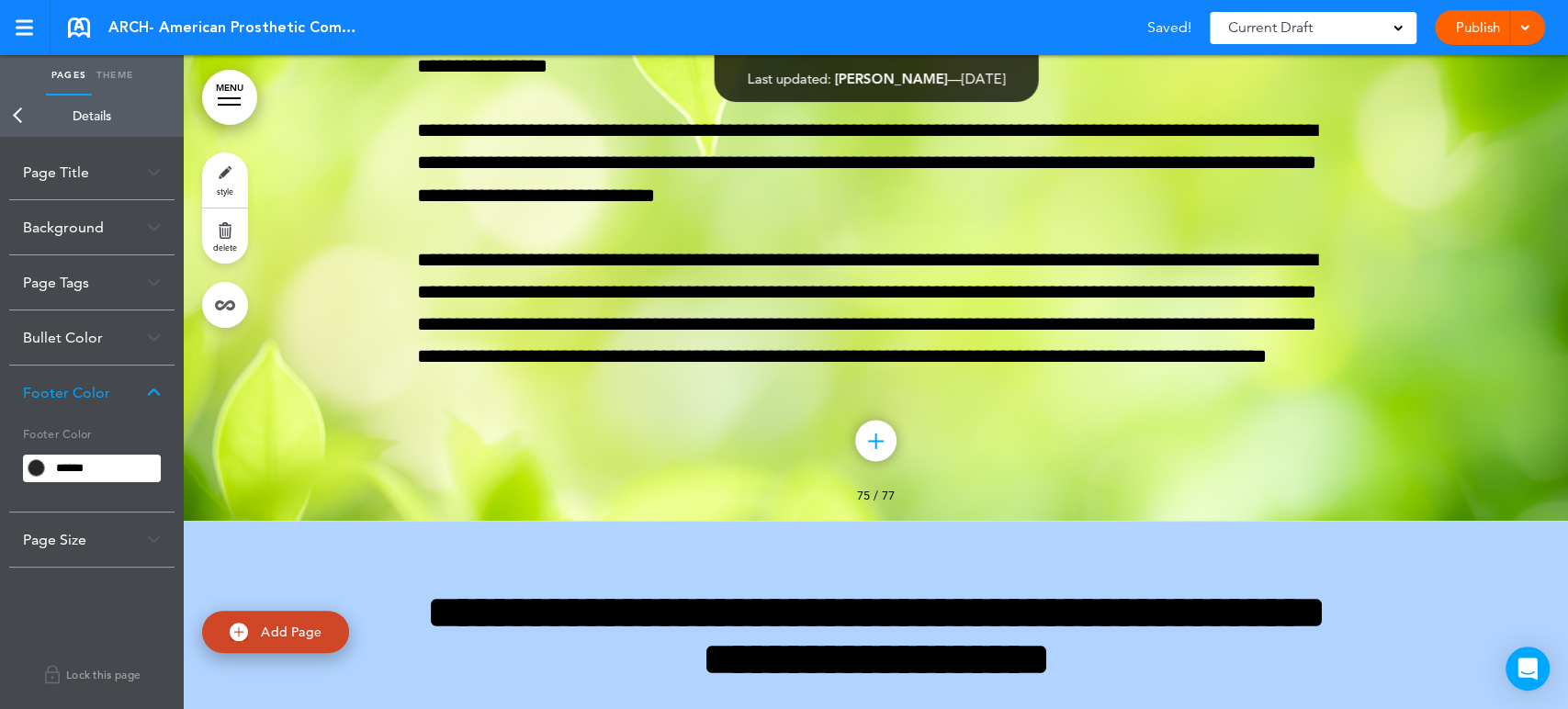
scroll to position [114406, 0]
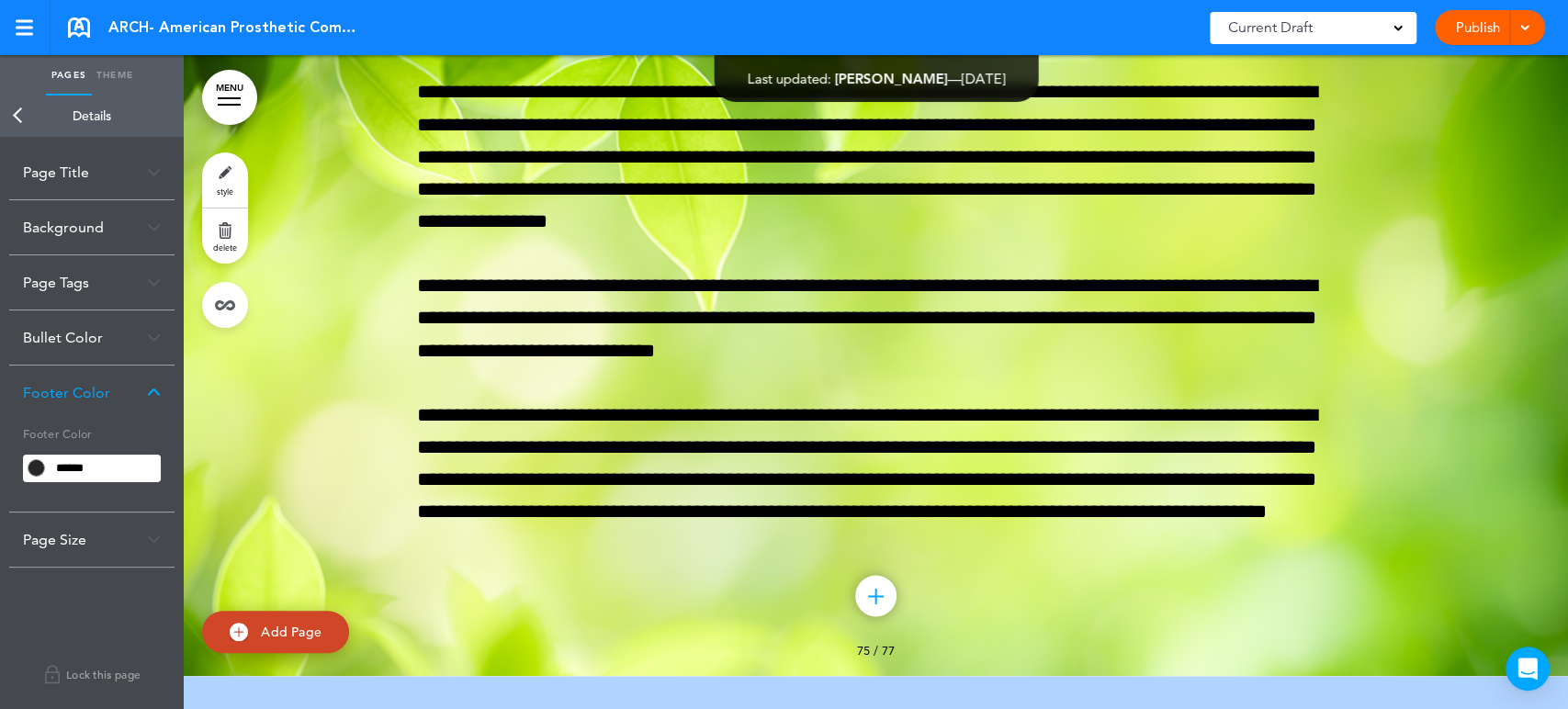
click at [1465, 17] on link "Publish" at bounding box center [1477, 27] width 58 height 34
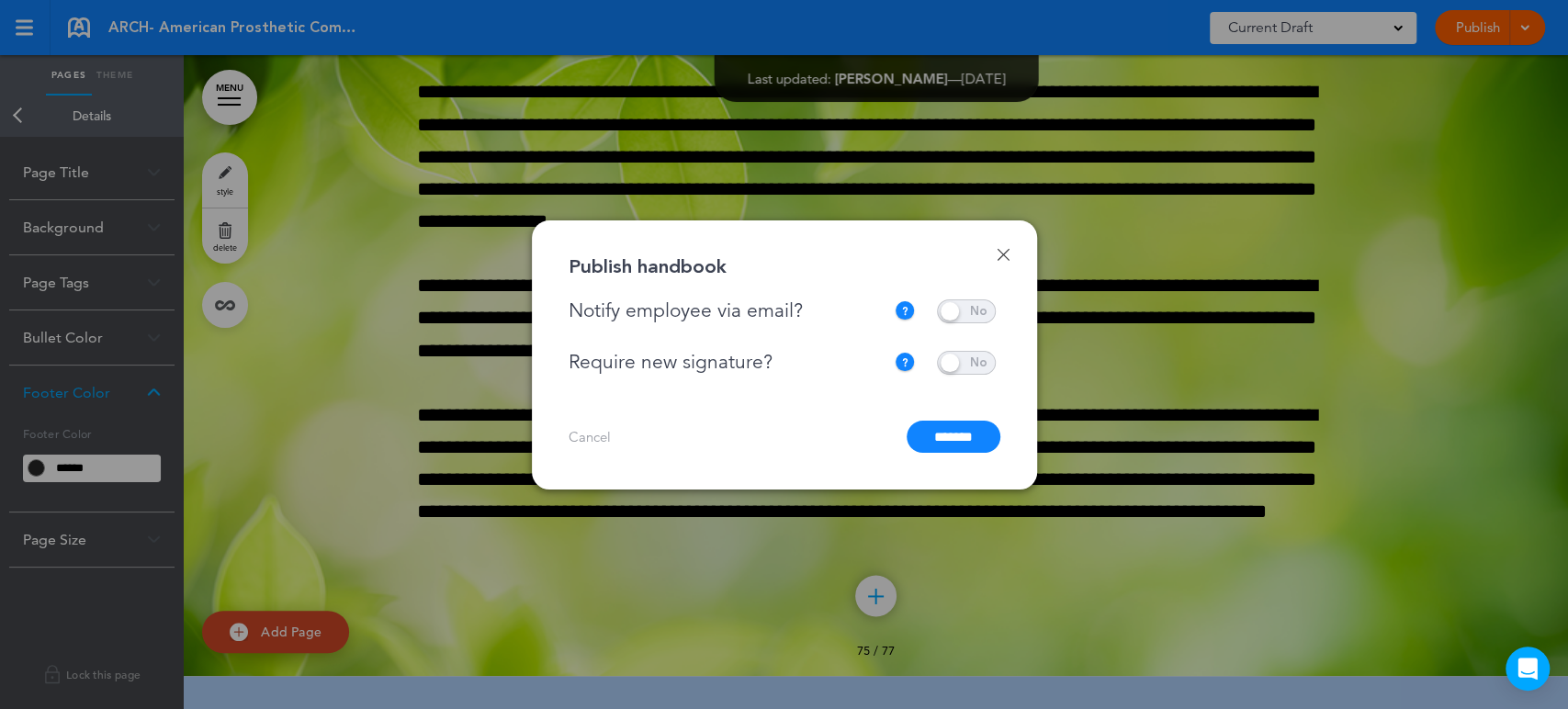
click at [956, 431] on input "*******" at bounding box center [953, 437] width 93 height 32
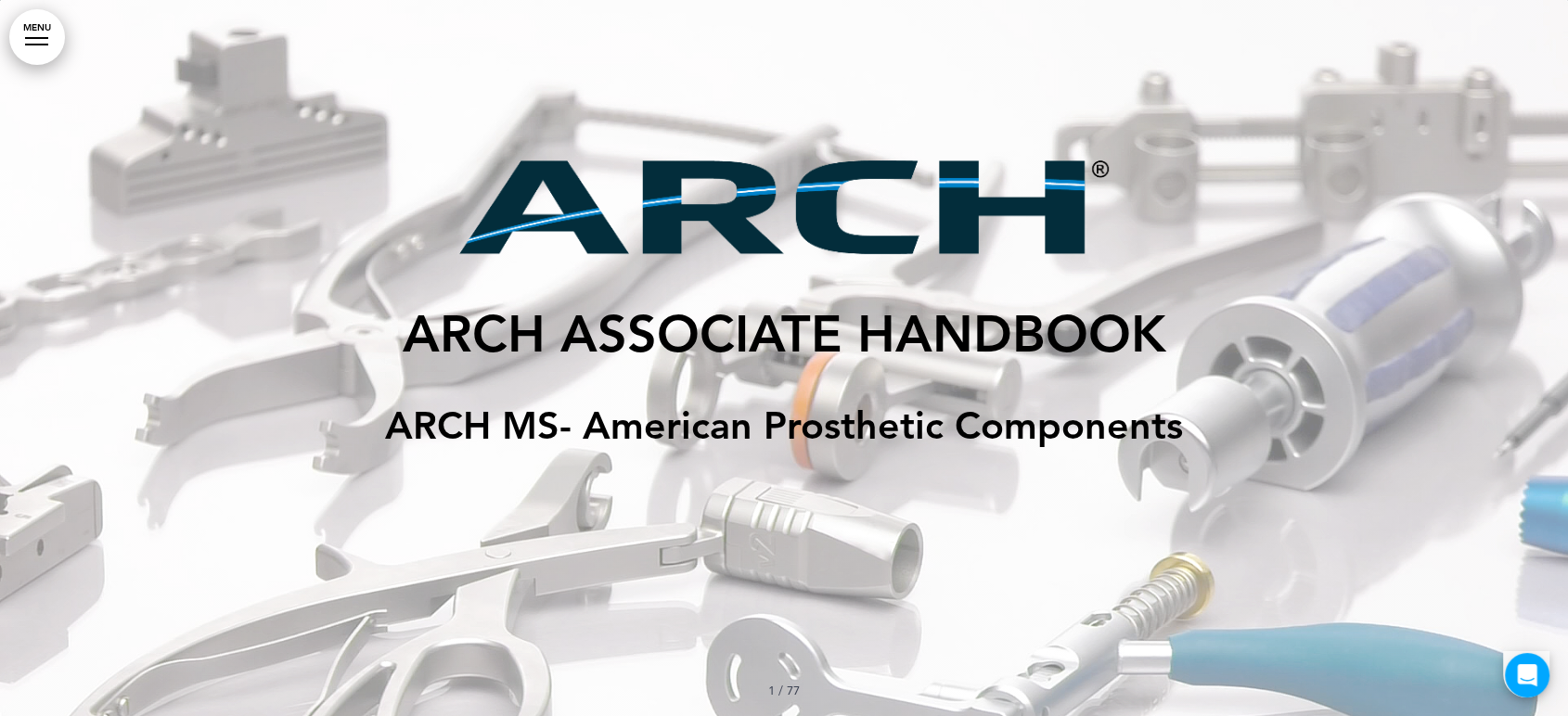
click at [43, 35] on link "MENU" at bounding box center [37, 37] width 56 height 56
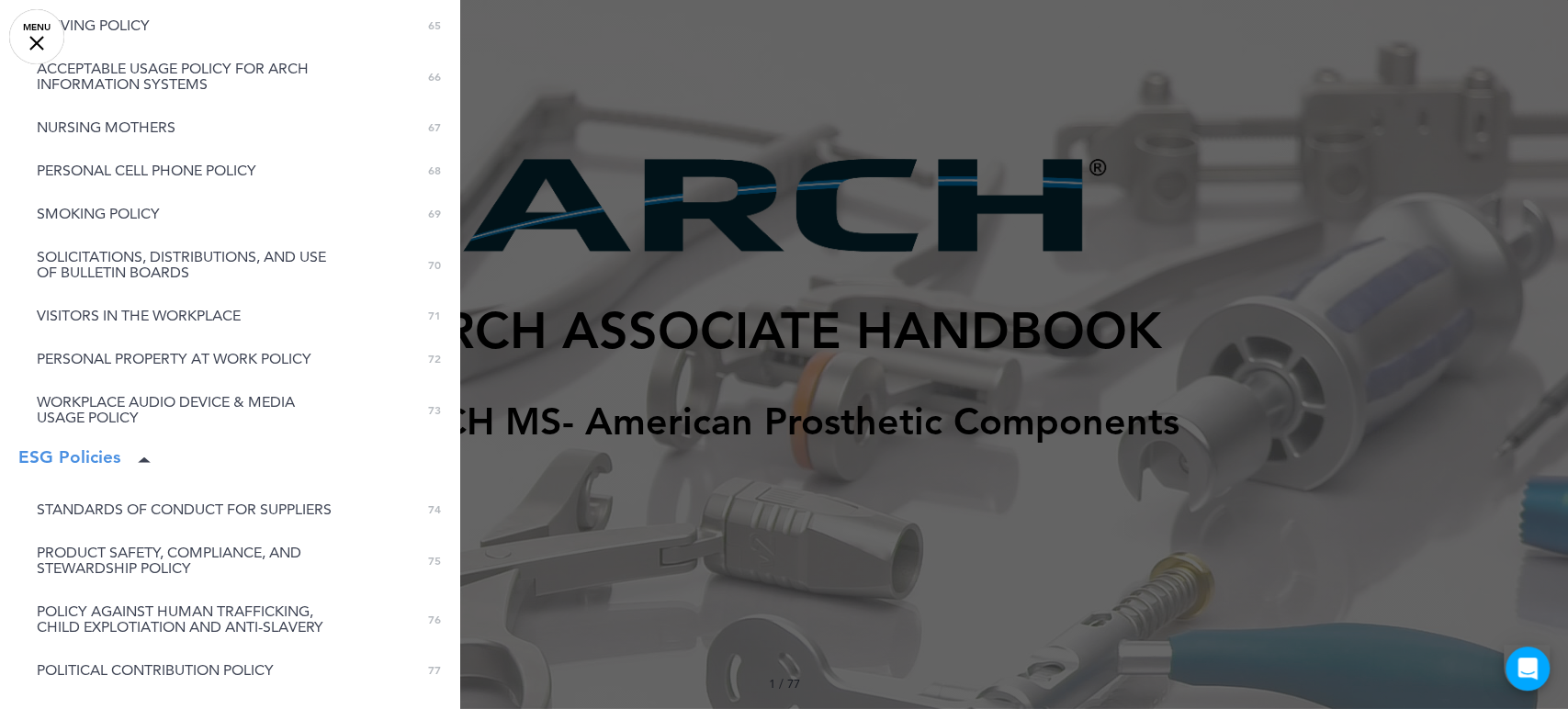
scroll to position [3563, 0]
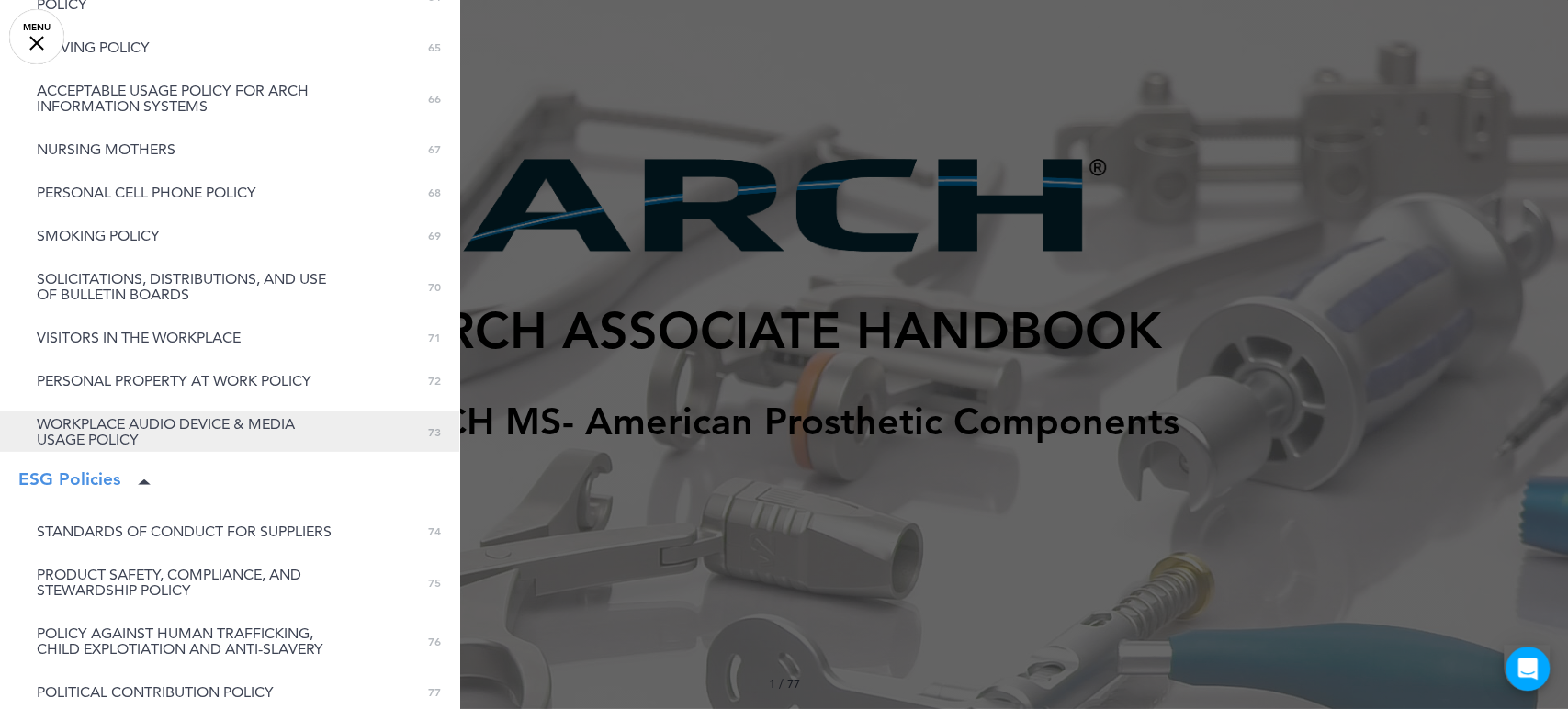
click at [177, 446] on span "WORKPLACE AUDIO DEVICE & MEDIA USAGE POLICY" at bounding box center [188, 432] width 303 height 31
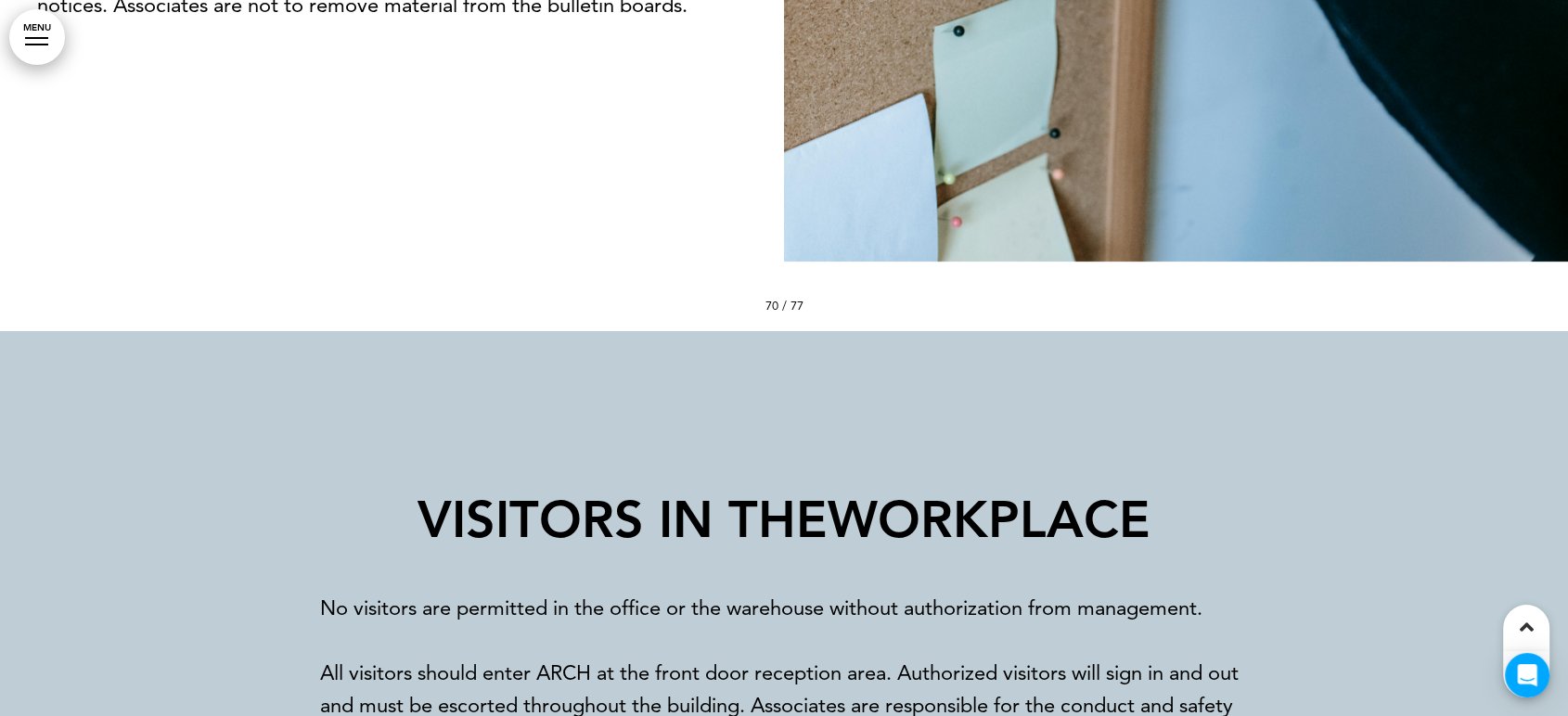
scroll to position [112632, 0]
